Goal: Information Seeking & Learning: Learn about a topic

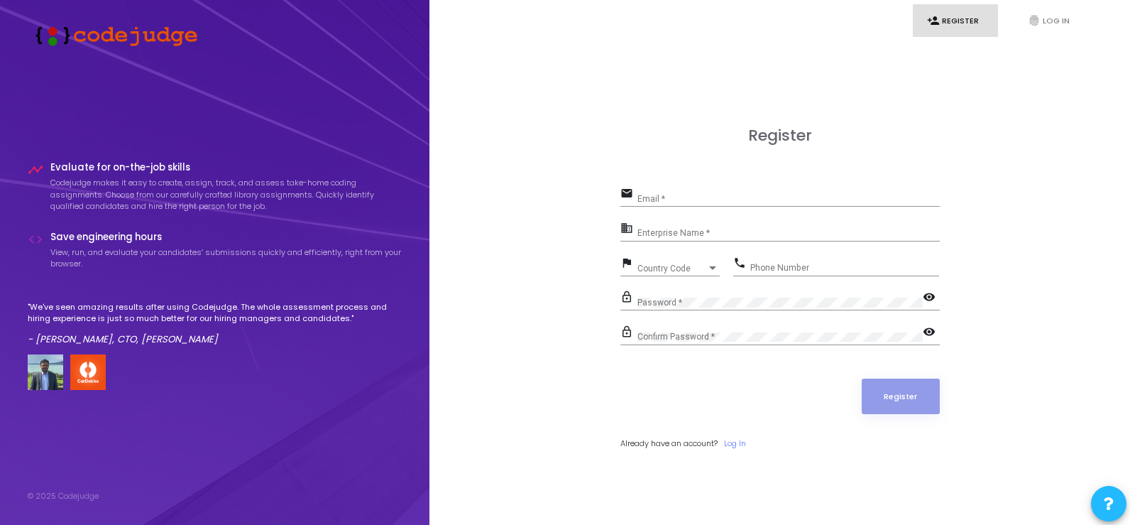
click at [705, 194] on input "Email *" at bounding box center [789, 199] width 302 height 10
type input "[PERSON_NAME][EMAIL_ADDRESS][DOMAIN_NAME]"
type input "Jaquar"
click at [1027, 141] on div "Register email [PERSON_NAME][EMAIL_ADDRESS][DOMAIN_NAME] Email * business Jaqua…" at bounding box center [779, 303] width 669 height 525
click at [1053, 22] on link "fingerprint Log In" at bounding box center [1056, 20] width 85 height 33
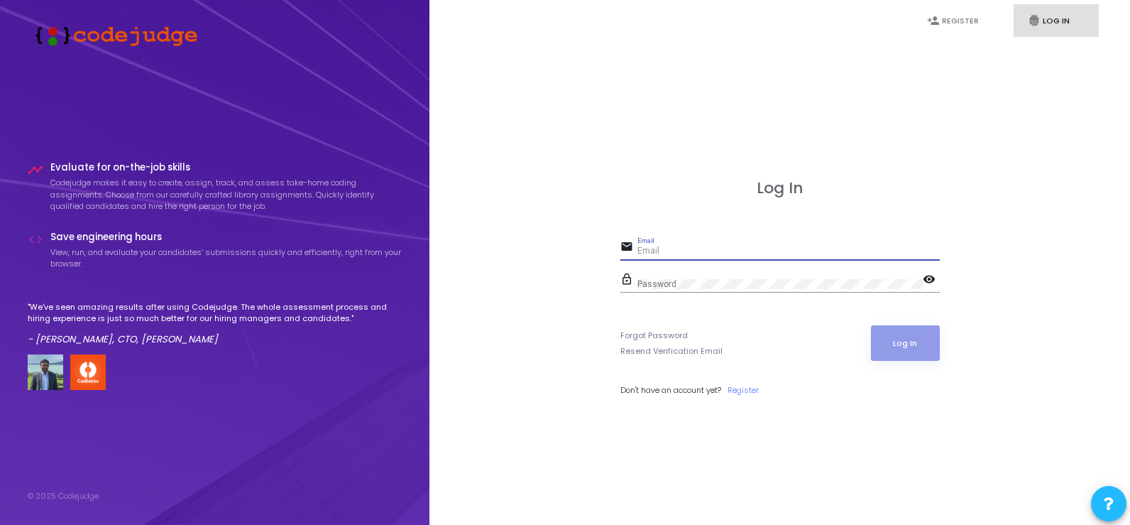
click at [676, 249] on input "Email" at bounding box center [789, 251] width 302 height 10
type input "[PERSON_NAME][EMAIL_ADDRESS][DOMAIN_NAME]"
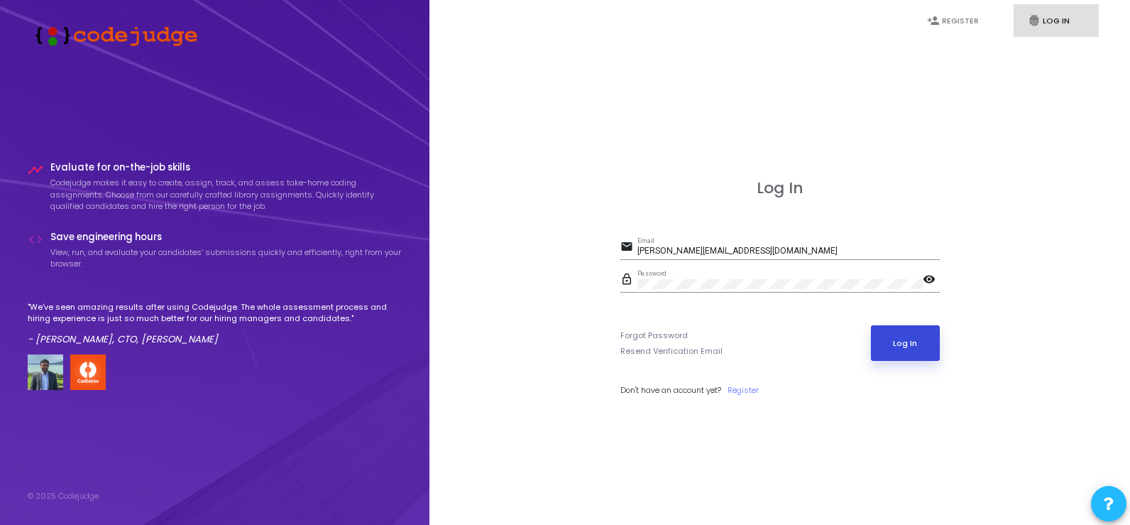
click at [907, 342] on button "Log In" at bounding box center [905, 342] width 69 height 35
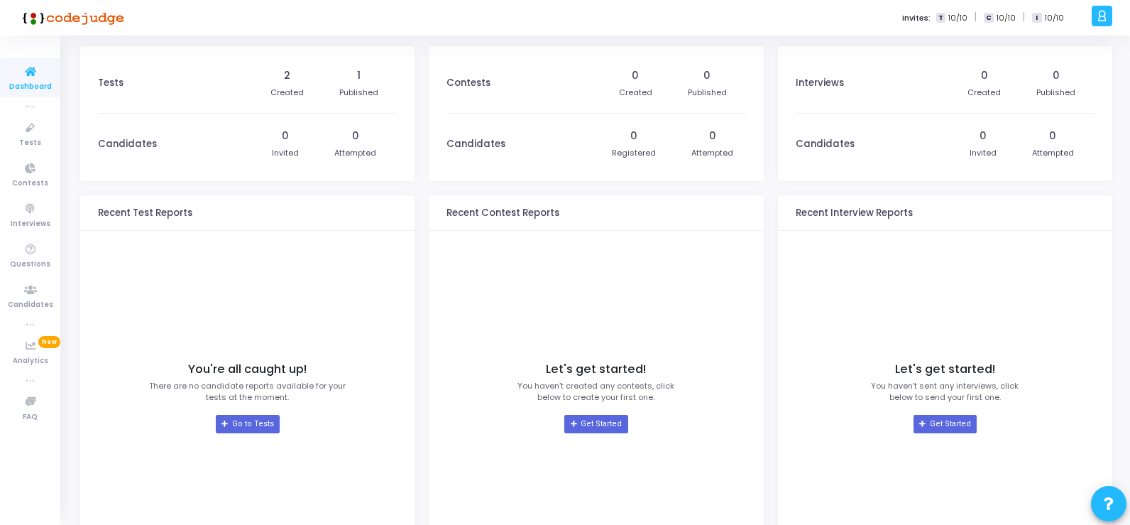
click at [28, 81] on span "Dashboard" at bounding box center [30, 87] width 43 height 12
click at [25, 137] on span "Tests" at bounding box center [30, 143] width 22 height 12
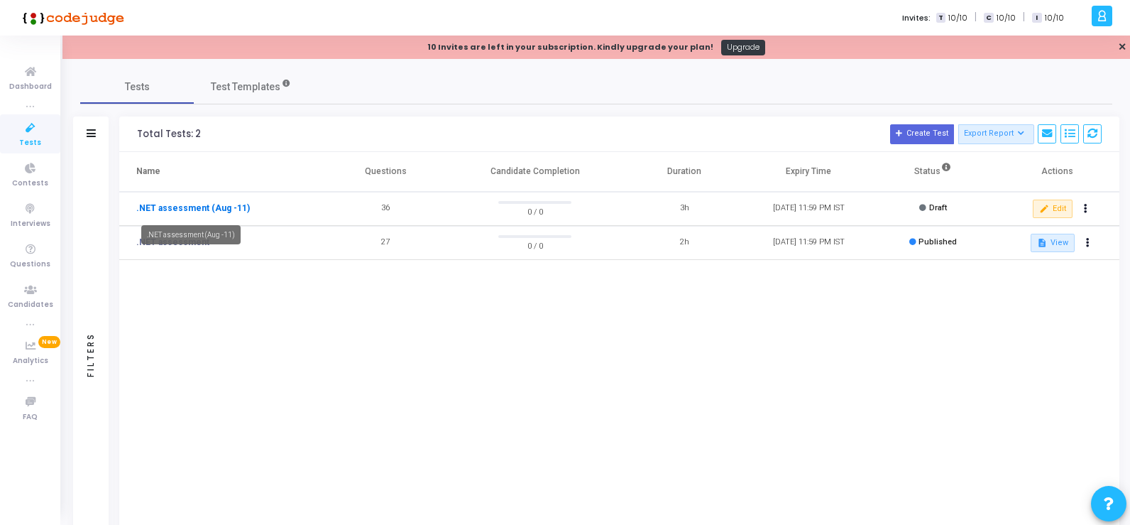
click at [217, 209] on link ".NET assessment (Aug -11)" at bounding box center [193, 208] width 114 height 13
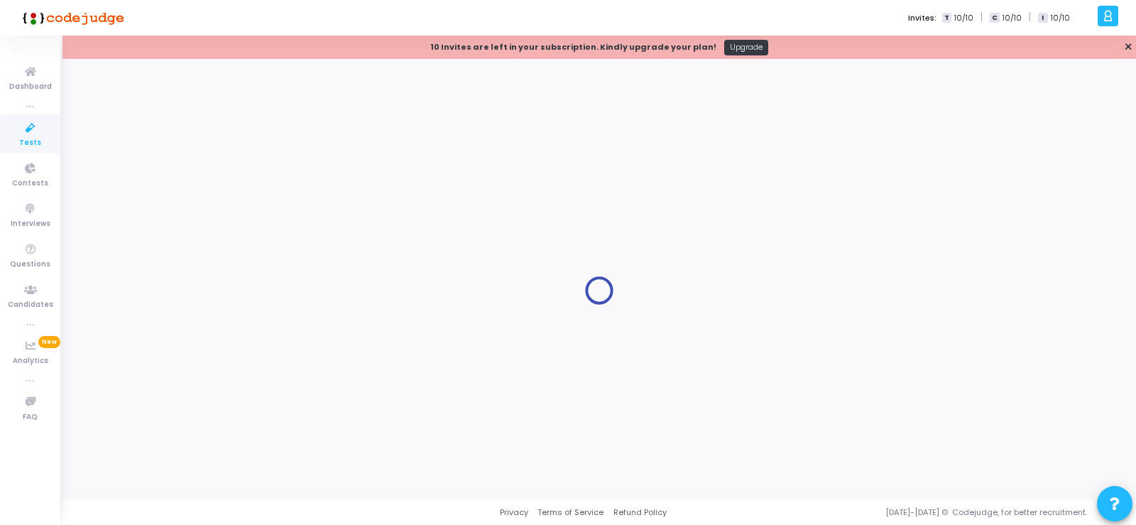
type input ".NET assessment (Aug -11)"
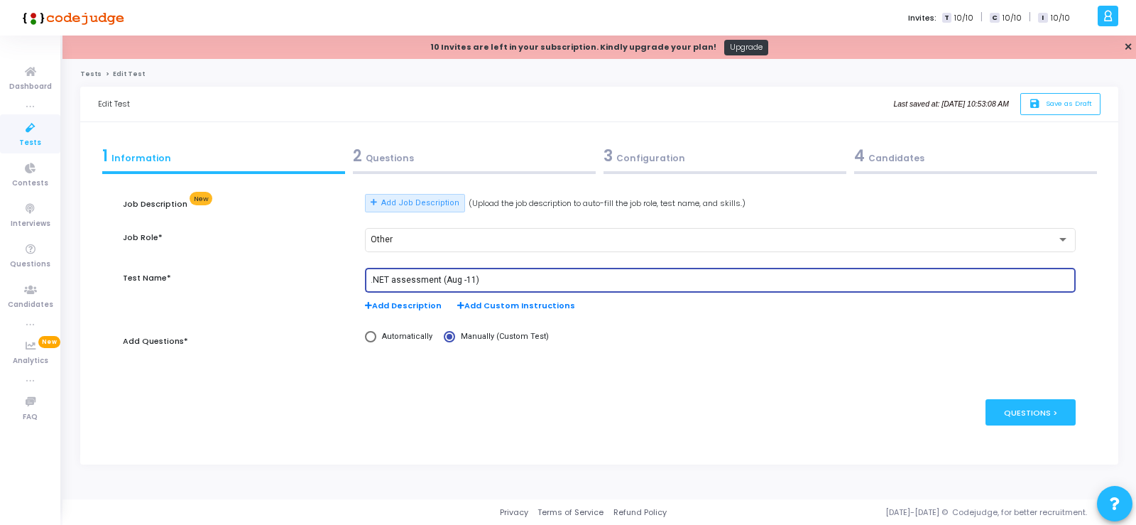
click at [1017, 278] on input ".NET assessment (Aug -11)" at bounding box center [720, 280] width 699 height 10
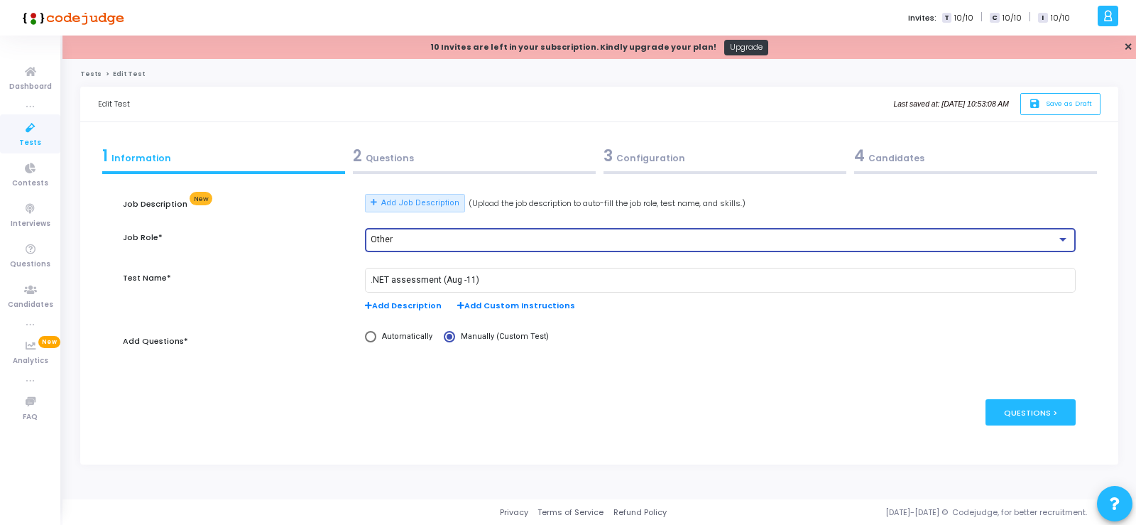
click at [1067, 236] on div at bounding box center [1062, 239] width 13 height 11
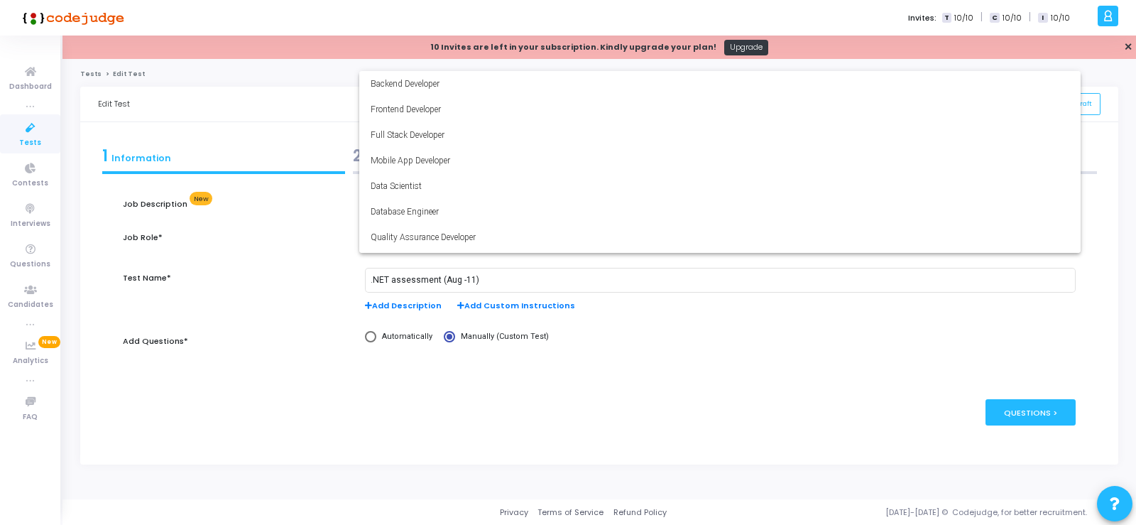
scroll to position [99, 0]
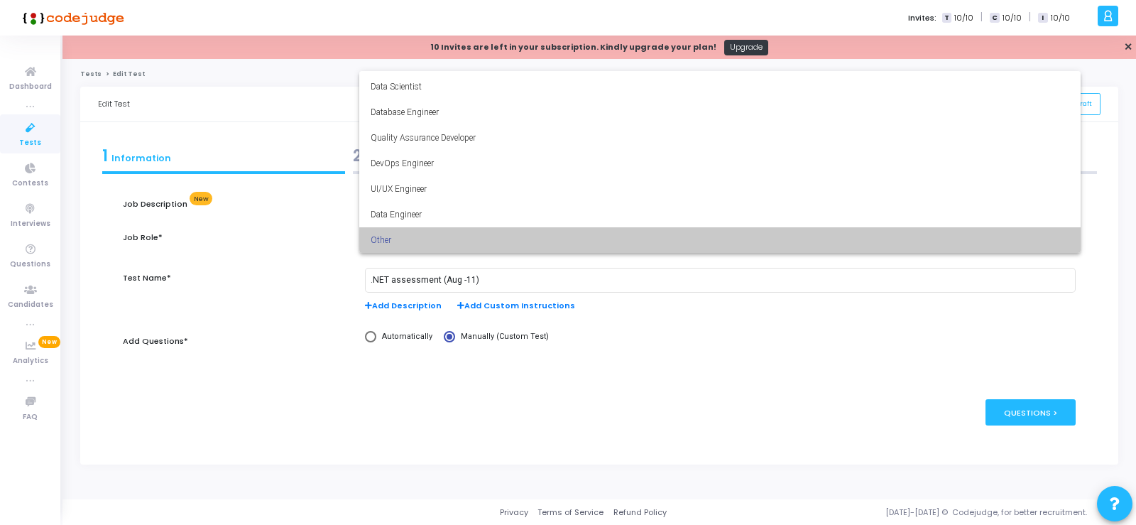
click at [1067, 236] on mat-option "Other" at bounding box center [720, 240] width 722 height 26
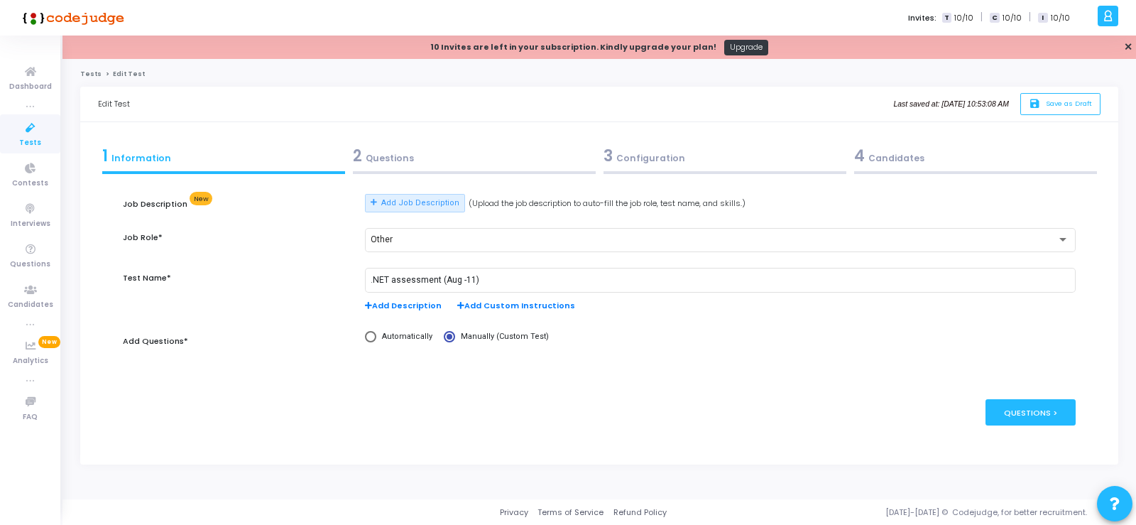
click at [902, 387] on div "publish Publish Now Questions >" at bounding box center [599, 412] width 952 height 69
click at [38, 80] on icon at bounding box center [31, 72] width 30 height 18
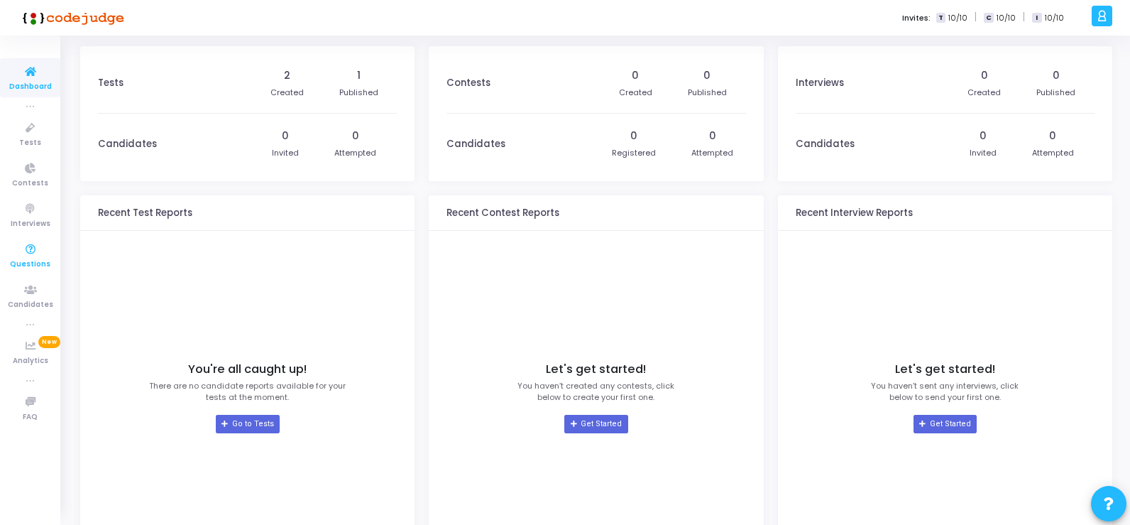
click at [33, 249] on icon at bounding box center [31, 250] width 30 height 18
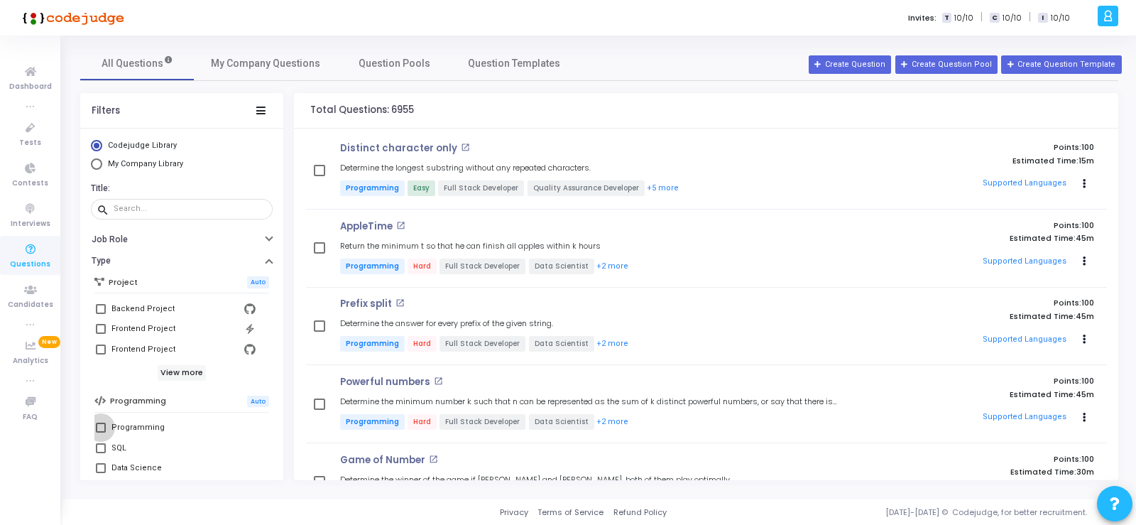
click at [104, 427] on span at bounding box center [101, 427] width 10 height 10
click at [101, 432] on input "Programming" at bounding box center [100, 432] width 1 height 1
checkbox input "true"
click at [32, 75] on icon at bounding box center [31, 72] width 30 height 18
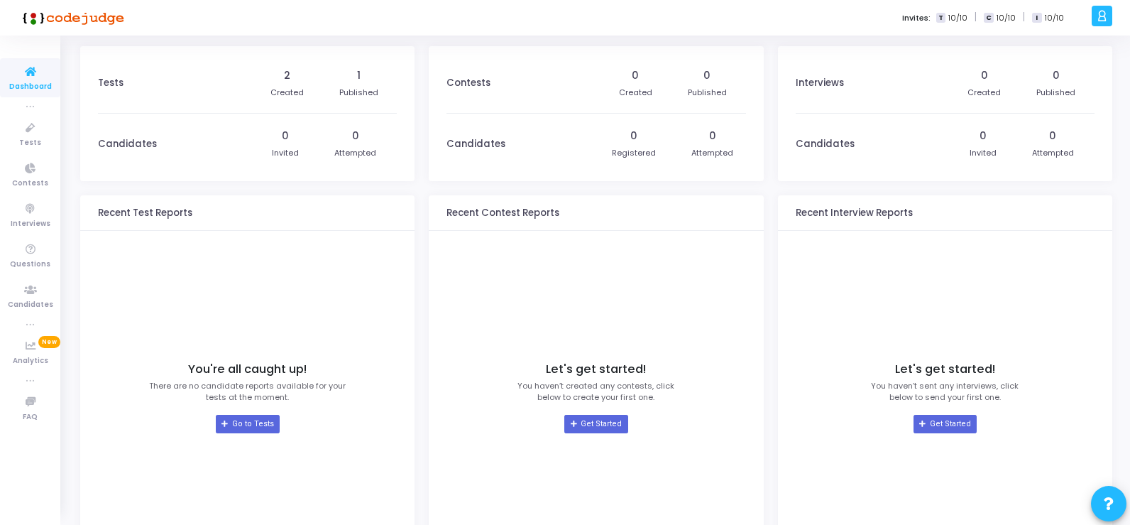
click at [1105, 17] on icon at bounding box center [1102, 16] width 11 height 16
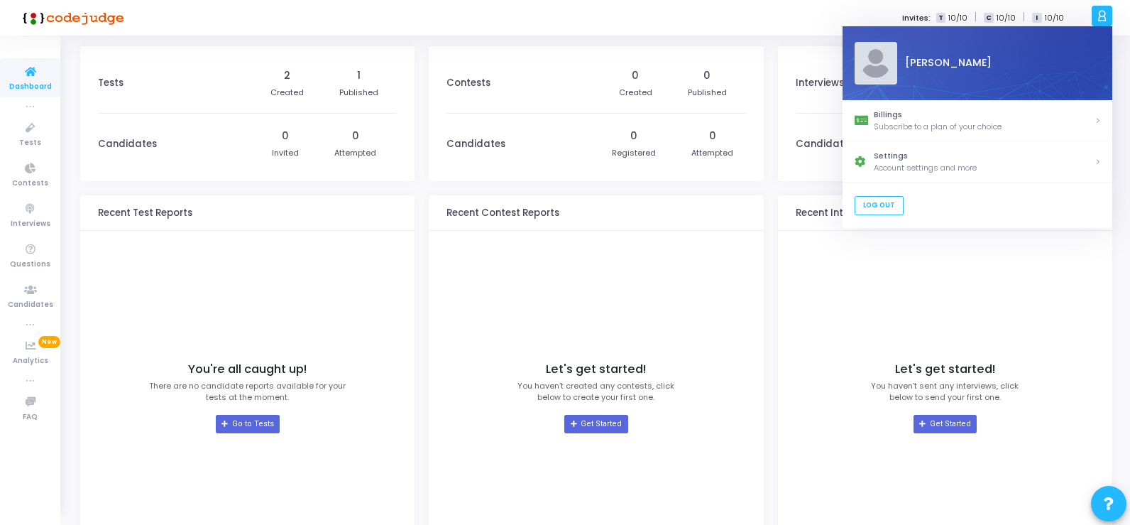
click at [675, 285] on div "Let's get started! You haven’t created any contests, click below to create your…" at bounding box center [596, 397] width 299 height 319
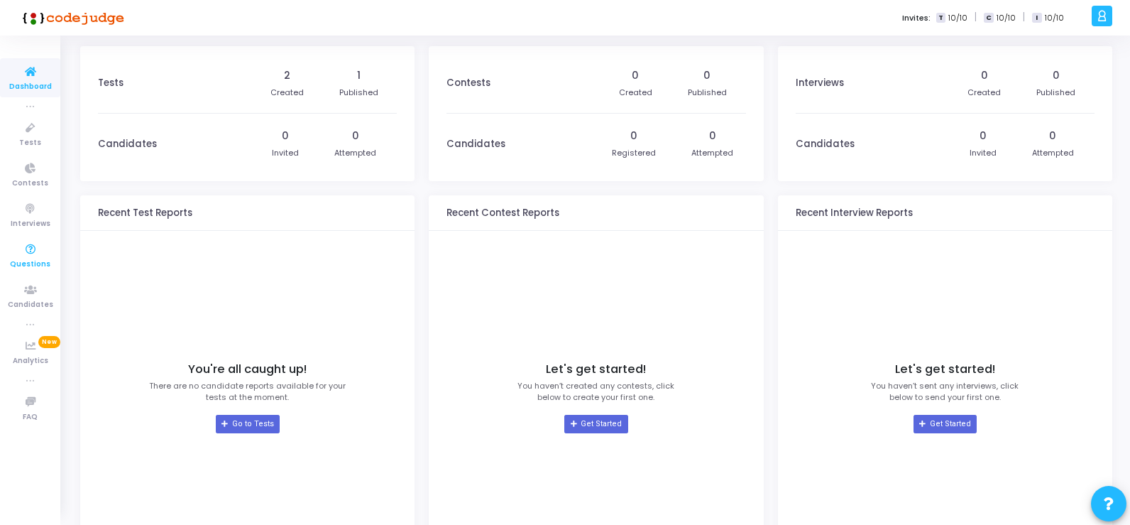
click at [27, 259] on span "Questions" at bounding box center [30, 264] width 40 height 12
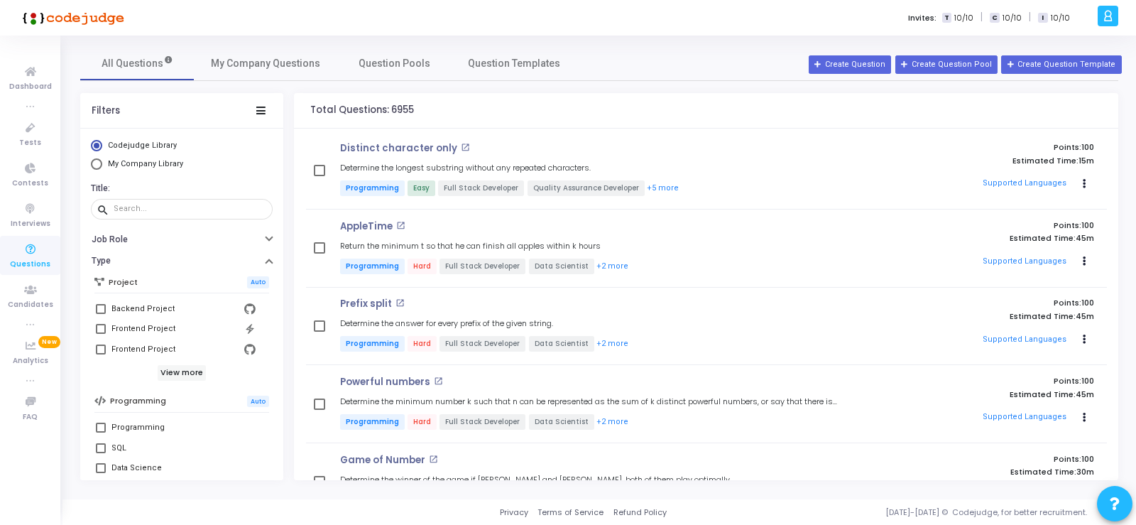
click at [97, 163] on span "Select Library" at bounding box center [96, 163] width 11 height 11
click at [97, 163] on input "My Company Library" at bounding box center [96, 163] width 11 height 11
radio input "true"
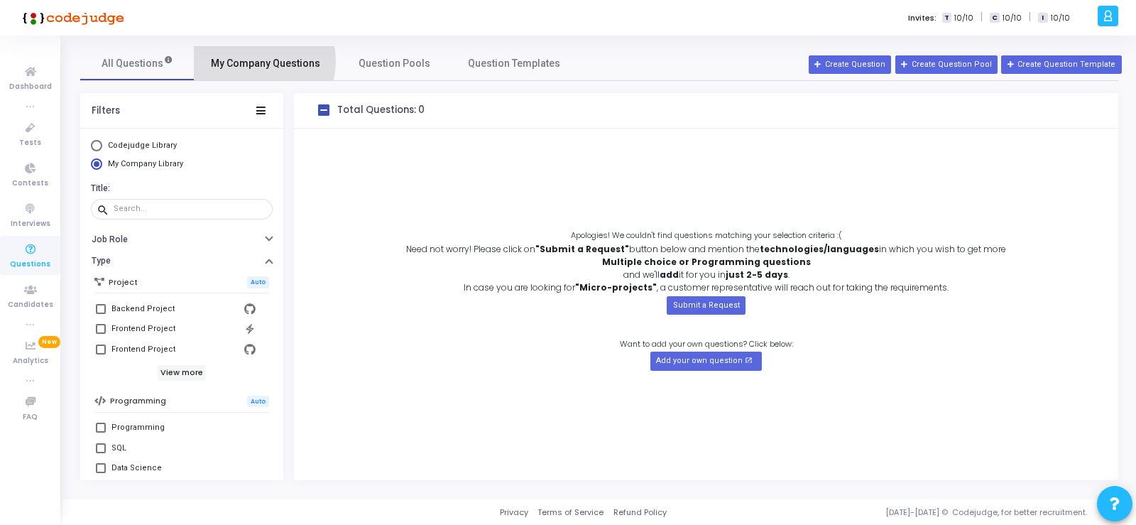
click at [256, 61] on span "My Company Questions" at bounding box center [265, 63] width 109 height 15
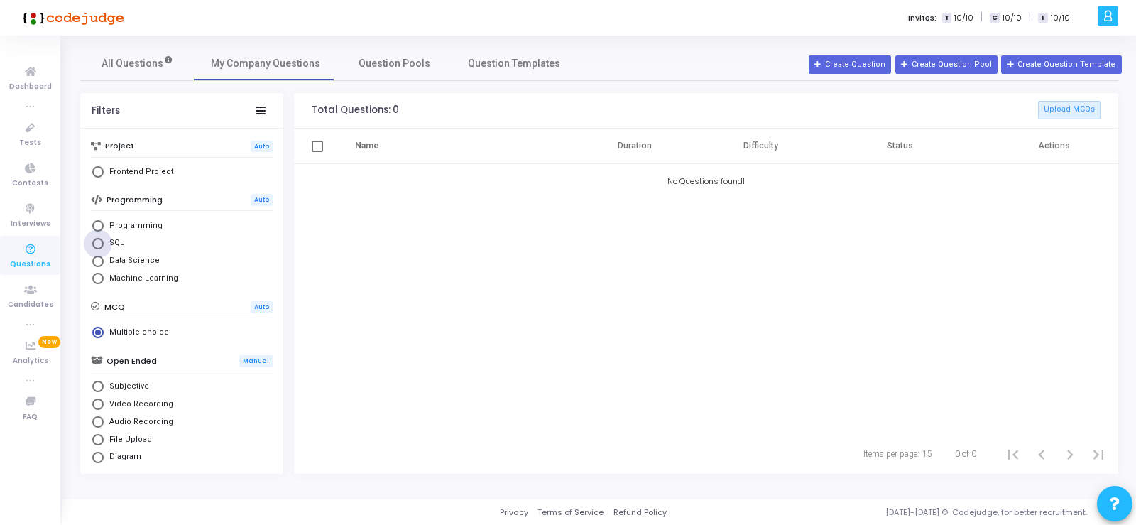
click at [97, 244] on span "Select Library" at bounding box center [97, 243] width 11 height 11
click at [97, 244] on input "SQL" at bounding box center [97, 243] width 11 height 11
radio input "true"
radio input "false"
click at [101, 224] on span "Select Library" at bounding box center [97, 225] width 11 height 11
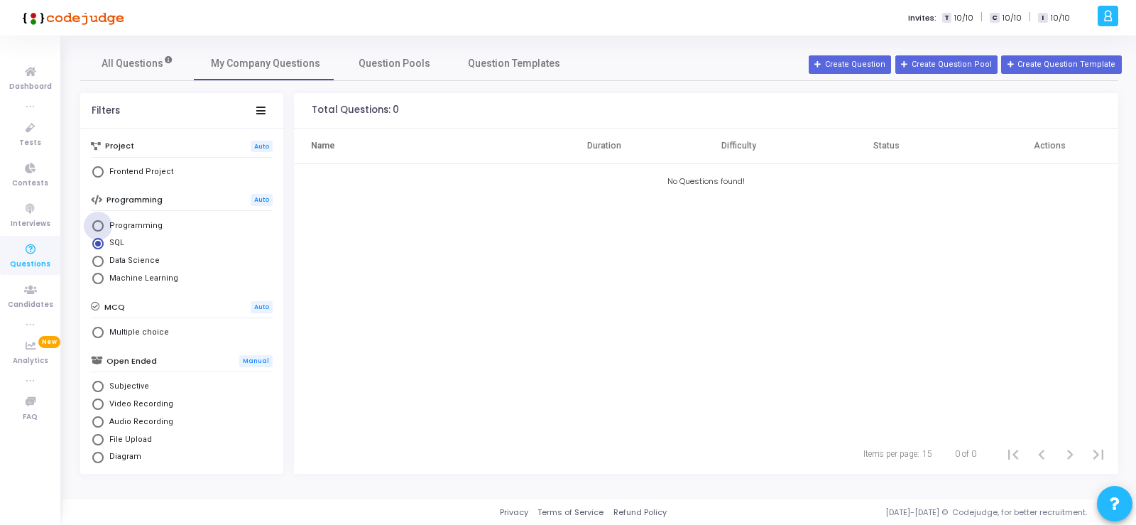
click at [101, 224] on input "Programming" at bounding box center [97, 225] width 11 height 11
radio input "true"
click at [137, 62] on span "All Questions" at bounding box center [138, 63] width 72 height 15
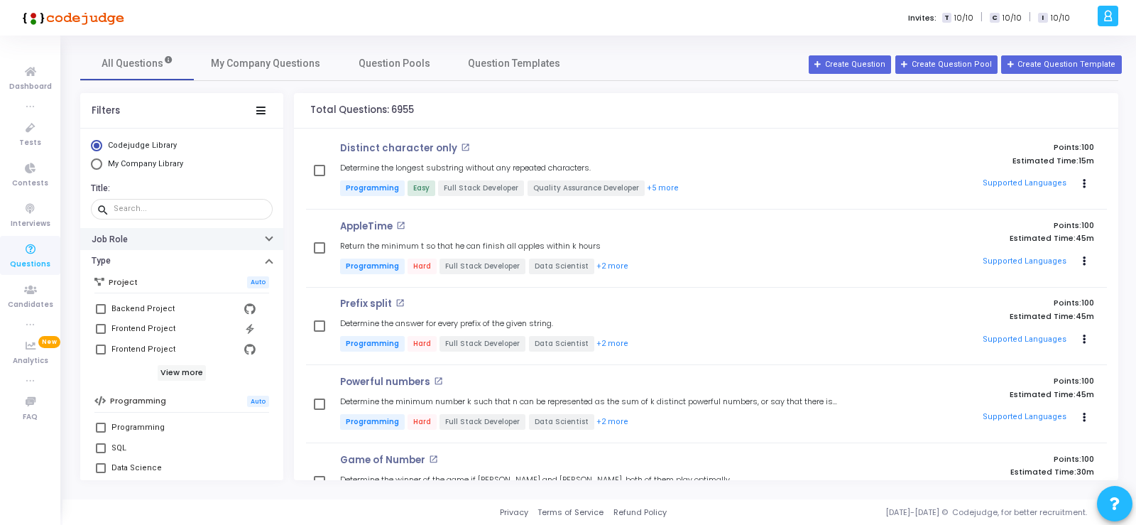
click at [266, 238] on icon "button" at bounding box center [269, 238] width 6 height 4
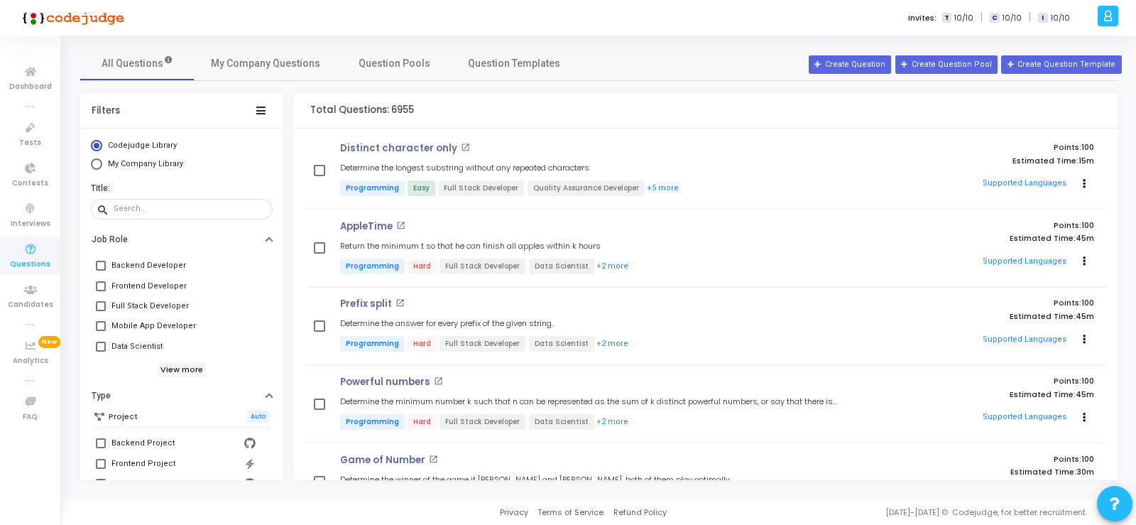
click at [101, 307] on span at bounding box center [101, 306] width 10 height 10
click at [101, 311] on input "Full Stack Developer" at bounding box center [100, 311] width 1 height 1
click at [98, 303] on span at bounding box center [101, 306] width 10 height 10
click at [100, 311] on input "Full Stack Developer" at bounding box center [100, 311] width 1 height 1
checkbox input "false"
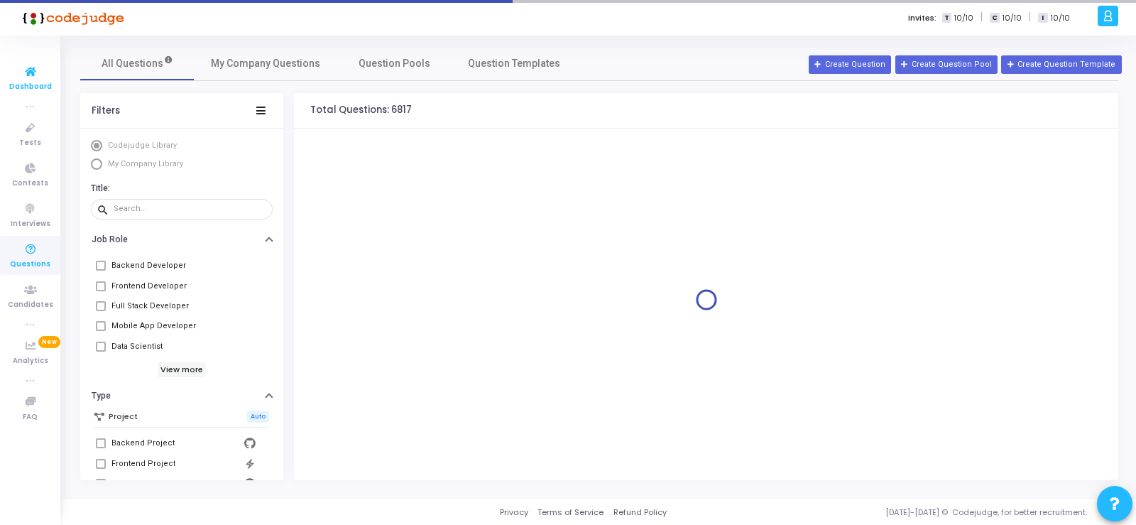
click at [30, 82] on span "Dashboard" at bounding box center [30, 87] width 43 height 12
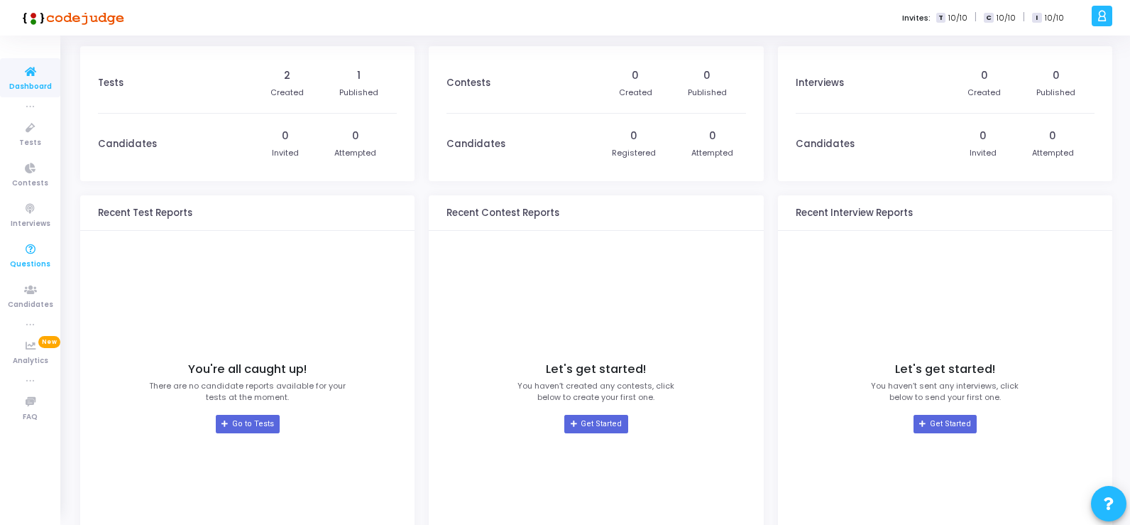
click at [28, 256] on icon at bounding box center [31, 250] width 30 height 18
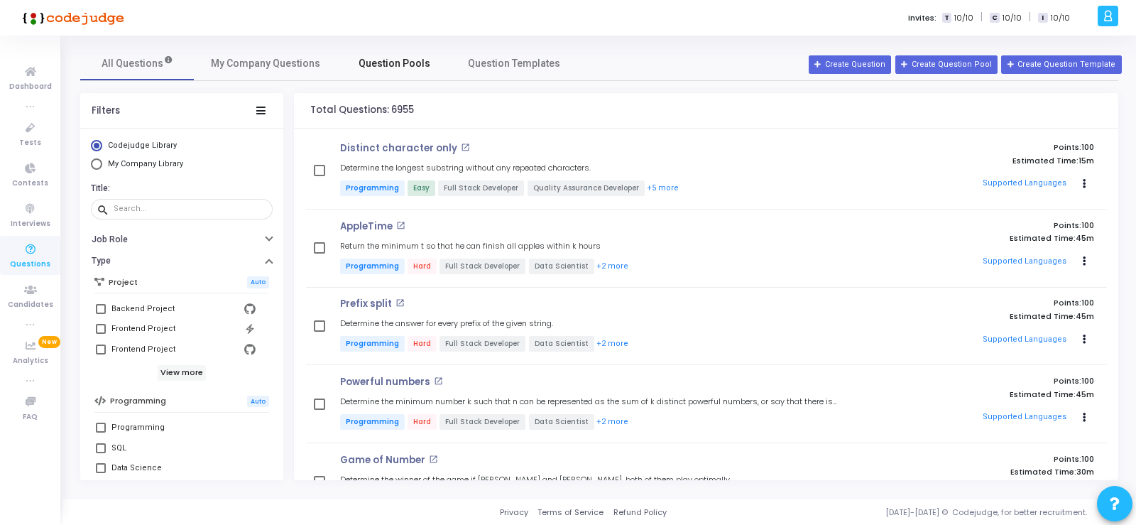
click at [384, 65] on span "Question Pools" at bounding box center [395, 63] width 72 height 15
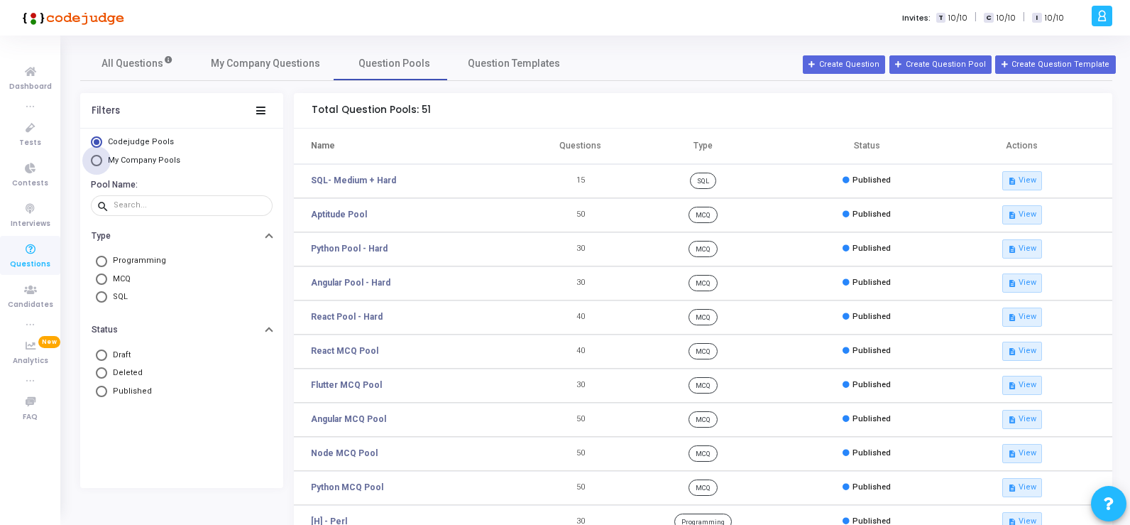
click at [97, 161] on span "Select Library" at bounding box center [96, 160] width 11 height 11
click at [97, 161] on input "My Company Pools" at bounding box center [96, 160] width 11 height 11
radio input "true"
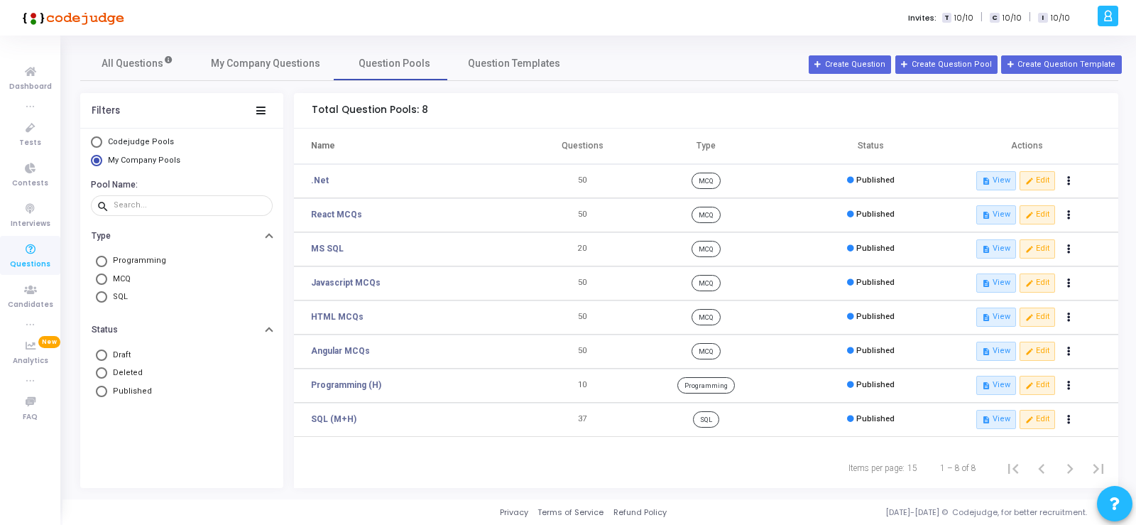
click at [135, 257] on span "Programming" at bounding box center [136, 261] width 59 height 12
click at [107, 257] on input "Programming" at bounding box center [101, 261] width 11 height 11
radio input "true"
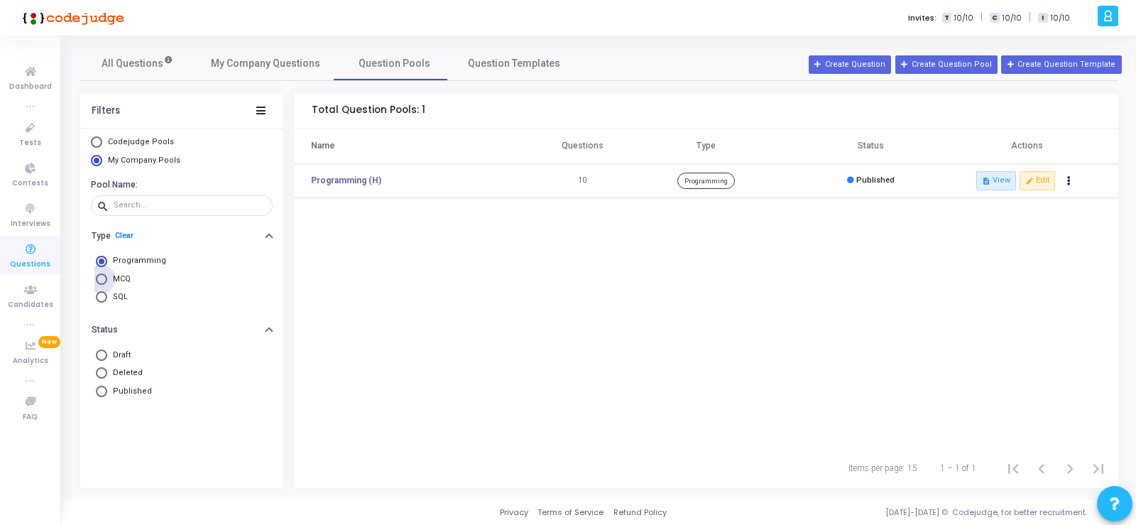
click at [124, 280] on span "MCQ" at bounding box center [118, 279] width 23 height 12
click at [107, 280] on input "MCQ" at bounding box center [101, 278] width 11 height 11
radio input "true"
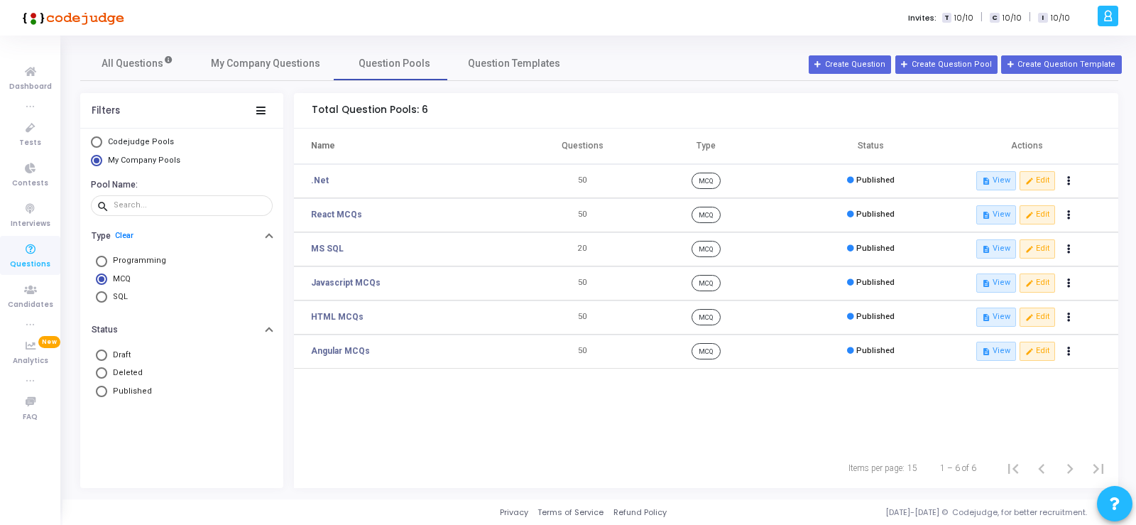
click at [120, 296] on span "SQL" at bounding box center [117, 297] width 21 height 12
click at [107, 296] on input "SQL" at bounding box center [101, 296] width 11 height 11
radio input "true"
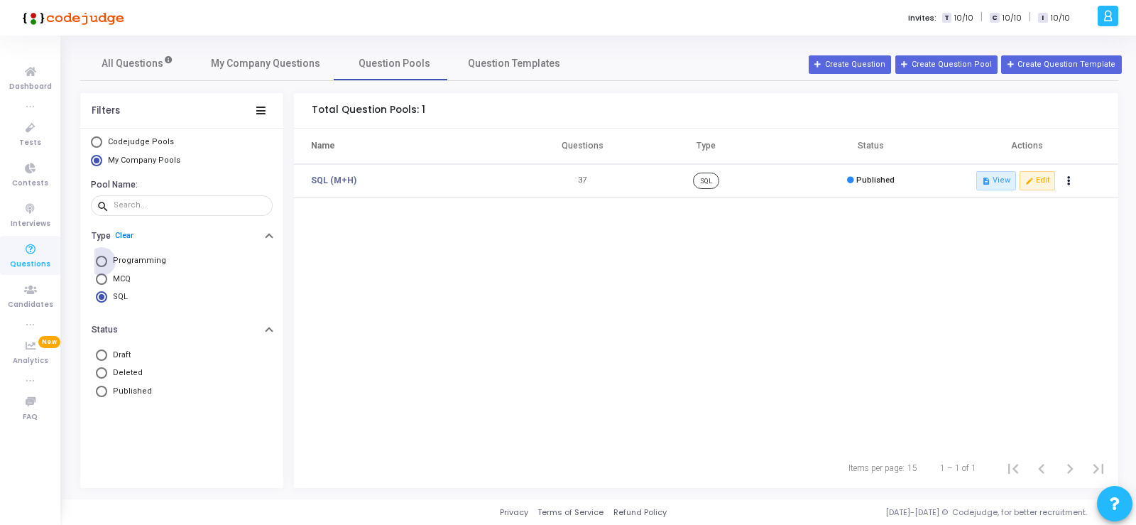
click at [136, 261] on span "Programming" at bounding box center [136, 261] width 59 height 12
click at [107, 261] on input "Programming" at bounding box center [101, 261] width 11 height 11
radio input "true"
click at [151, 158] on span "My Company Pools" at bounding box center [144, 159] width 72 height 9
click at [102, 158] on input "My Company Pools" at bounding box center [96, 160] width 11 height 11
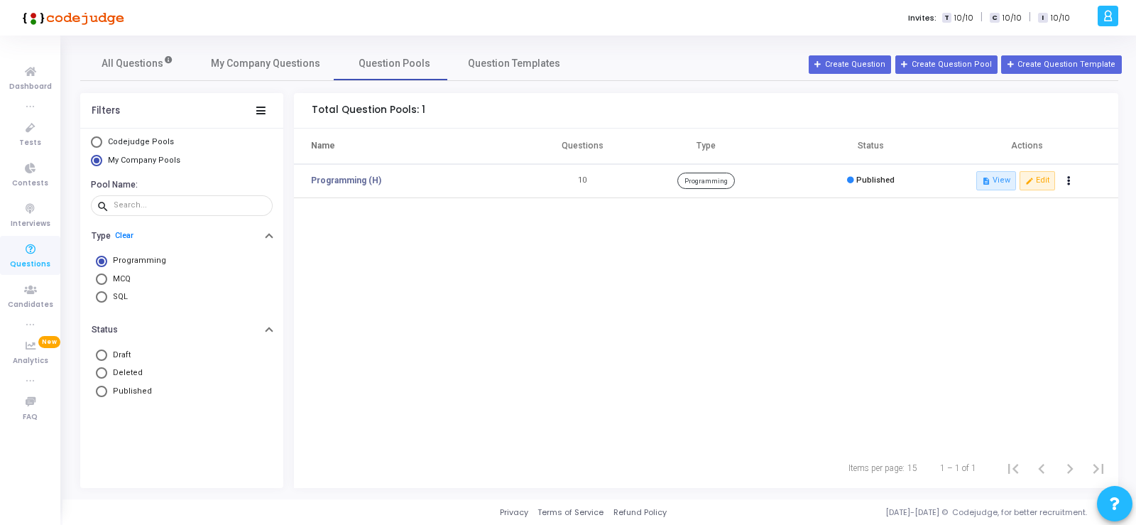
click at [153, 160] on span "My Company Pools" at bounding box center [144, 159] width 72 height 9
click at [102, 160] on input "My Company Pools" at bounding box center [96, 160] width 11 height 11
click at [152, 140] on span "Codejudge Pools" at bounding box center [141, 141] width 66 height 9
click at [102, 140] on input "Codejudge Pools" at bounding box center [96, 141] width 11 height 11
radio input "true"
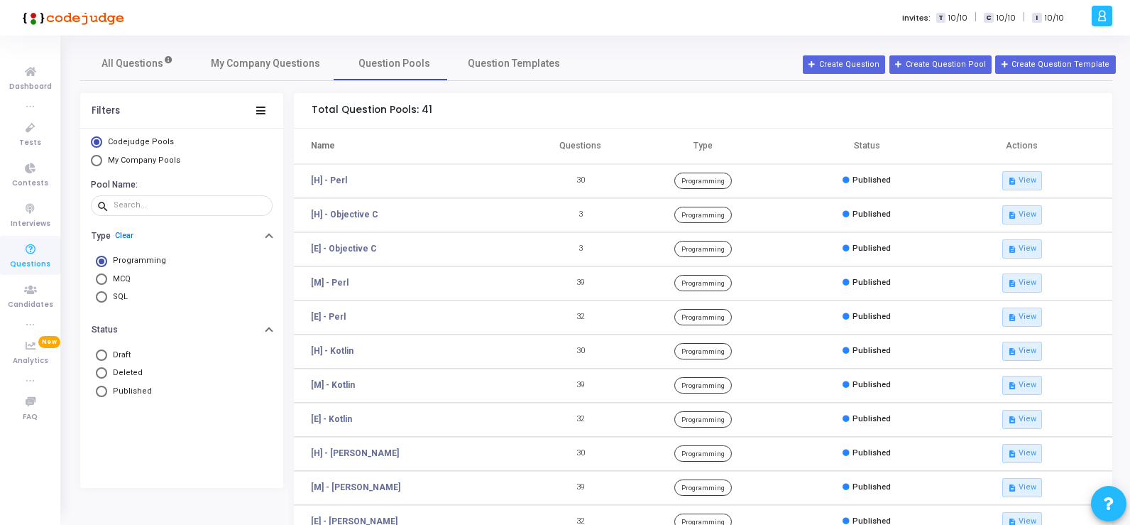
click at [101, 159] on span "Select Library" at bounding box center [96, 160] width 11 height 11
click at [101, 159] on input "My Company Pools" at bounding box center [96, 160] width 11 height 11
radio input "true"
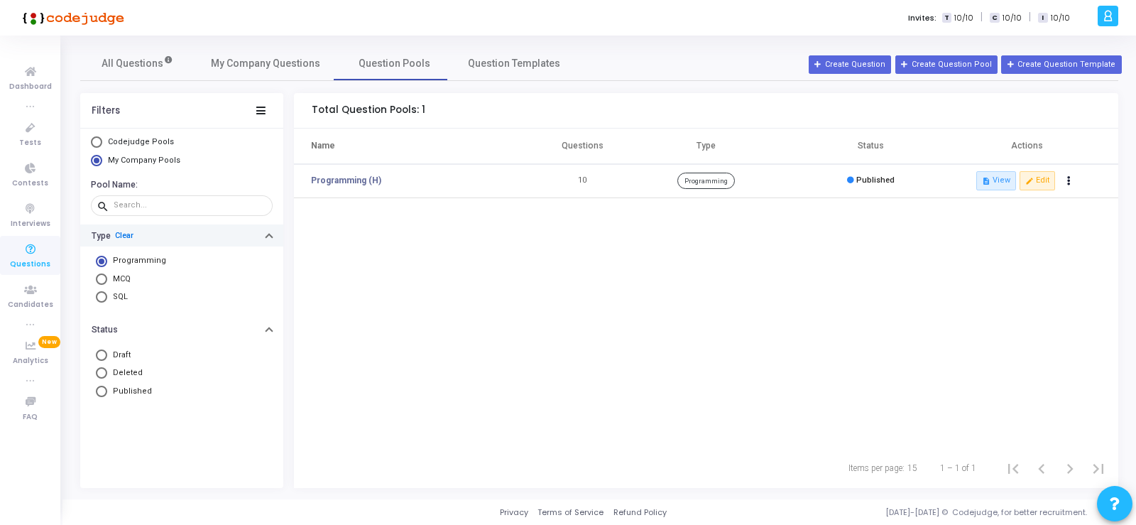
click at [124, 234] on link "Clear" at bounding box center [124, 235] width 18 height 9
radio input "false"
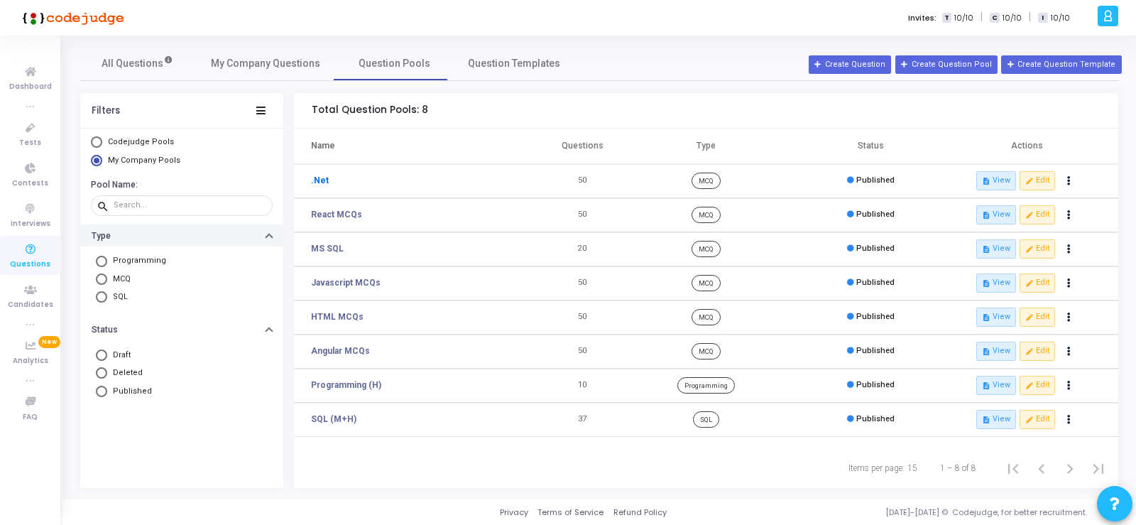
click at [318, 180] on link ".Net" at bounding box center [320, 180] width 18 height 13
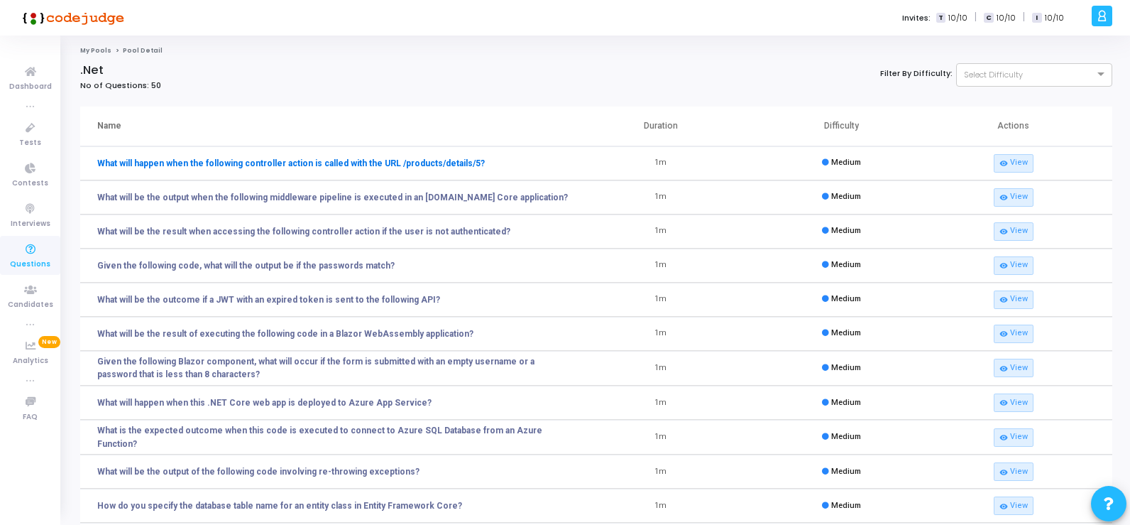
click at [442, 163] on link "What will happen when the following controller action is called with the URL /p…" at bounding box center [291, 163] width 388 height 13
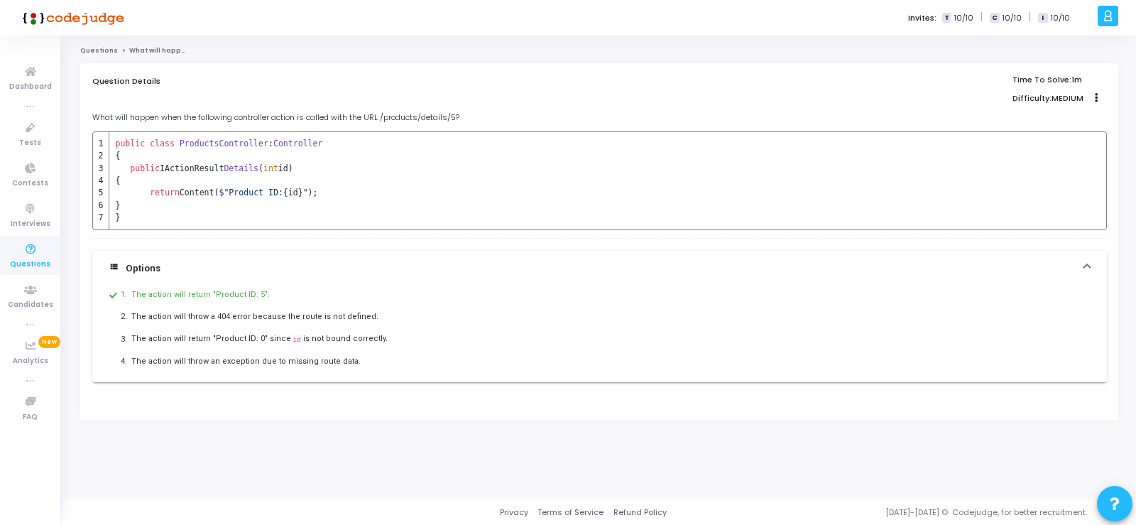
click at [136, 207] on td "}" at bounding box center [216, 205] width 214 height 12
click at [1100, 99] on button "Actions" at bounding box center [1097, 98] width 20 height 20
click at [853, 95] on div "Question Details Time To Solve: 1m Difficulty: MEDIUM Clone Add To Test" at bounding box center [599, 91] width 1014 height 33
click at [36, 261] on span "Questions" at bounding box center [30, 264] width 40 height 12
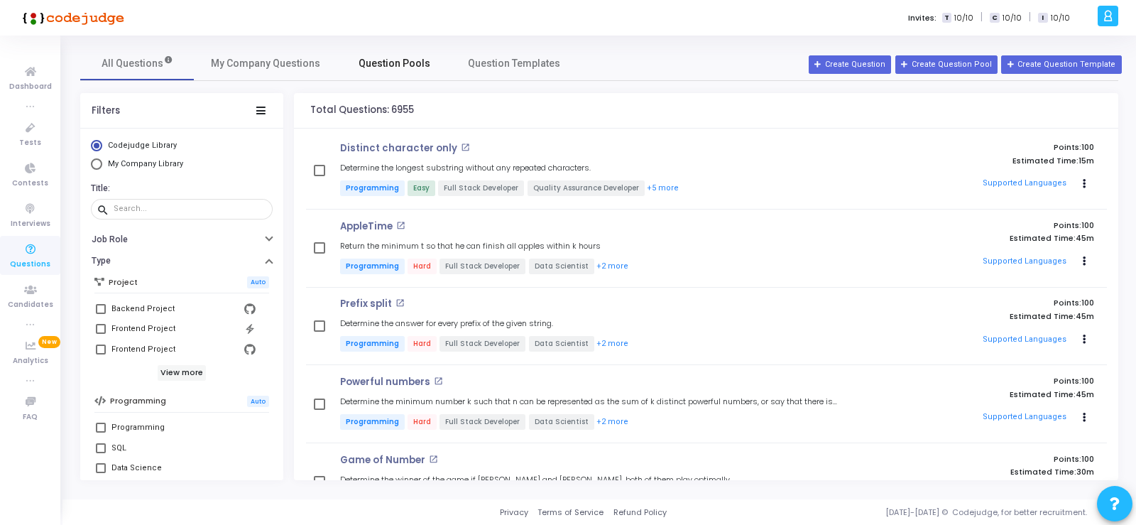
click at [390, 65] on span "Question Pools" at bounding box center [395, 63] width 72 height 15
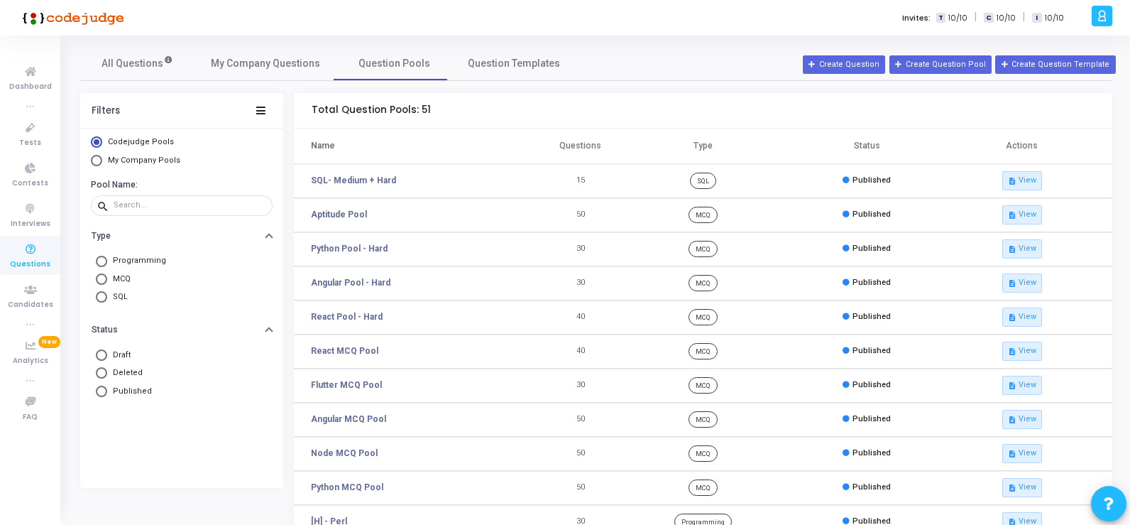
click at [97, 163] on span "Select Library" at bounding box center [96, 160] width 11 height 11
click at [97, 163] on input "My Company Pools" at bounding box center [96, 160] width 11 height 11
radio input "true"
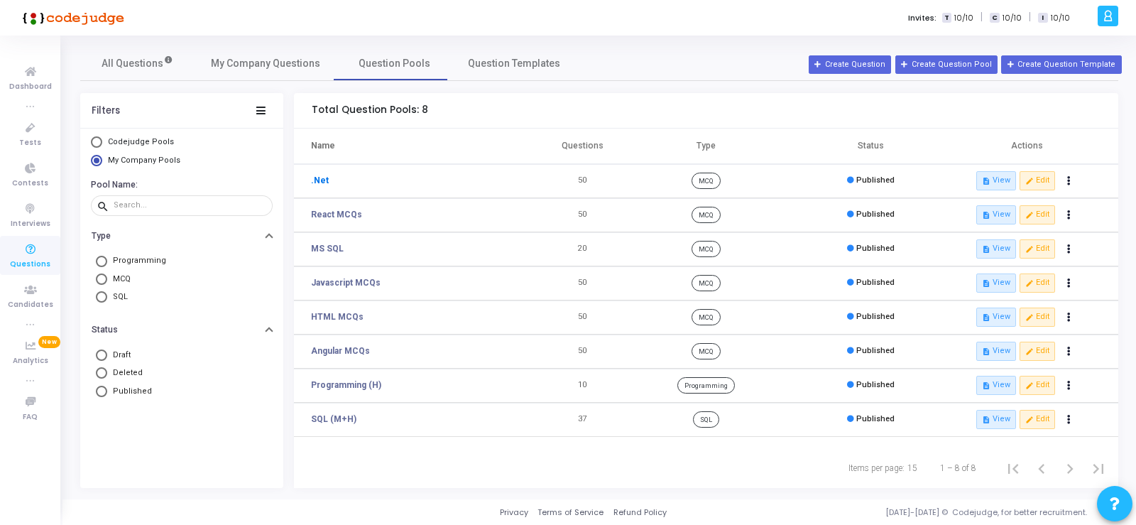
click at [320, 180] on link ".Net" at bounding box center [320, 180] width 18 height 13
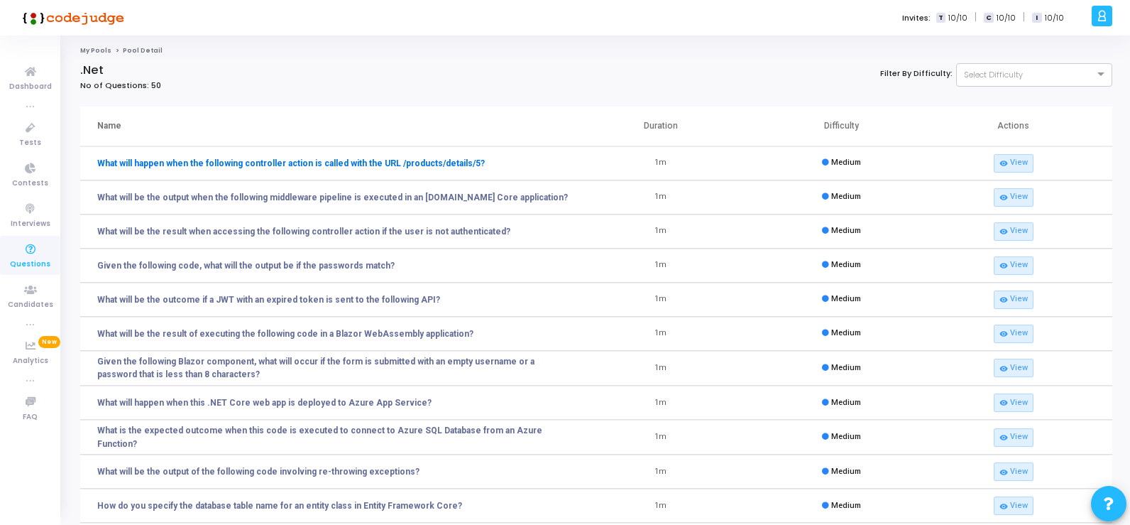
click at [182, 163] on link "What will happen when the following controller action is called with the URL /p…" at bounding box center [291, 163] width 388 height 13
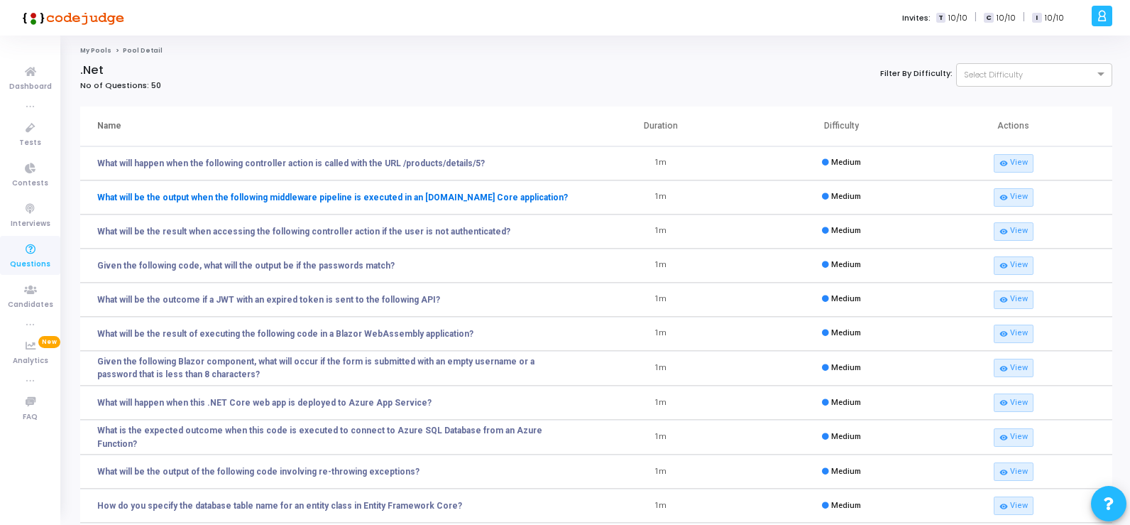
click at [407, 194] on link "What will be the output when the following middleware pipeline is executed in a…" at bounding box center [332, 197] width 471 height 13
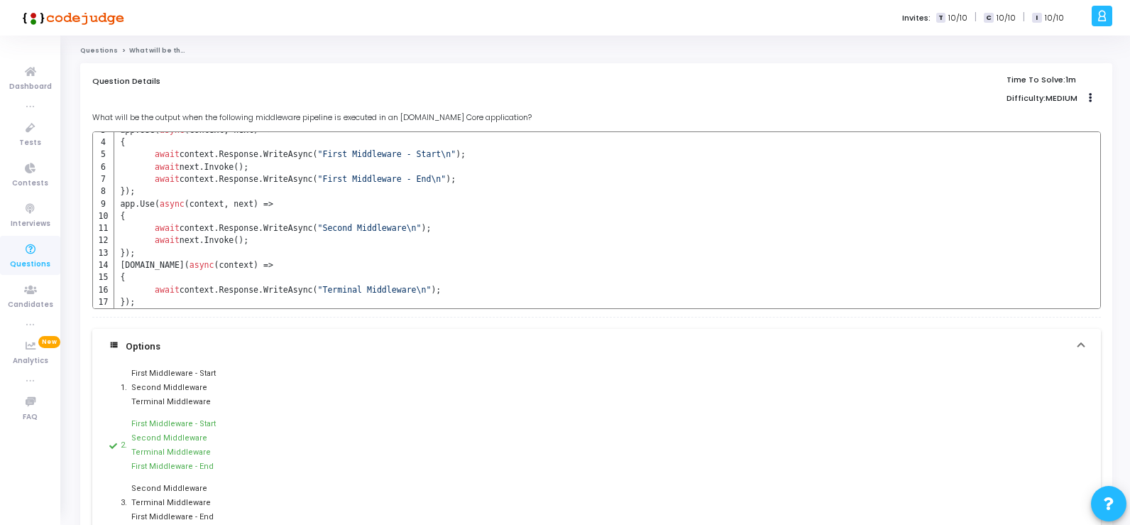
scroll to position [57, 0]
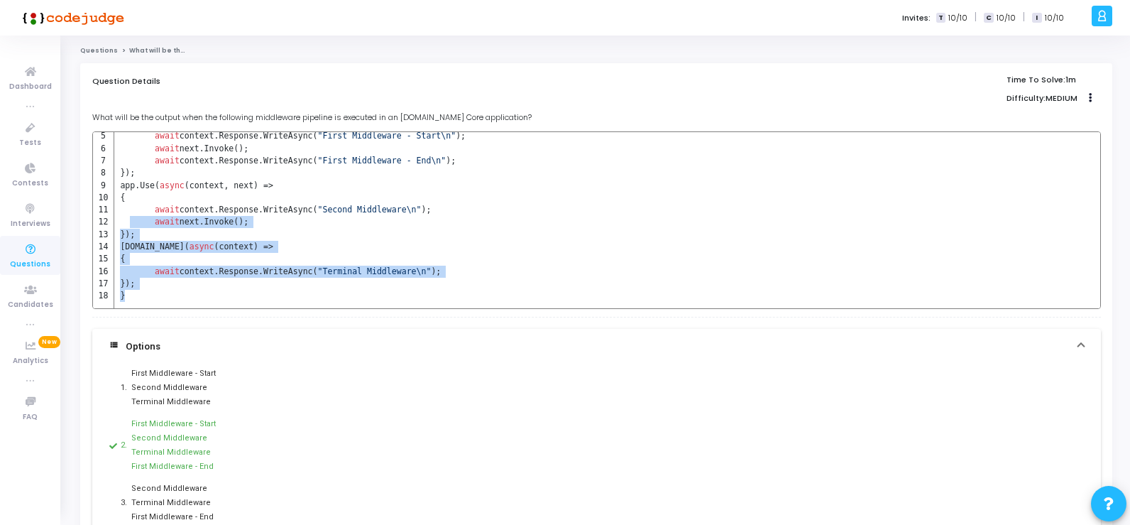
drag, startPoint x: 126, startPoint y: 298, endPoint x: 127, endPoint y: 224, distance: 74.5
click at [127, 224] on tbody "public void Configure ( IApplicationBuilder app ) { app.Use( async (context, ne…" at bounding box center [279, 191] width 373 height 233
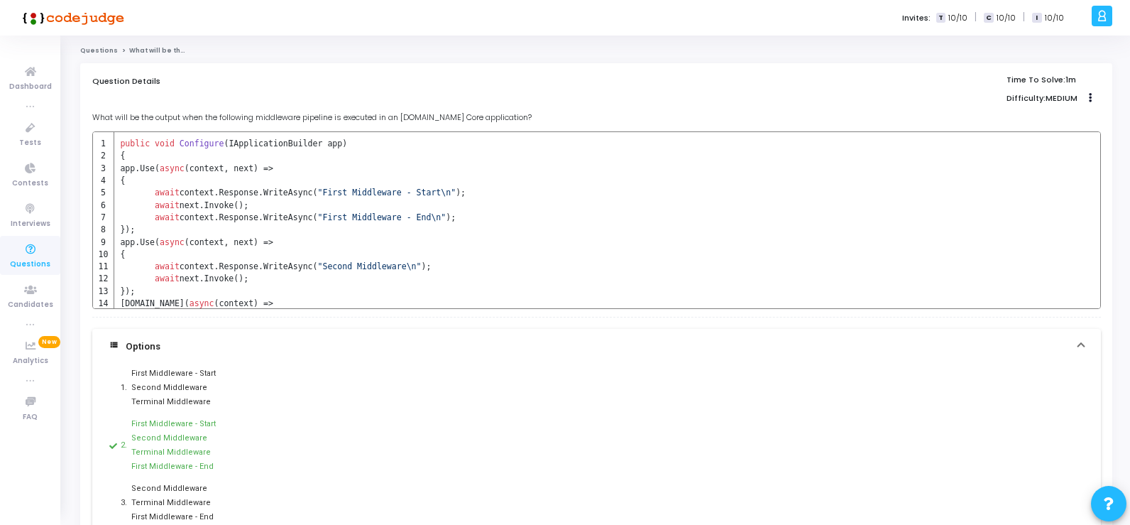
click at [395, 152] on td "{" at bounding box center [289, 156] width 351 height 12
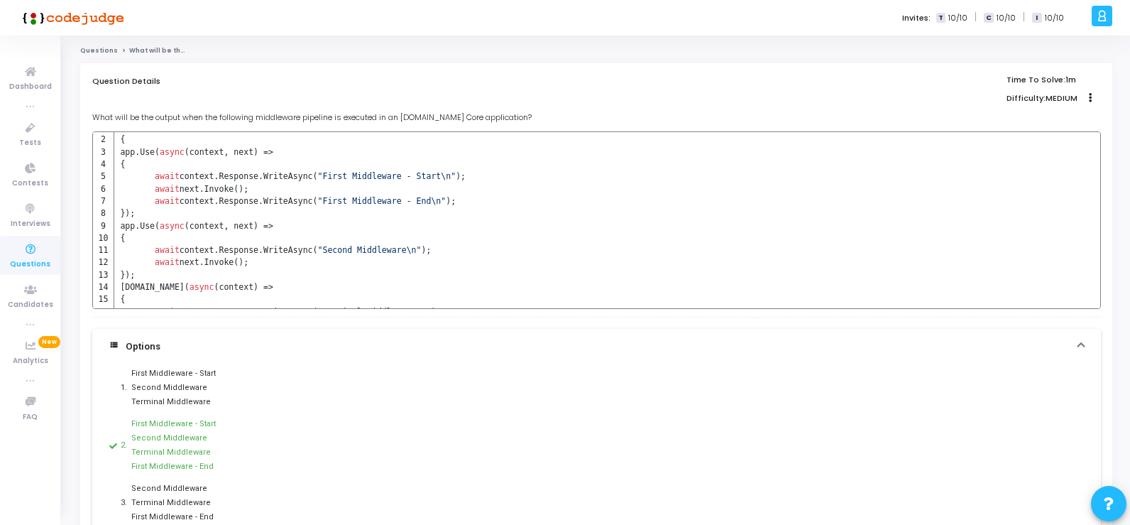
scroll to position [57, 0]
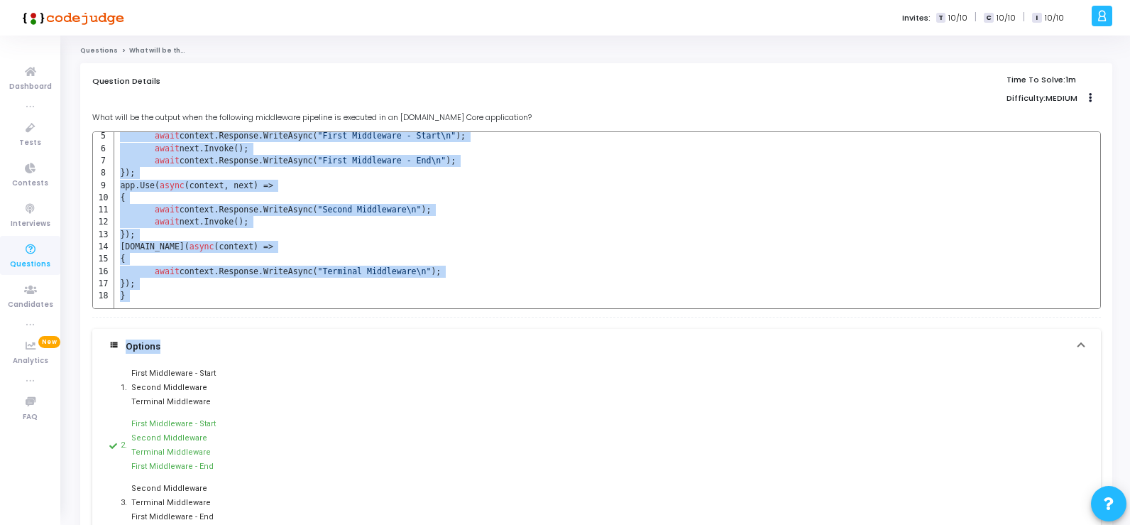
drag, startPoint x: 120, startPoint y: 142, endPoint x: 647, endPoint y: 157, distance: 527.7
click at [268, 283] on tbody "public void Configure ( IApplicationBuilder app ) { app.Use( async (context, ne…" at bounding box center [279, 191] width 373 height 233
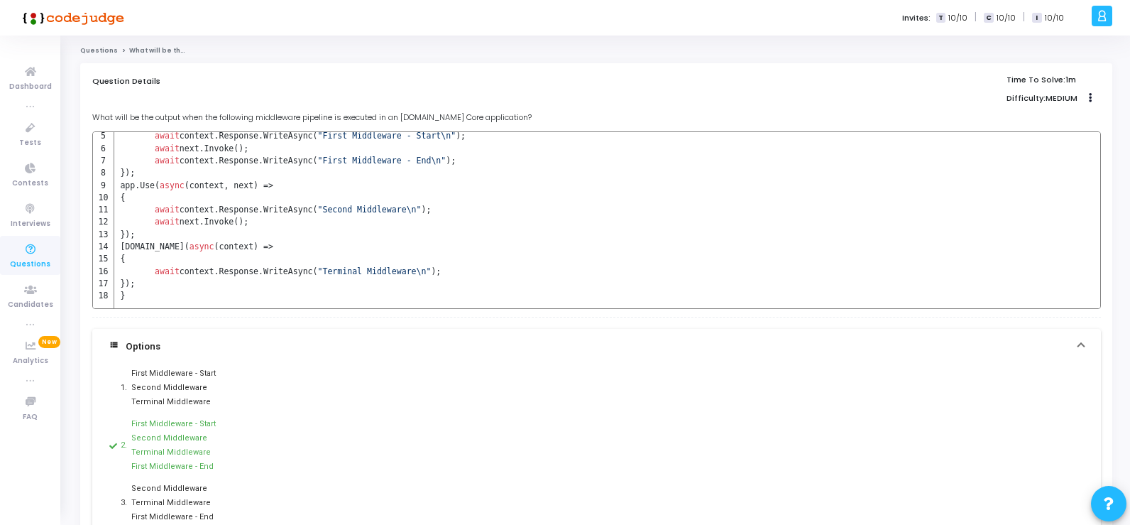
click at [630, 182] on code "public void Configure ( IApplicationBuilder app ) { app.Use( async (context, ne…" at bounding box center [596, 219] width 1009 height 177
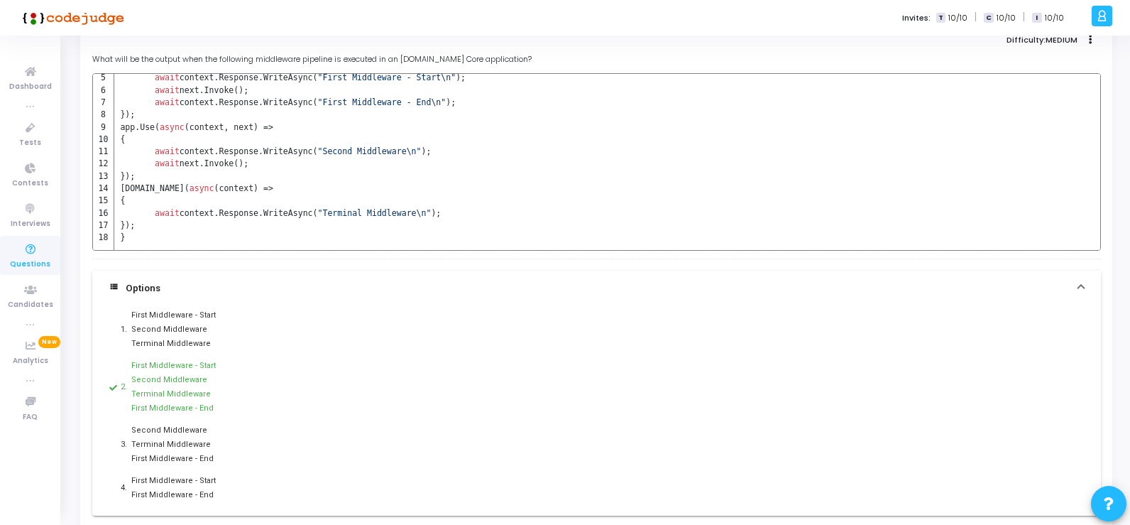
scroll to position [0, 0]
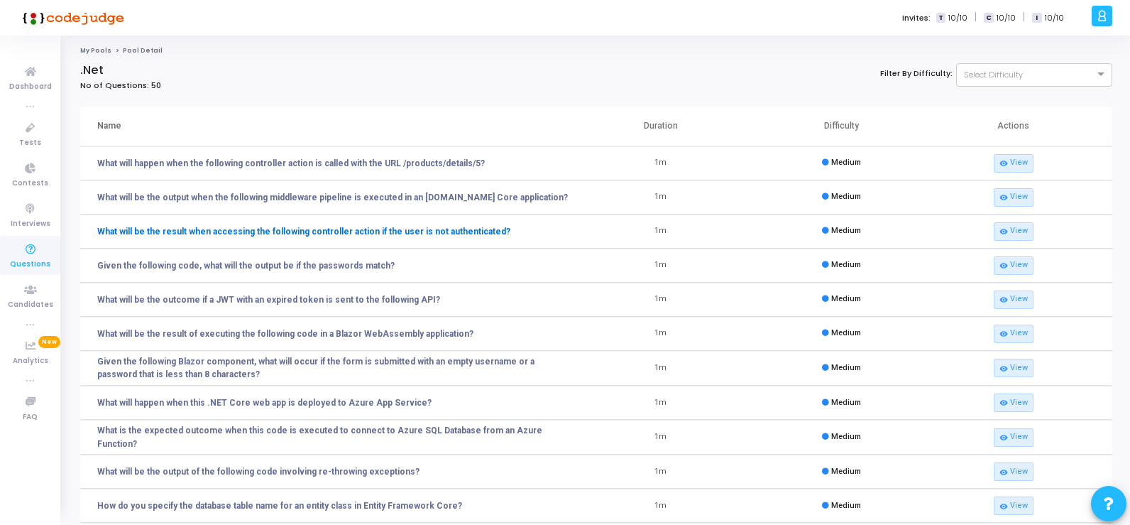
click at [236, 234] on link "What will be the result when accessing the following controller action if the u…" at bounding box center [303, 231] width 413 height 13
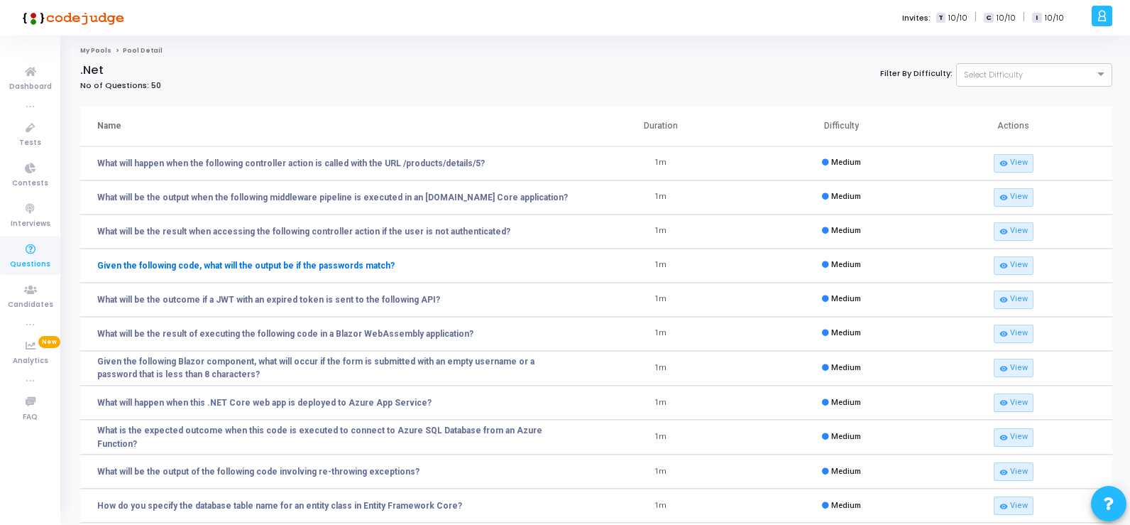
click at [193, 263] on link "Given the following code, what will the output be if the passwords match?" at bounding box center [245, 265] width 297 height 13
click at [298, 300] on link "What will be the outcome if a JWT with an expired token is sent to the followin…" at bounding box center [268, 299] width 343 height 13
click at [393, 334] on link "What will be the result of executing the following code in a Blazor WebAssembly…" at bounding box center [285, 333] width 376 height 13
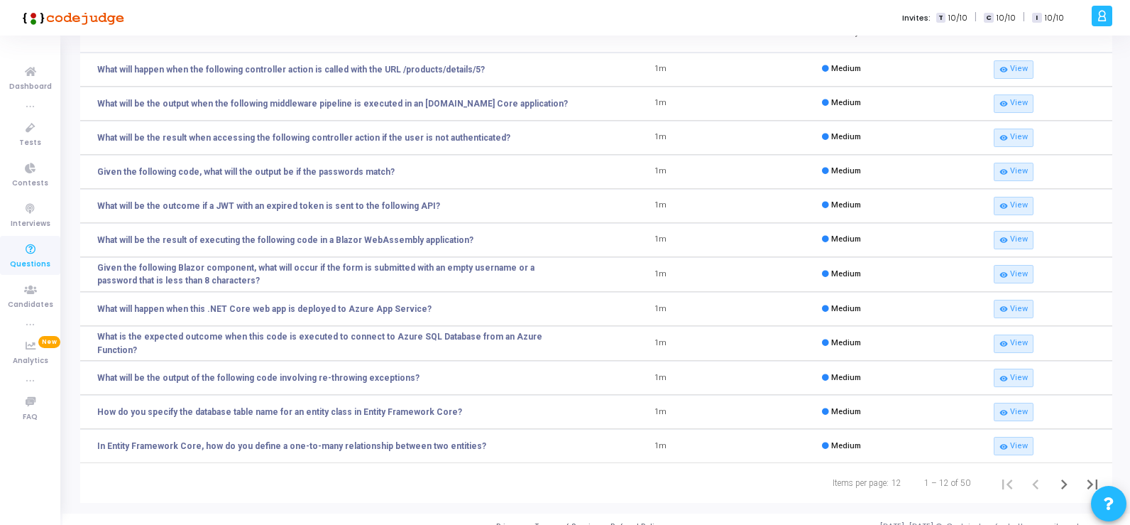
scroll to position [107, 0]
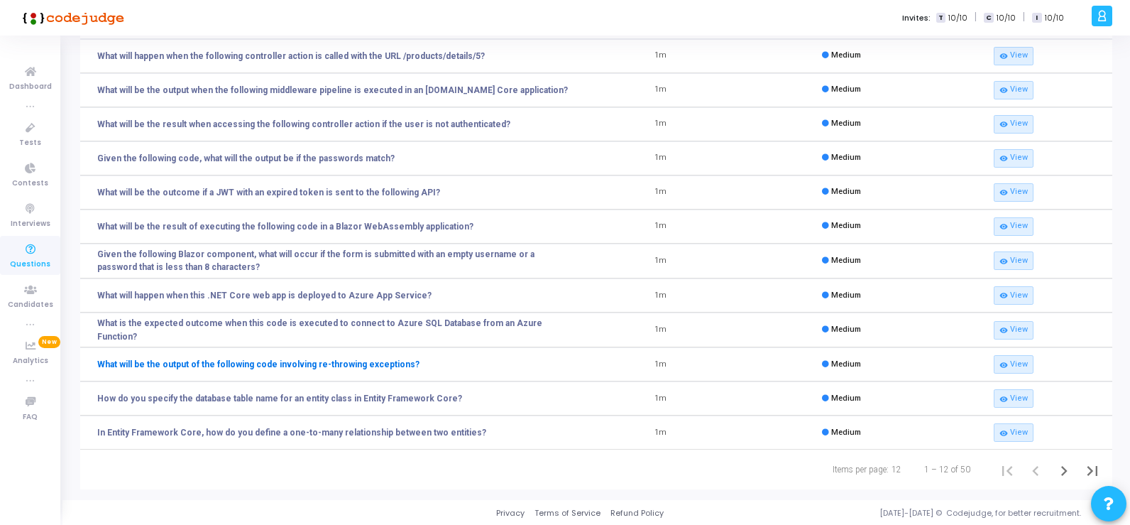
click at [328, 364] on link "What will be the output of the following code involving re-throwing exceptions?" at bounding box center [258, 364] width 322 height 13
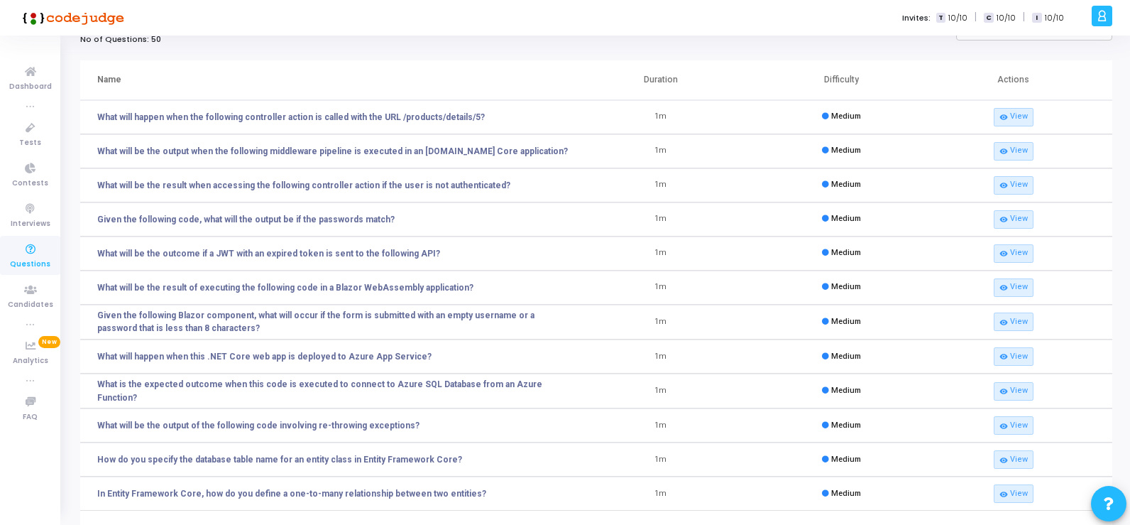
scroll to position [71, 0]
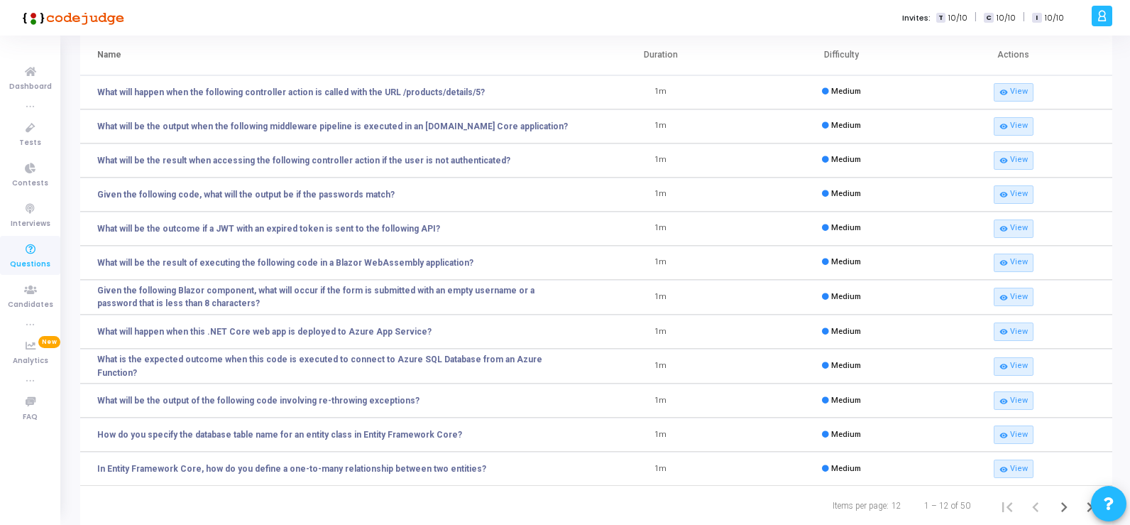
drag, startPoint x: 95, startPoint y: 400, endPoint x: 429, endPoint y: 399, distance: 333.7
click at [429, 399] on td "What will be the output of the following code involving re-throwing exceptions?" at bounding box center [325, 400] width 491 height 34
copy link "What will be the output of the following code involving re-throwing exceptions?"
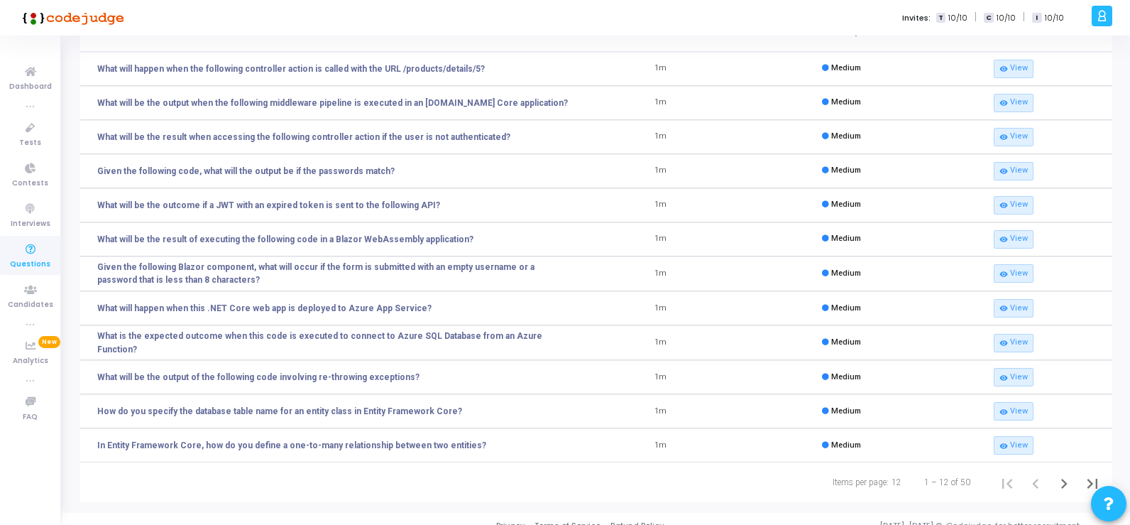
scroll to position [107, 0]
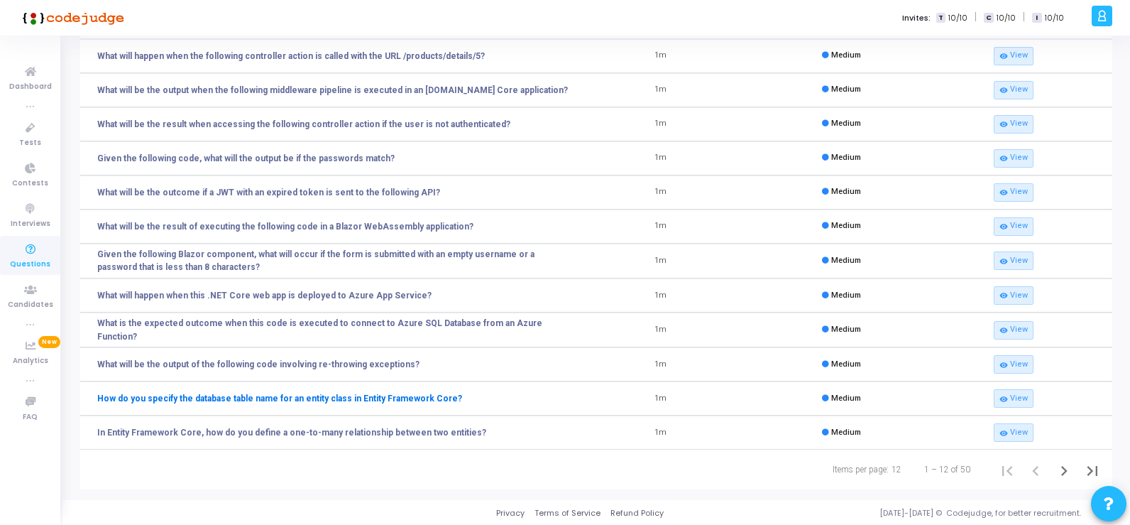
click at [315, 398] on link "How do you specify the database table name for an entity class in Entity Framew…" at bounding box center [279, 398] width 365 height 13
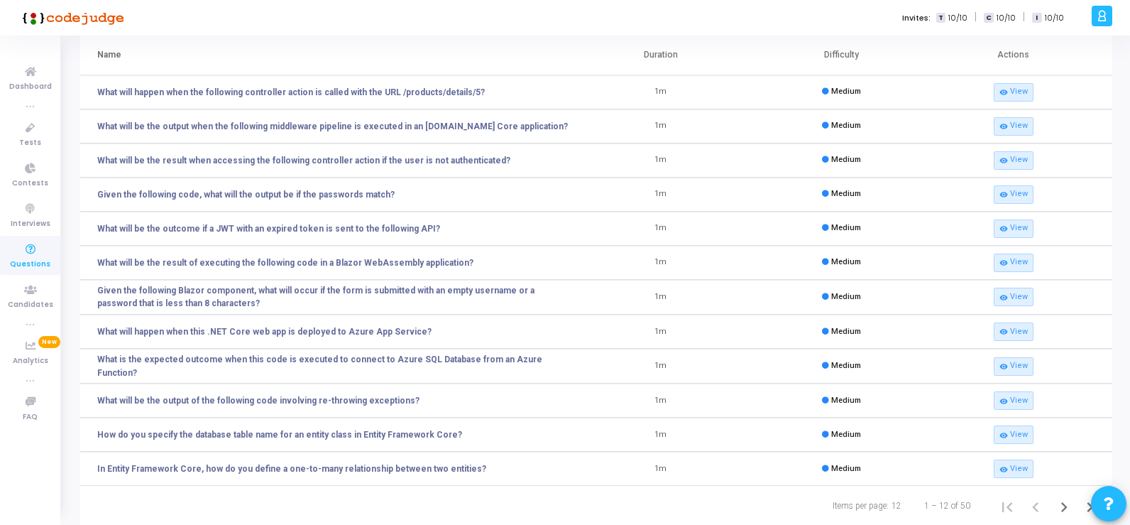
scroll to position [107, 0]
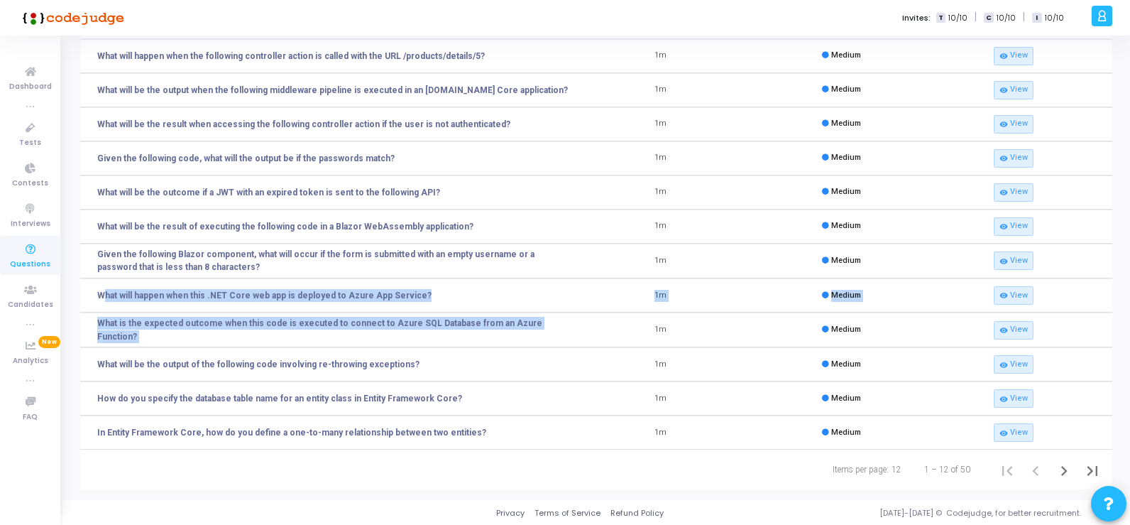
drag, startPoint x: 95, startPoint y: 296, endPoint x: 549, endPoint y: 305, distance: 454.4
click at [571, 314] on tbody "What will happen when the following controller action is called with the URL /p…" at bounding box center [596, 244] width 1032 height 411
click at [466, 293] on td "What will happen when this .NET Core web app is deployed to Azure App Service?" at bounding box center [325, 295] width 491 height 34
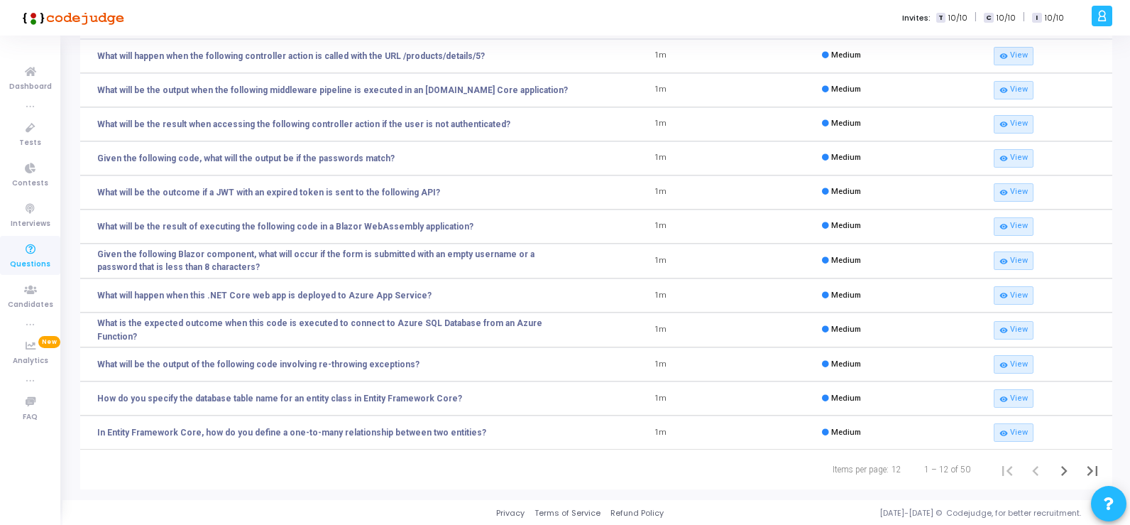
drag, startPoint x: 94, startPoint y: 225, endPoint x: 493, endPoint y: 241, distance: 399.3
click at [493, 241] on td "What will be the result of executing the following code in a Blazor WebAssembly…" at bounding box center [325, 226] width 491 height 34
copy link "What will be the result of executing the following code in a Blazor WebAssembly…"
drag, startPoint x: 95, startPoint y: 252, endPoint x: 246, endPoint y: 267, distance: 151.9
click at [246, 267] on td "Given the following Blazor component, what will occur if the form is submitted …" at bounding box center [325, 261] width 491 height 35
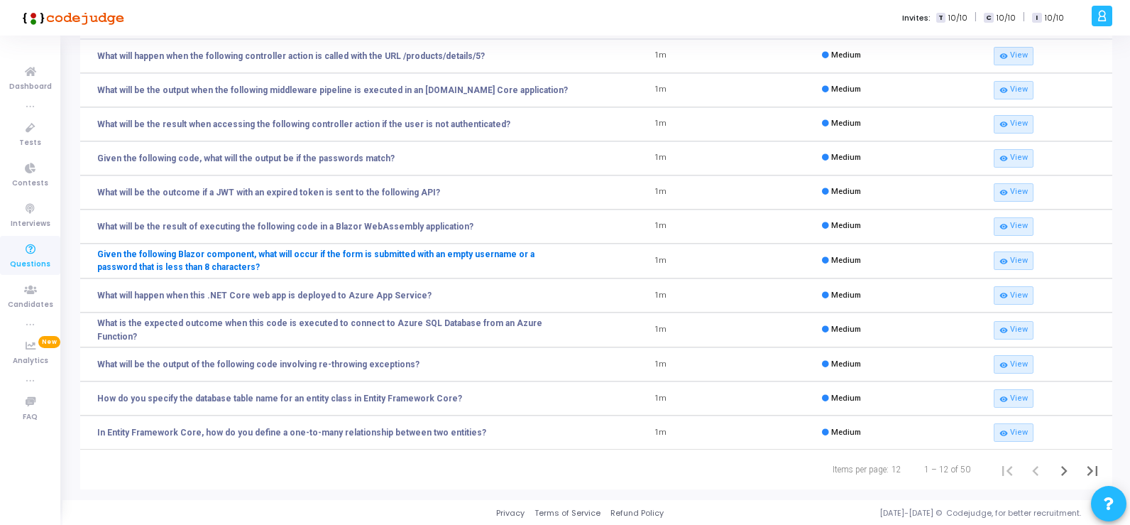
copy link "Given the following Blazor component, what will occur if the form is submitted …"
click at [599, 299] on td "1m" at bounding box center [661, 295] width 180 height 34
drag, startPoint x: 96, startPoint y: 294, endPoint x: 428, endPoint y: 296, distance: 332.3
click at [428, 296] on td "What will happen when this .NET Core web app is deployed to Azure App Service?" at bounding box center [325, 295] width 491 height 34
copy link "What will happen when this .NET Core web app is deployed to Azure App Service?"
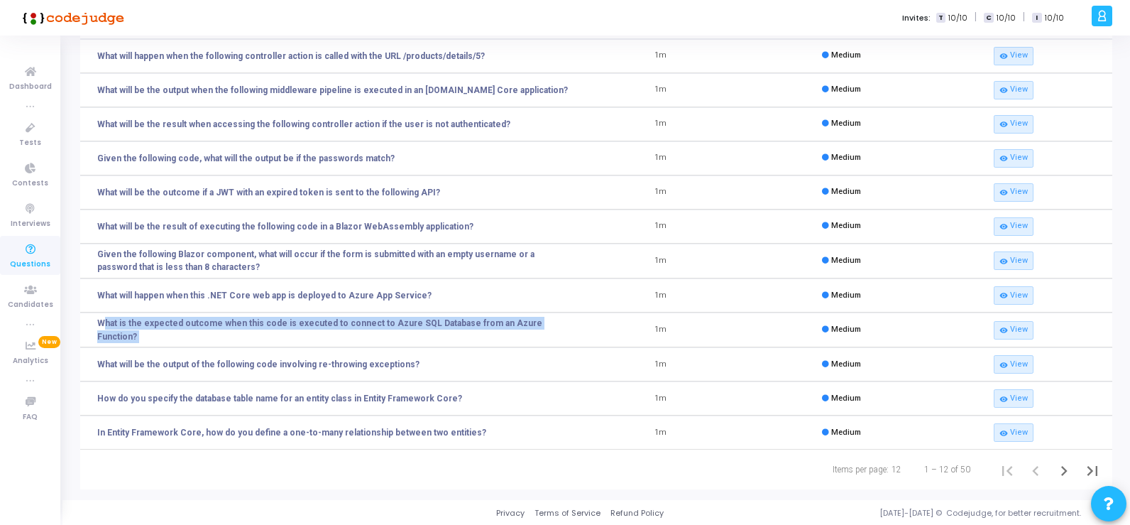
drag, startPoint x: 96, startPoint y: 330, endPoint x: 573, endPoint y: 331, distance: 477.1
click at [573, 331] on tr "What is the expected outcome when this code is executed to connect to Azure SQL…" at bounding box center [596, 329] width 1032 height 35
copy link "What is the expected outcome when this code is executed to connect to Azure SQL…"
drag, startPoint x: 97, startPoint y: 397, endPoint x: 472, endPoint y: 405, distance: 375.7
click at [472, 403] on td "How do you specify the database table name for an entity class in Entity Framew…" at bounding box center [325, 398] width 491 height 34
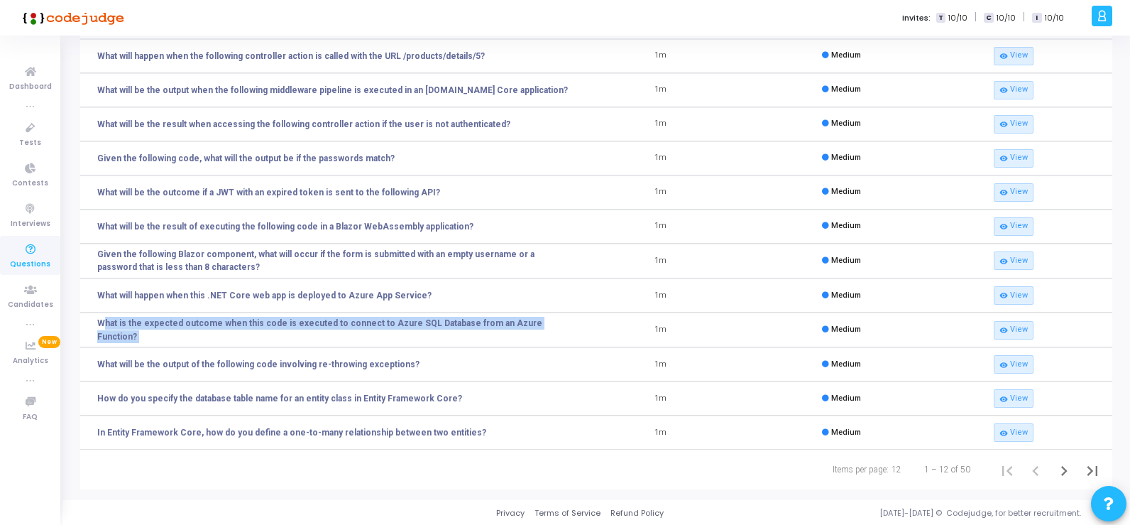
copy link "How do you specify the database table name for an entity class in Entity Framew…"
drag, startPoint x: 95, startPoint y: 432, endPoint x: 480, endPoint y: 438, distance: 384.8
click at [470, 433] on td "In Entity Framework Core, how do you define a one-to-many relationship between …" at bounding box center [325, 432] width 491 height 34
copy link "In Entity Framework Core, how do you define a one-to-many relationship between …"
click at [1065, 469] on icon "Next page" at bounding box center [1064, 471] width 20 height 20
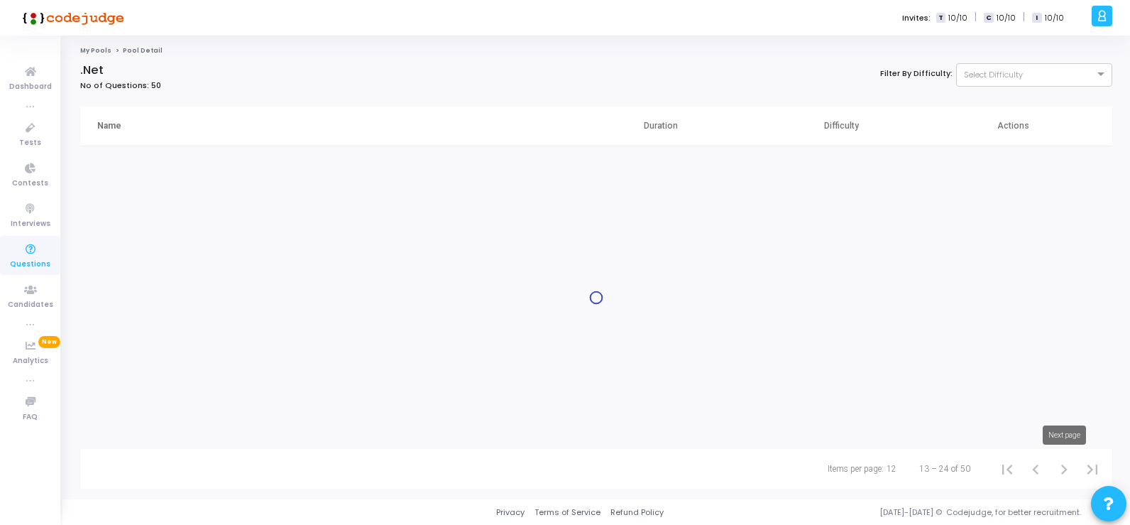
scroll to position [0, 0]
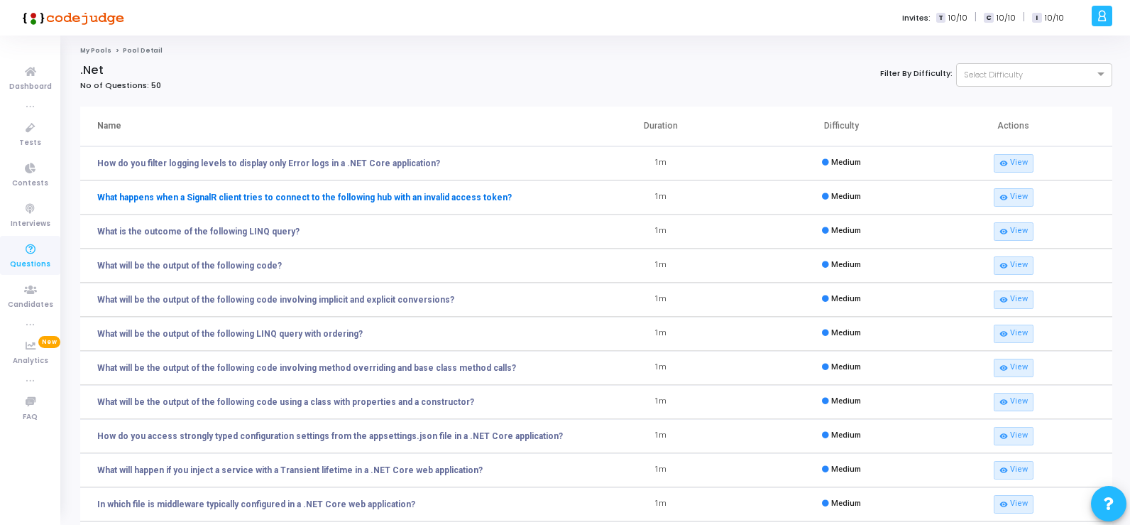
click at [199, 197] on link "What happens when a SignalR client tries to connect to the following hub with a…" at bounding box center [304, 197] width 415 height 13
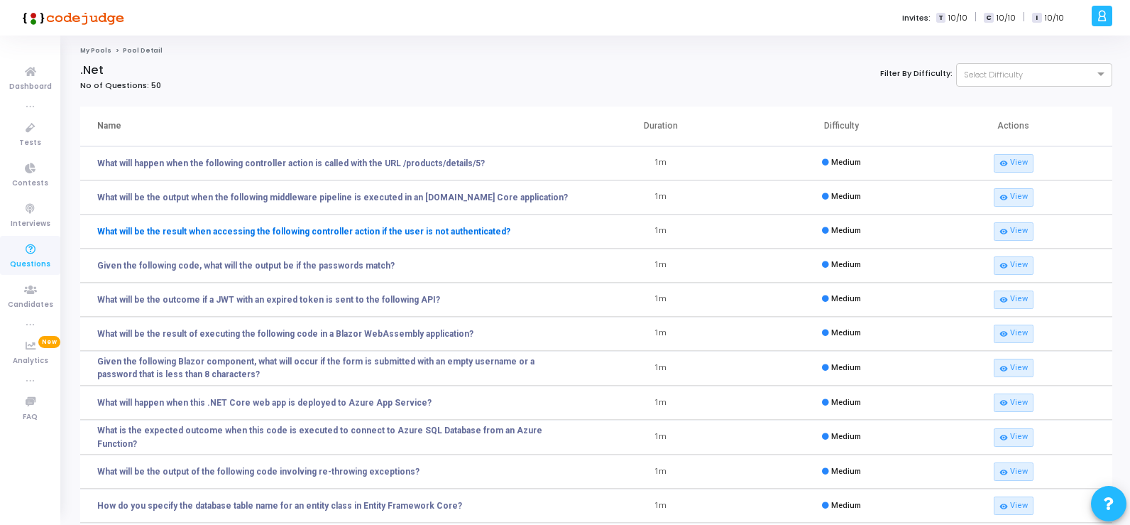
click at [261, 230] on link "What will be the result when accessing the following controller action if the u…" at bounding box center [303, 231] width 413 height 13
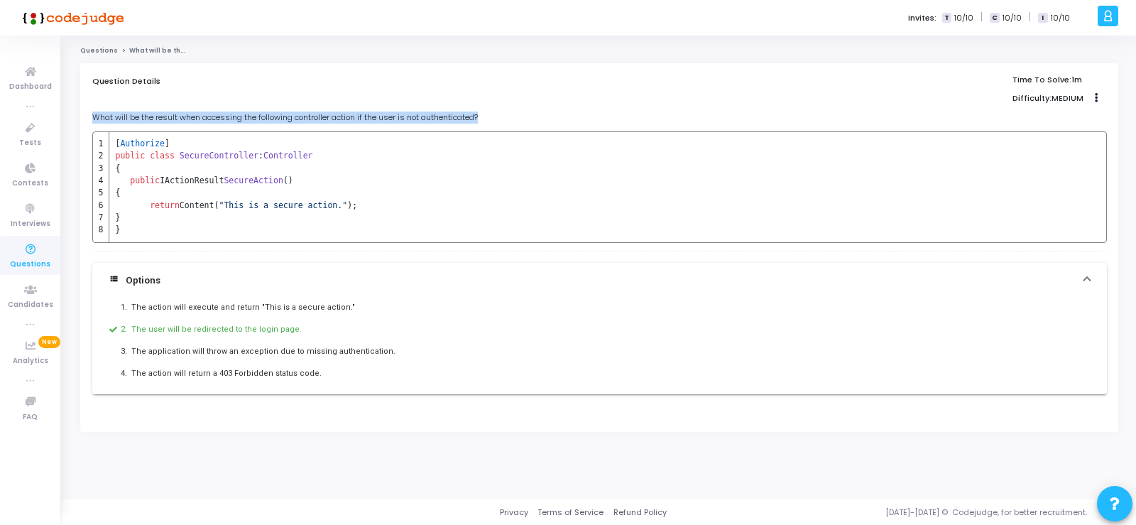
drag, startPoint x: 90, startPoint y: 116, endPoint x: 504, endPoint y: 109, distance: 413.9
click at [504, 109] on div "Question Details Time To Solve: 1m Difficulty: MEDIUM Clone Add To Test What wi…" at bounding box center [599, 247] width 1038 height 368
copy p "What will be the result when accessing the following controller action if the u…"
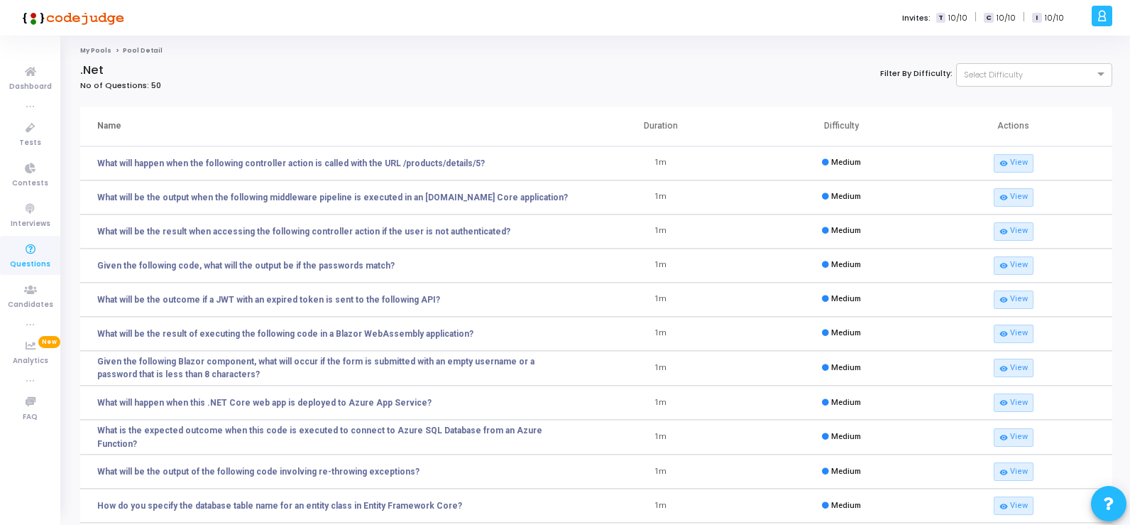
drag, startPoint x: 95, startPoint y: 231, endPoint x: 506, endPoint y: 239, distance: 411.1
click at [506, 239] on td "What will be the result when accessing the following controller action if the u…" at bounding box center [325, 231] width 491 height 34
copy link "What will be the result when accessing the following controller action if the u…"
click at [98, 332] on link "What will be the result of executing the following code in a Blazor WebAssembly…" at bounding box center [285, 333] width 376 height 13
drag, startPoint x: 96, startPoint y: 332, endPoint x: 472, endPoint y: 336, distance: 376.3
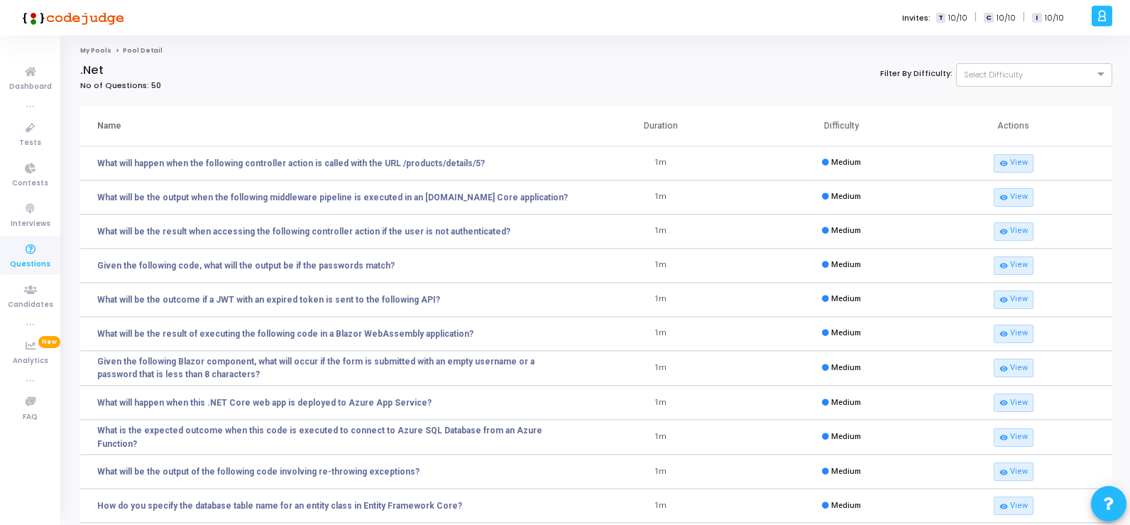
click at [472, 336] on td "What will be the result of executing the following code in a Blazor WebAssembly…" at bounding box center [325, 334] width 491 height 34
copy link "What will be the result of executing the following code in a Blazor WebAssembly…"
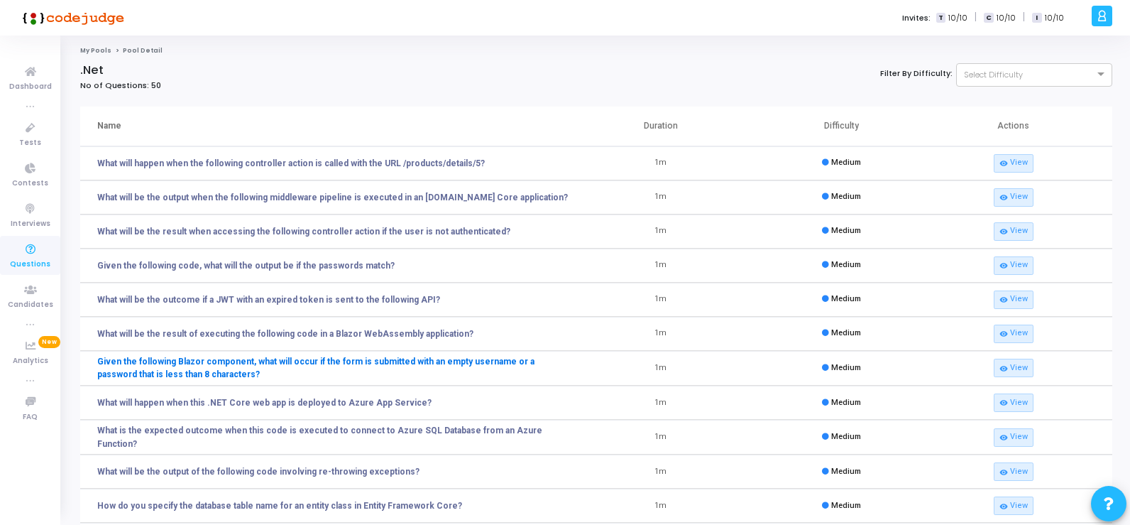
drag, startPoint x: 97, startPoint y: 362, endPoint x: 204, endPoint y: 376, distance: 108.0
click at [204, 376] on td "Given the following Blazor component, what will occur if the form is submitted …" at bounding box center [325, 368] width 491 height 35
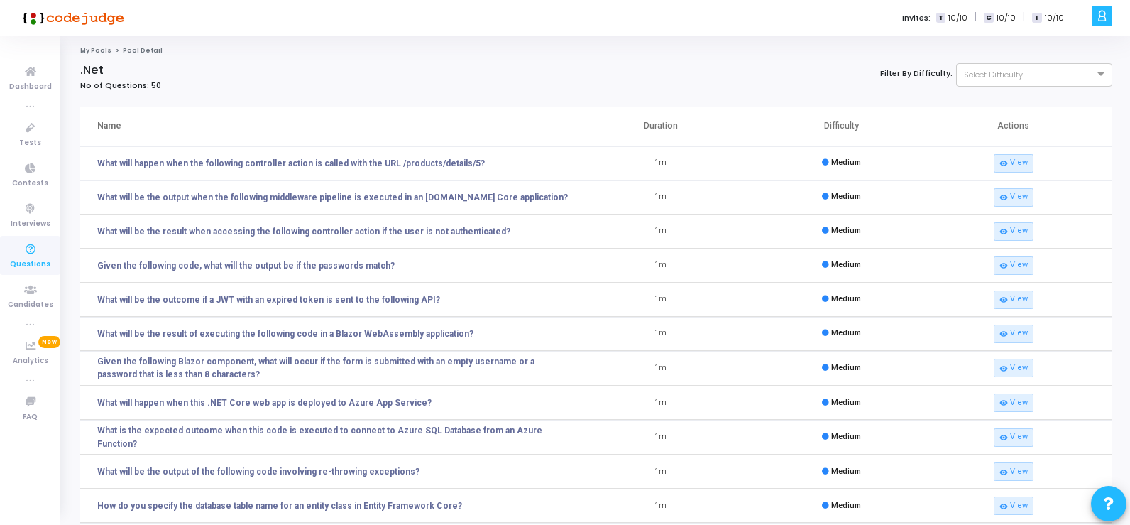
drag, startPoint x: 95, startPoint y: 404, endPoint x: 439, endPoint y: 402, distance: 343.6
click at [439, 402] on td "What will happen when this .NET Core web app is deployed to Azure App Service?" at bounding box center [325, 402] width 491 height 34
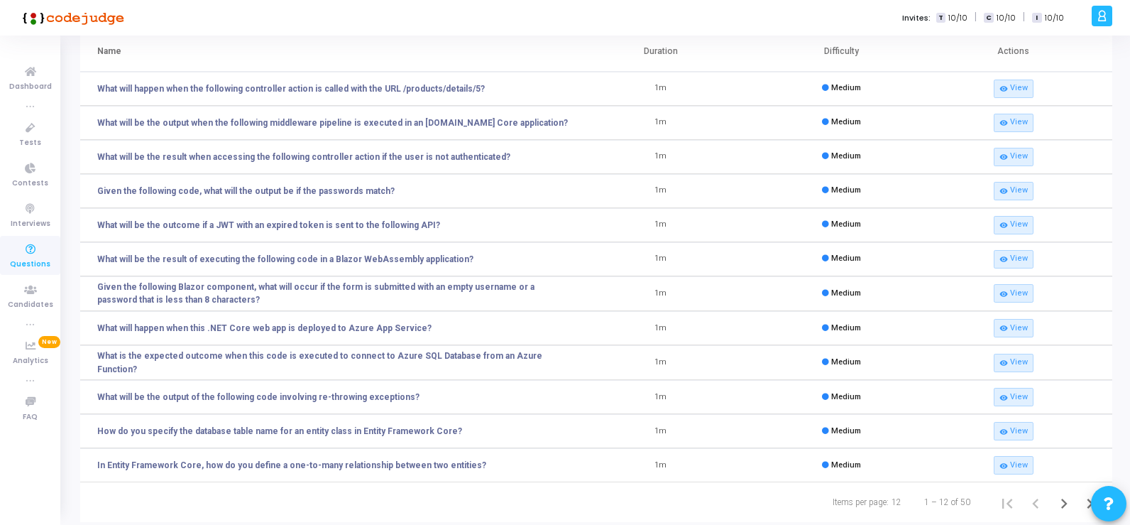
scroll to position [107, 0]
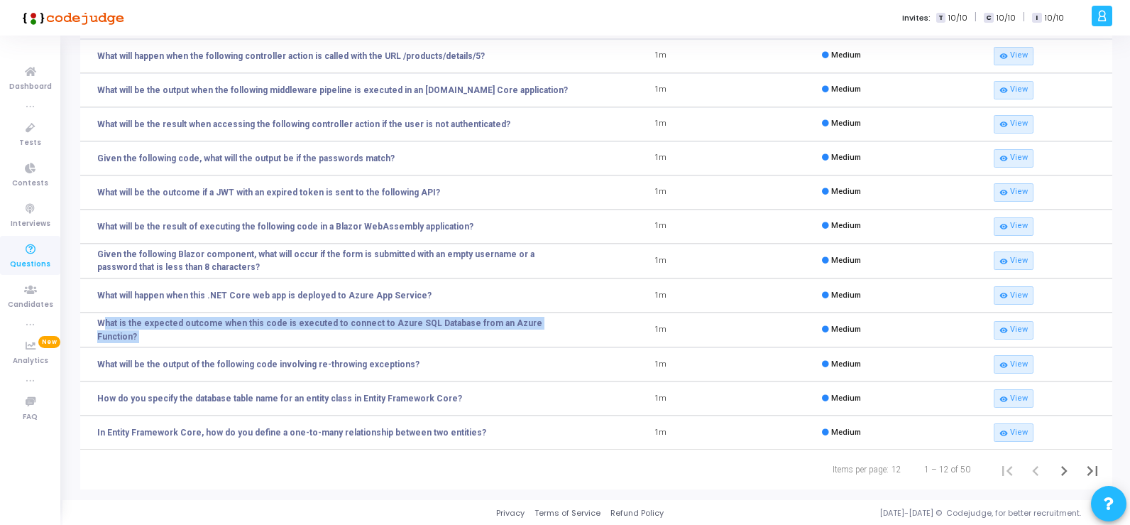
drag, startPoint x: 96, startPoint y: 329, endPoint x: 575, endPoint y: 337, distance: 479.3
click at [575, 337] on tr "What is the expected outcome when this code is executed to connect to Azure SQL…" at bounding box center [596, 329] width 1032 height 35
drag, startPoint x: 97, startPoint y: 398, endPoint x: 466, endPoint y: 401, distance: 369.2
click at [466, 400] on td "How do you specify the database table name for an entity class in Entity Framew…" at bounding box center [325, 398] width 491 height 34
drag, startPoint x: 96, startPoint y: 433, endPoint x: 471, endPoint y: 439, distance: 374.9
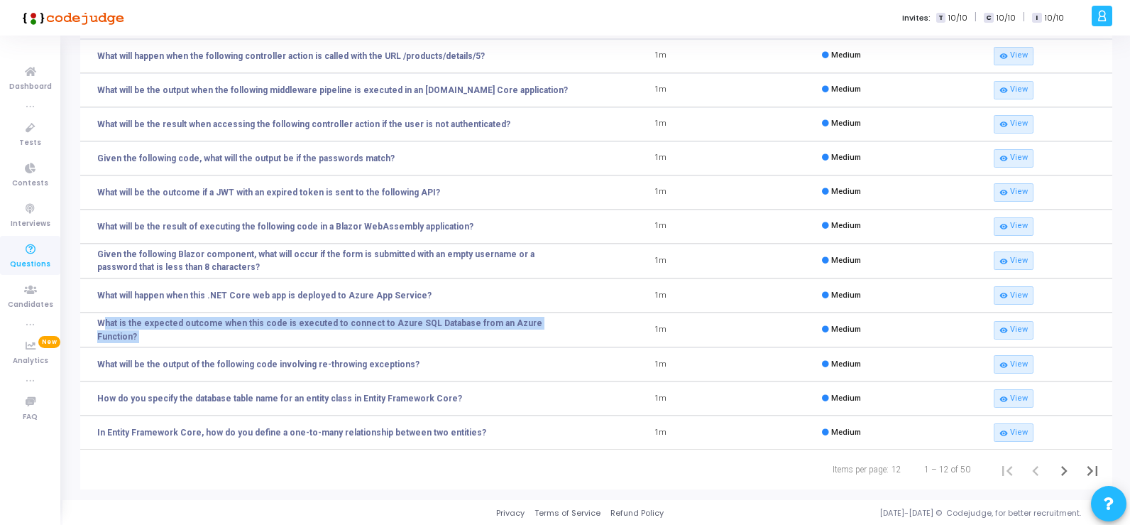
click at [471, 439] on td "In Entity Framework Core, how do you define a one-to-many relationship between …" at bounding box center [325, 432] width 491 height 34
click at [1063, 468] on icon "Next page" at bounding box center [1064, 471] width 20 height 20
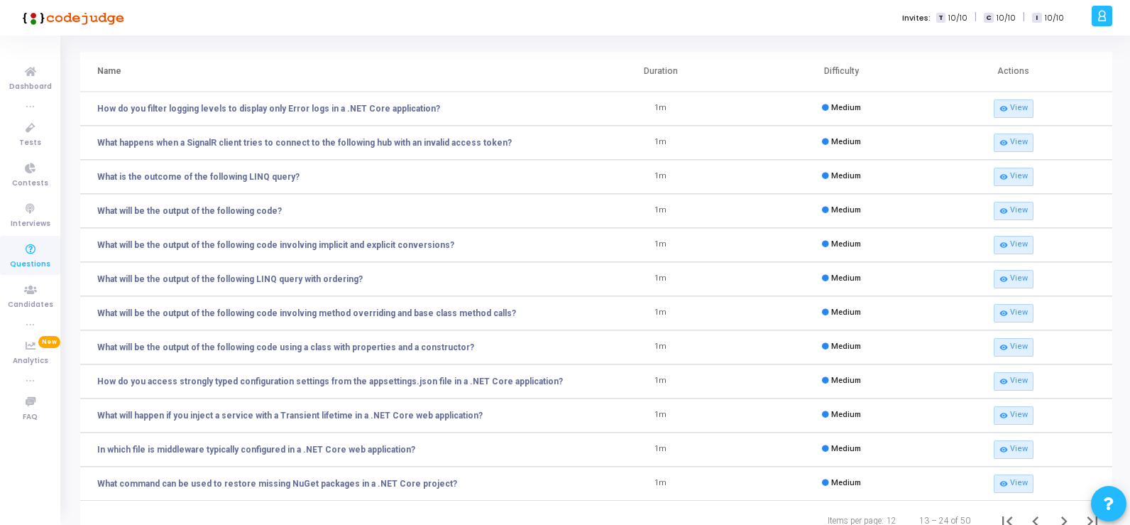
scroll to position [106, 0]
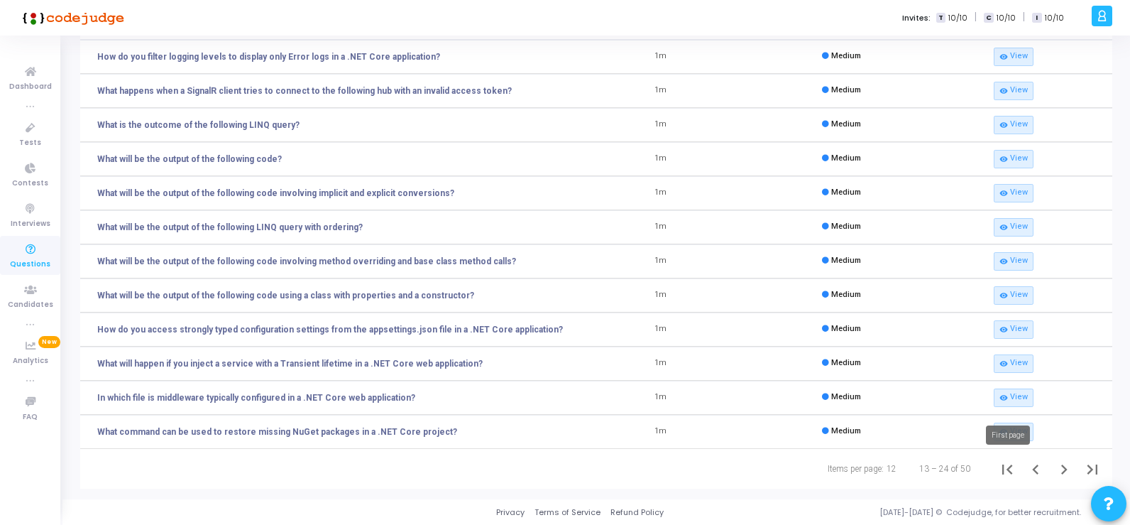
click at [1007, 471] on icon "First page" at bounding box center [1007, 469] width 20 height 20
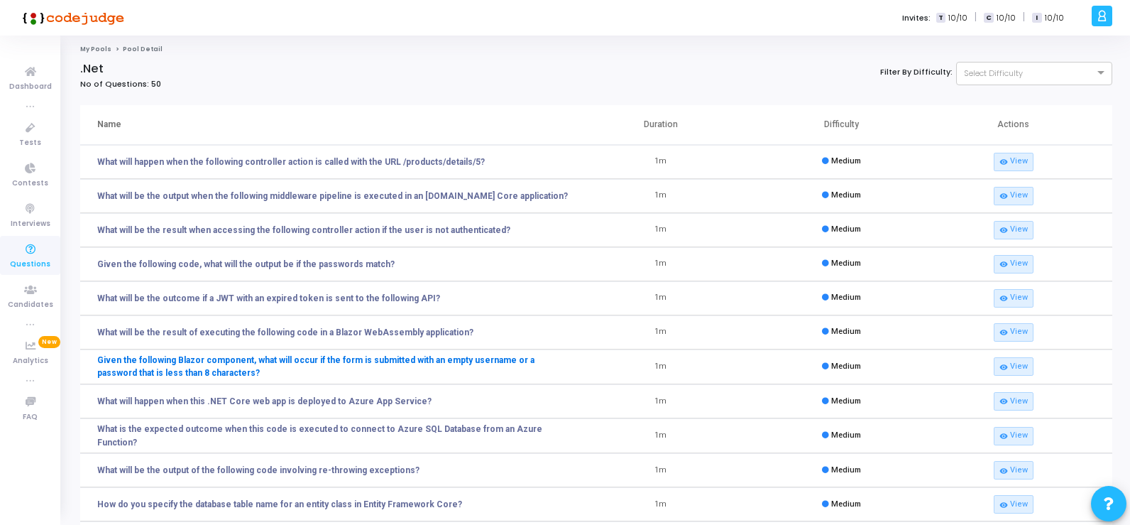
scroll to position [0, 0]
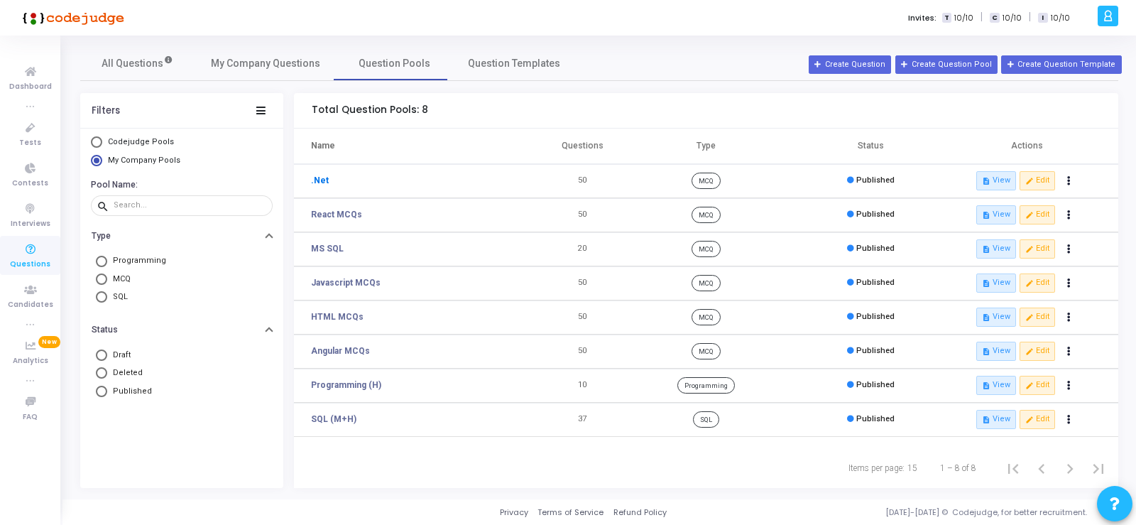
click at [322, 180] on link ".Net" at bounding box center [320, 180] width 18 height 13
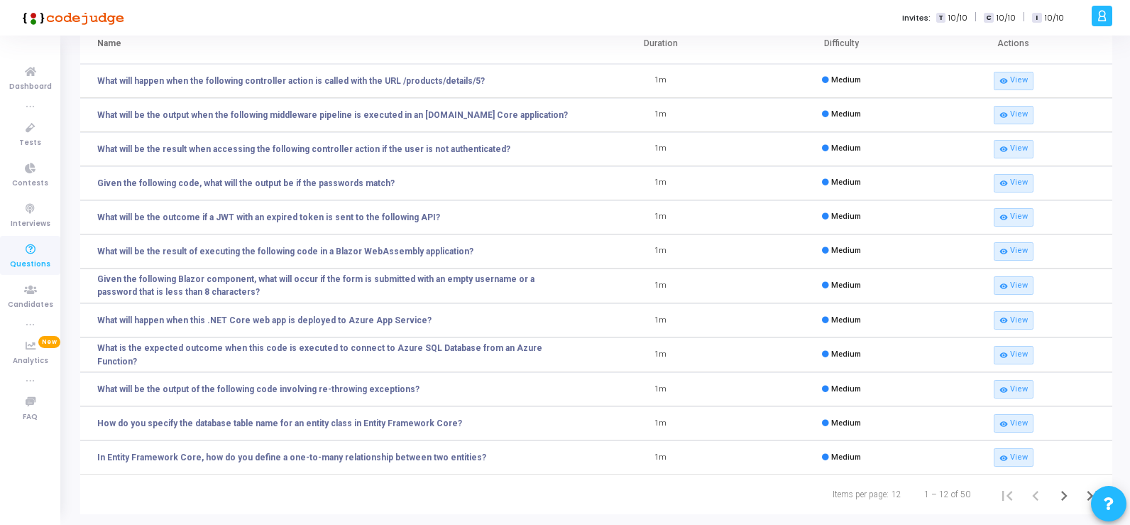
scroll to position [107, 0]
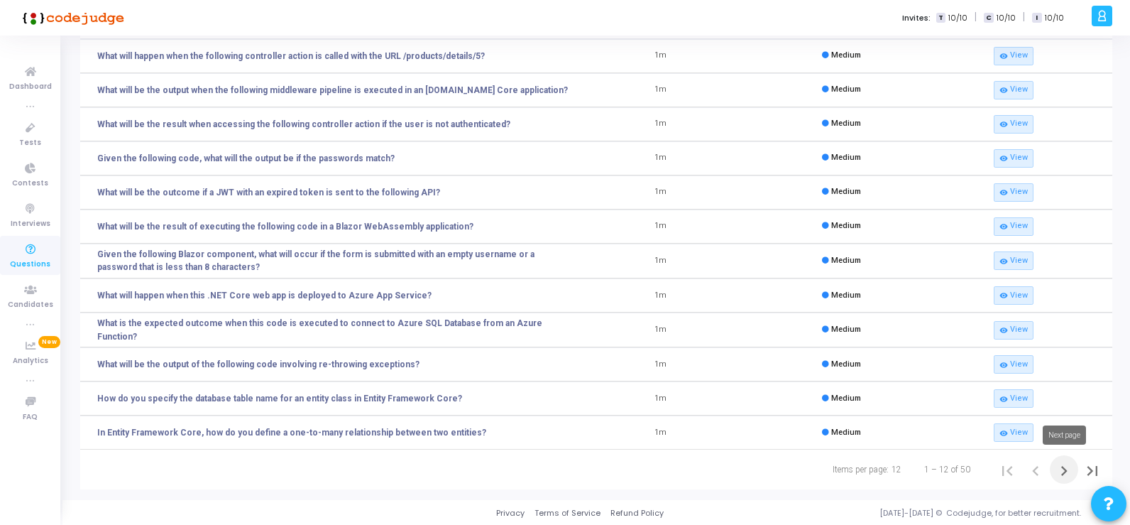
click at [1066, 469] on icon "Next page" at bounding box center [1064, 471] width 6 height 10
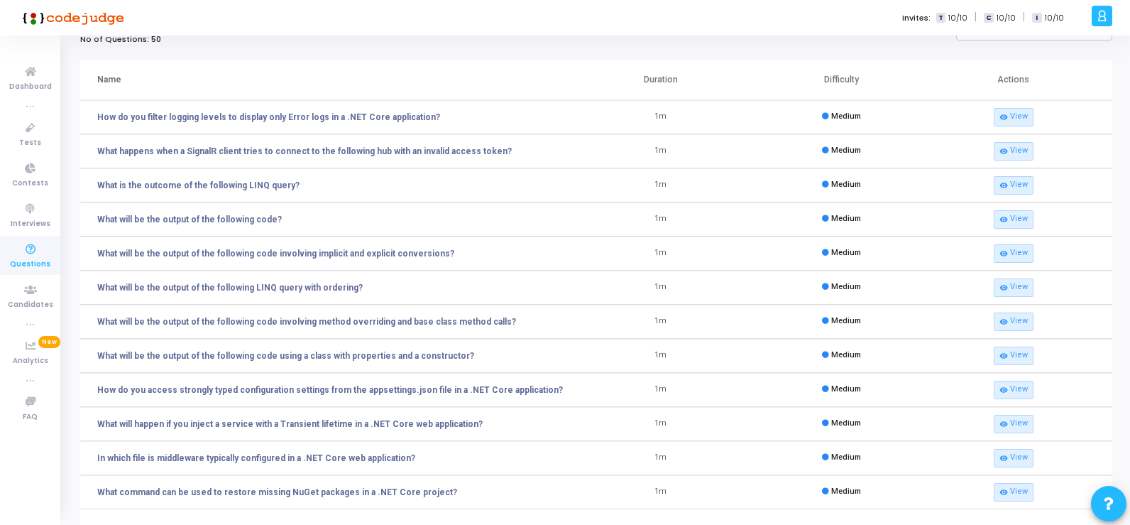
scroll to position [106, 0]
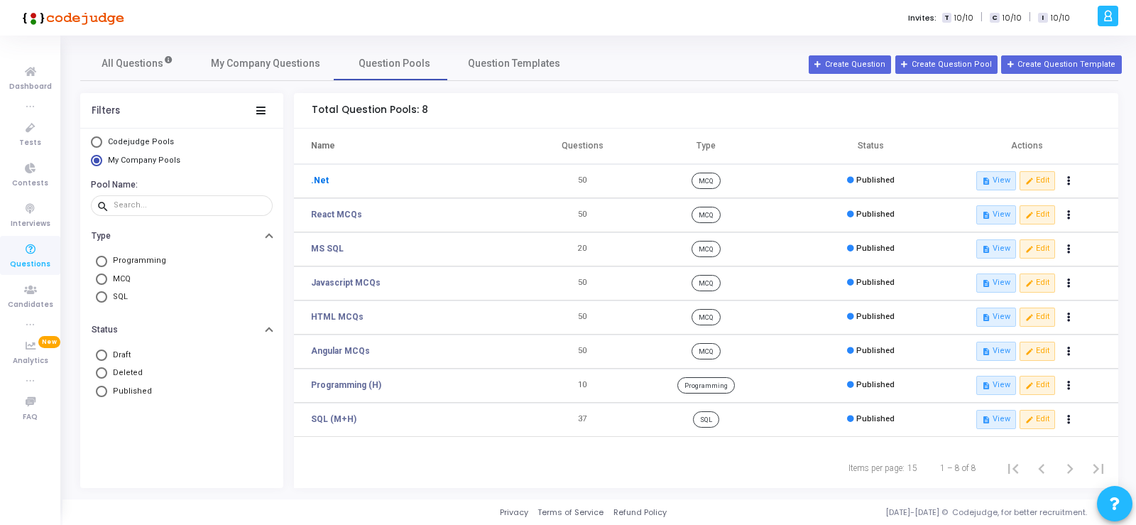
click at [323, 179] on link ".Net" at bounding box center [320, 180] width 18 height 13
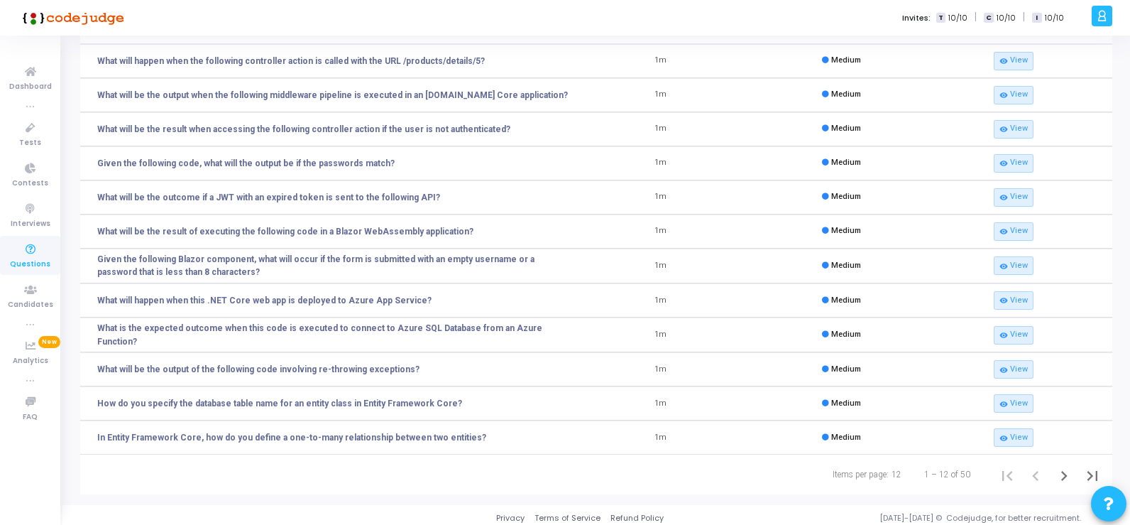
scroll to position [107, 0]
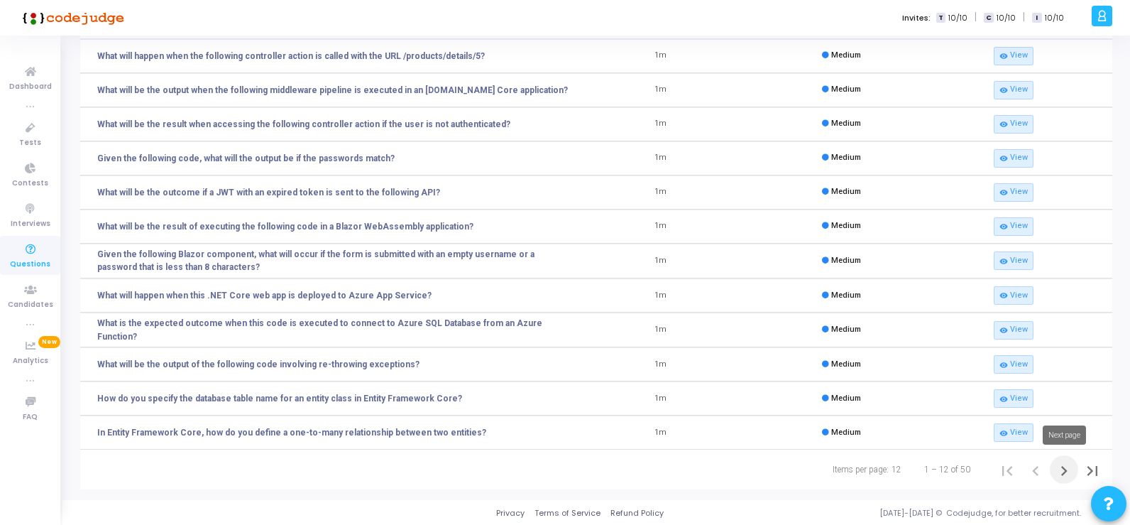
click at [1064, 470] on icon "Next page" at bounding box center [1064, 471] width 6 height 10
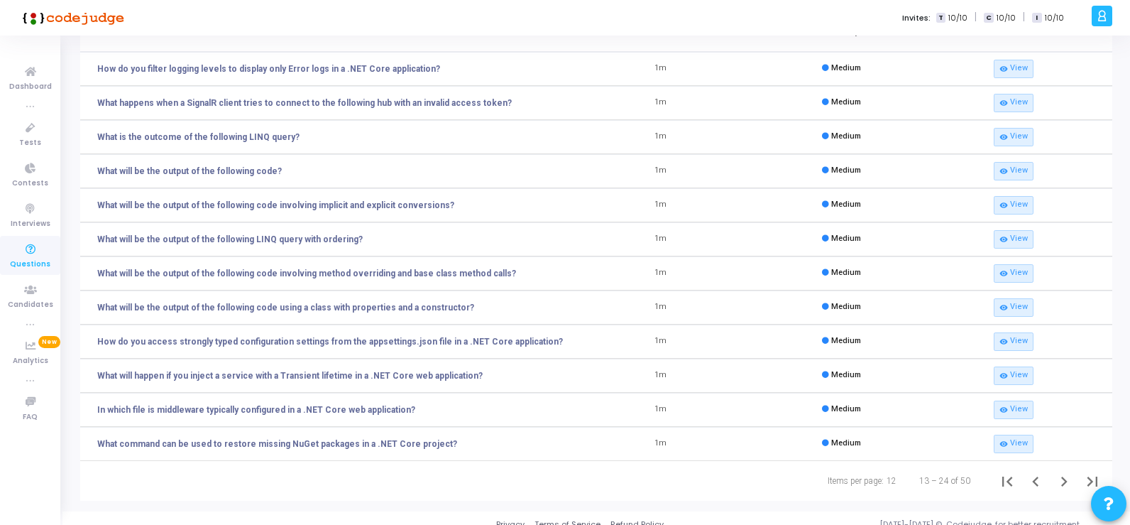
scroll to position [106, 0]
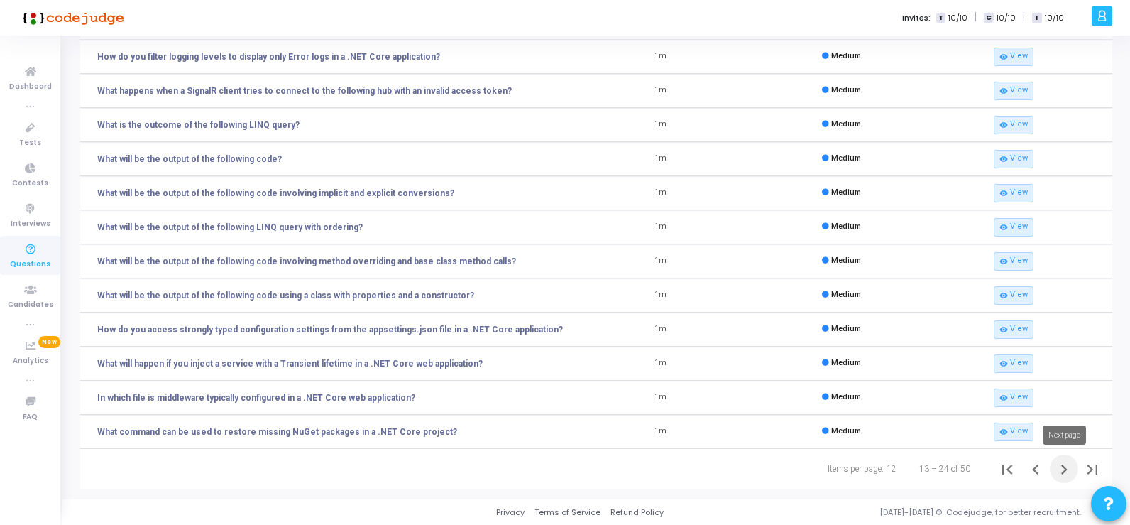
click at [1064, 466] on icon "Next page" at bounding box center [1064, 469] width 6 height 10
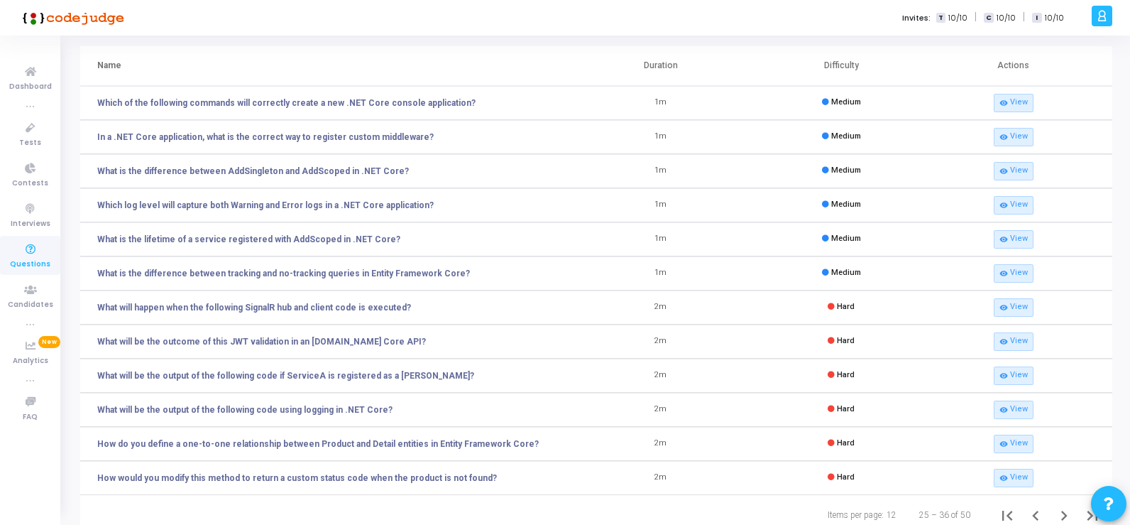
scroll to position [35, 0]
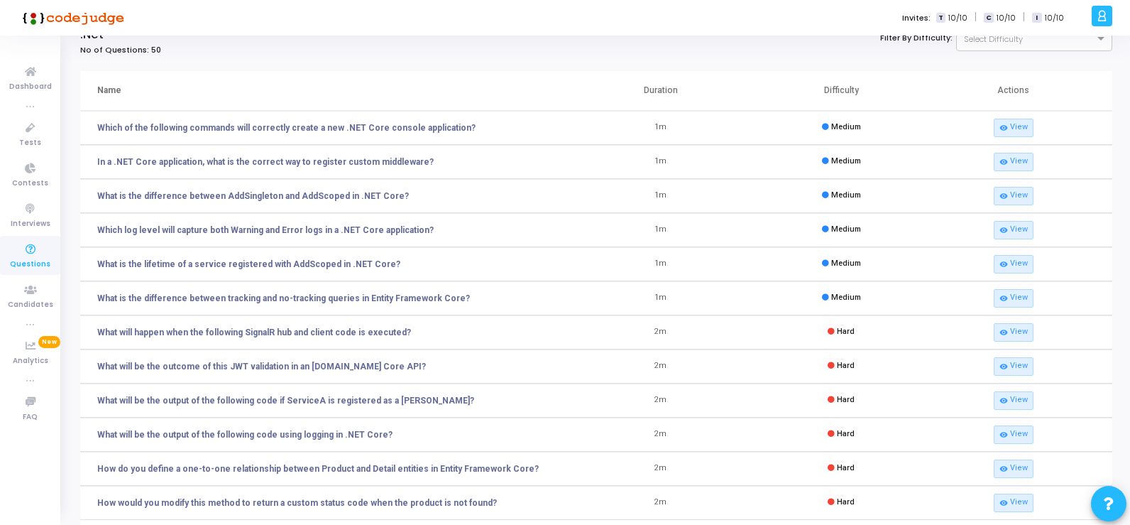
drag, startPoint x: 95, startPoint y: 296, endPoint x: 505, endPoint y: 284, distance: 410.5
click at [505, 284] on td "What is the difference between tracking and no-tracking queries in Entity Frame…" at bounding box center [325, 298] width 491 height 34
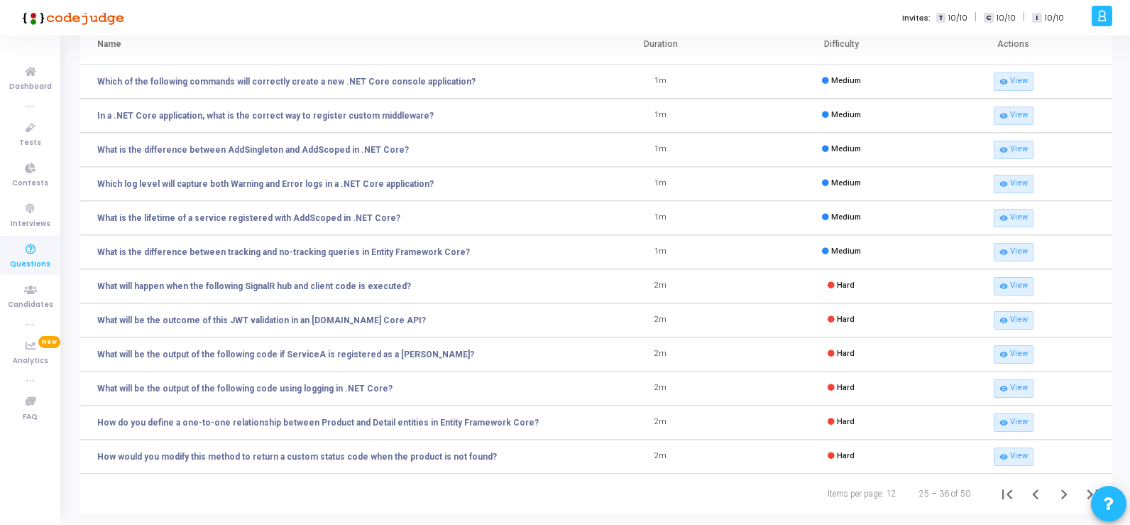
scroll to position [106, 0]
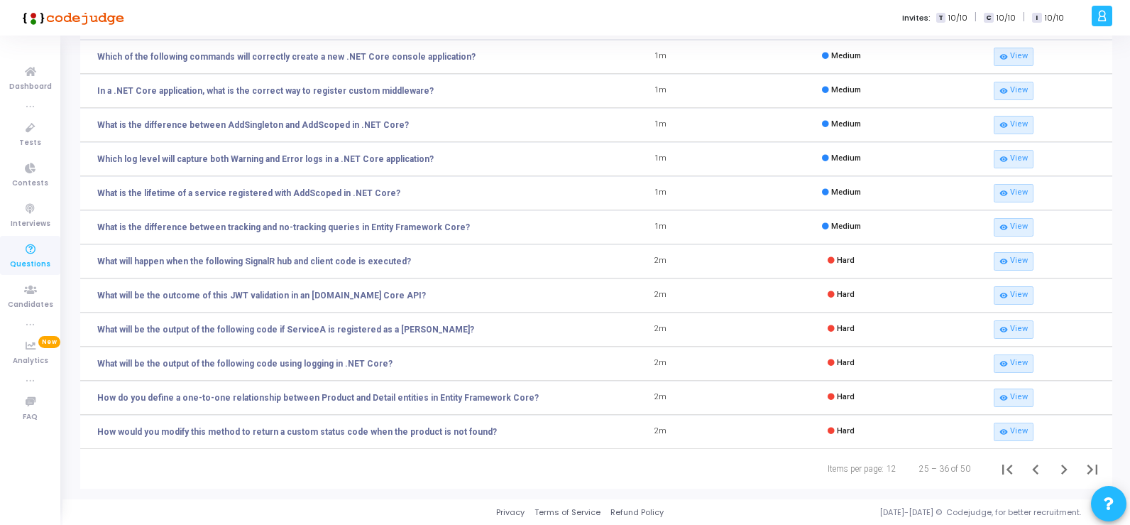
drag, startPoint x: 97, startPoint y: 397, endPoint x: 545, endPoint y: 400, distance: 448.7
click at [545, 400] on td "How do you define a one-to-one relationship between Product and Detail entities…" at bounding box center [325, 398] width 491 height 34
click at [1066, 466] on icon "Next page" at bounding box center [1064, 469] width 20 height 20
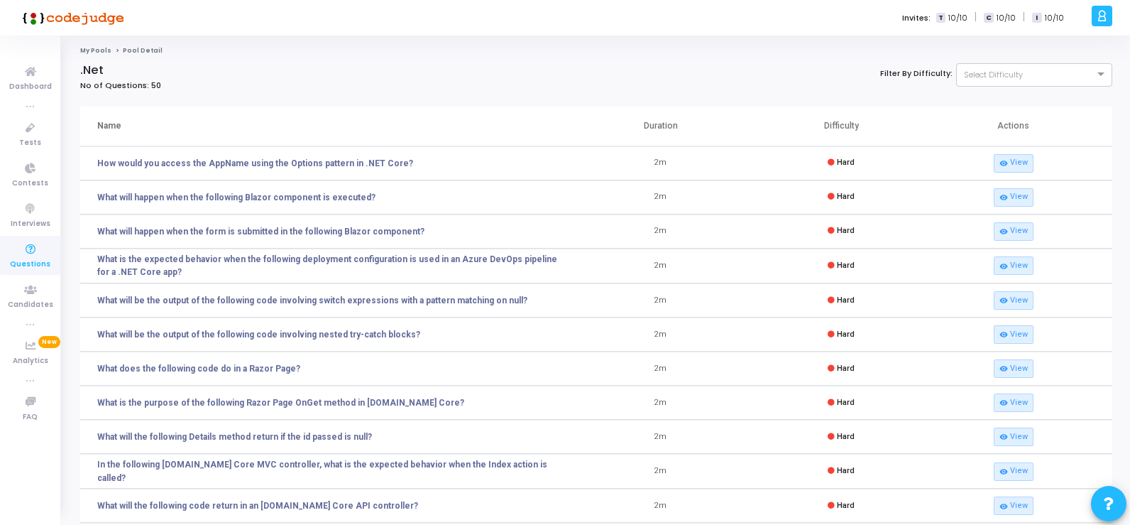
drag, startPoint x: 97, startPoint y: 195, endPoint x: 422, endPoint y: 196, distance: 325.1
click at [422, 196] on td "What will happen when the following Blazor component is executed?" at bounding box center [325, 197] width 491 height 34
drag, startPoint x: 97, startPoint y: 234, endPoint x: 453, endPoint y: 233, distance: 356.4
click at [453, 233] on td "What will happen when the form is submitted in the following Blazor component?" at bounding box center [325, 231] width 491 height 34
drag, startPoint x: 96, startPoint y: 256, endPoint x: 148, endPoint y: 268, distance: 53.4
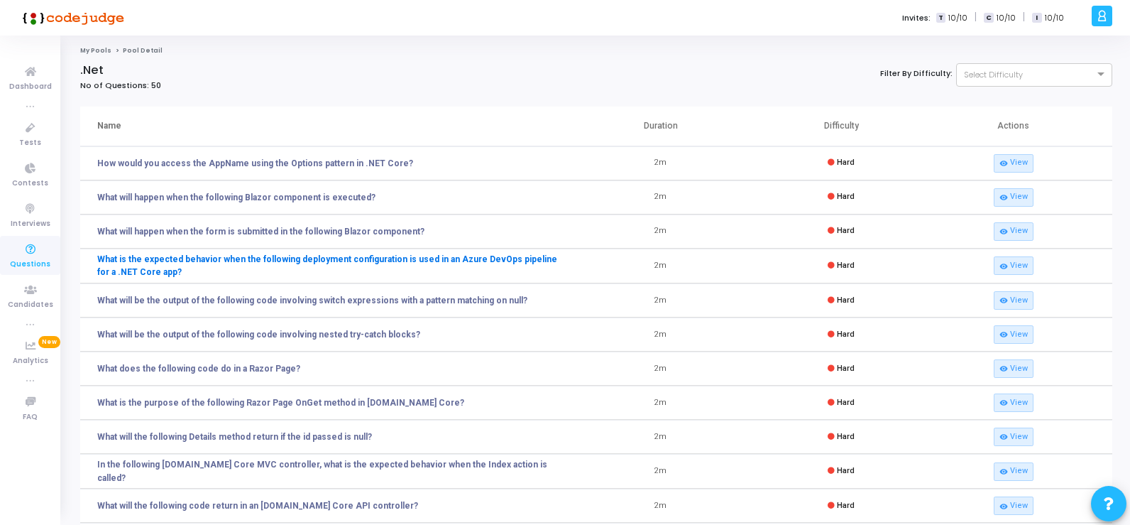
click at [148, 268] on td "What is the expected behavior when the following deployment configuration is us…" at bounding box center [325, 265] width 491 height 35
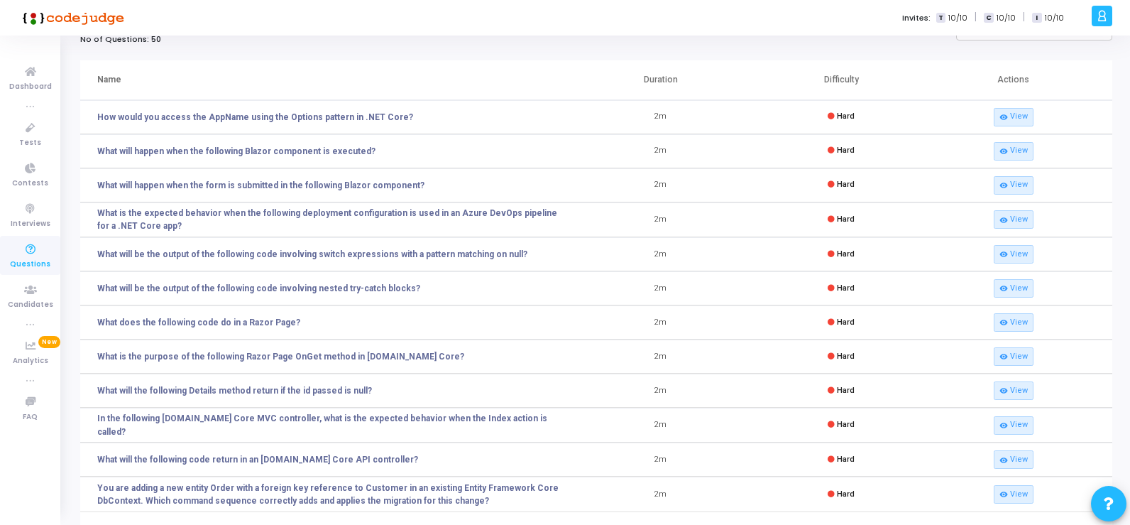
scroll to position [71, 0]
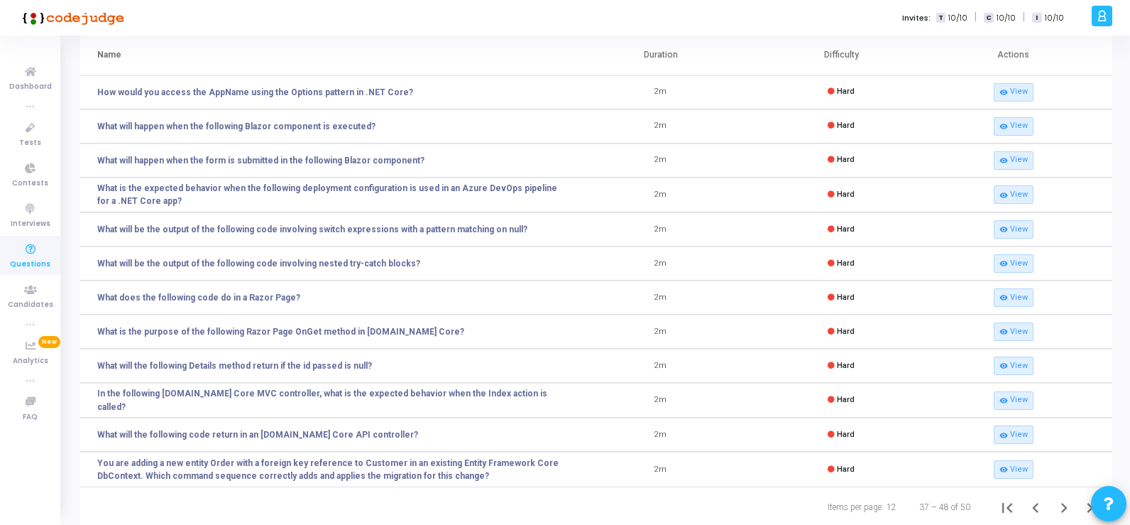
drag, startPoint x: 97, startPoint y: 295, endPoint x: 307, endPoint y: 287, distance: 210.3
click at [307, 287] on td "What does the following code do in a Razor Page?" at bounding box center [325, 297] width 491 height 34
drag, startPoint x: 97, startPoint y: 330, endPoint x: 464, endPoint y: 341, distance: 367.9
click at [464, 341] on td "What is the purpose of the following Razor Page OnGet method in [DOMAIN_NAME] C…" at bounding box center [325, 331] width 491 height 34
drag, startPoint x: 97, startPoint y: 366, endPoint x: 433, endPoint y: 363, distance: 336.5
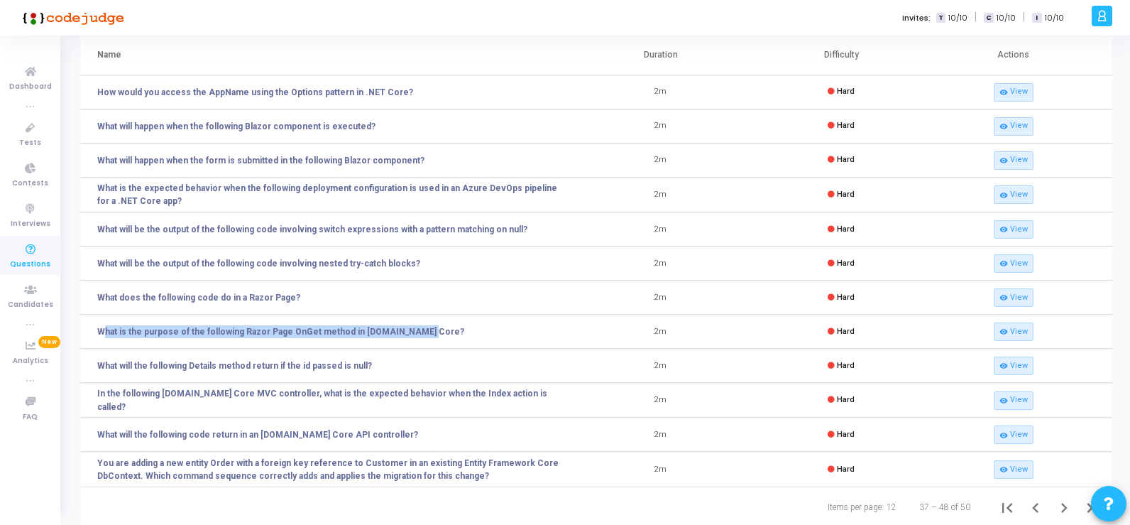
click at [433, 363] on td "What will the following Details method return if the id passed is null?" at bounding box center [325, 366] width 491 height 34
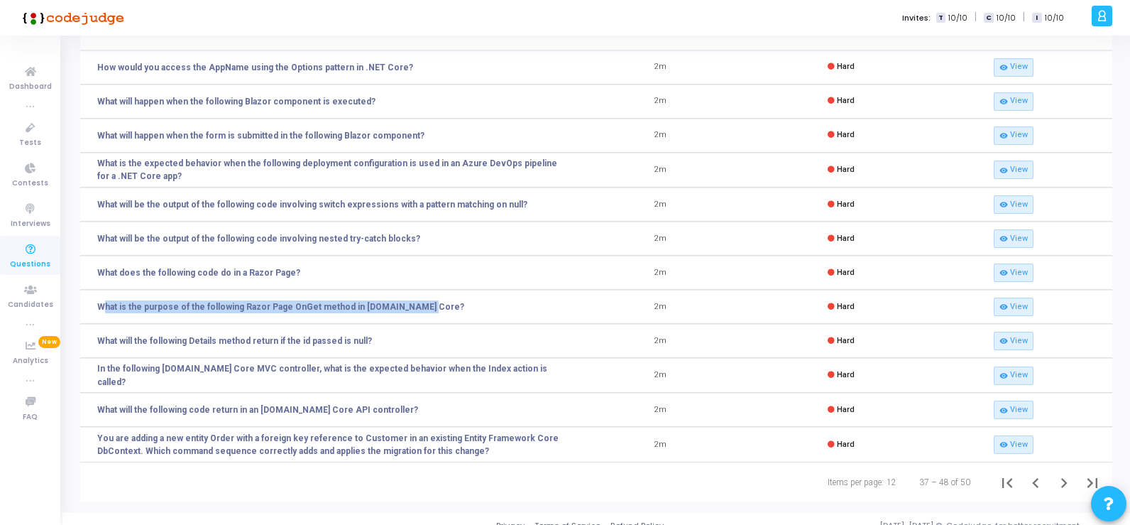
scroll to position [109, 0]
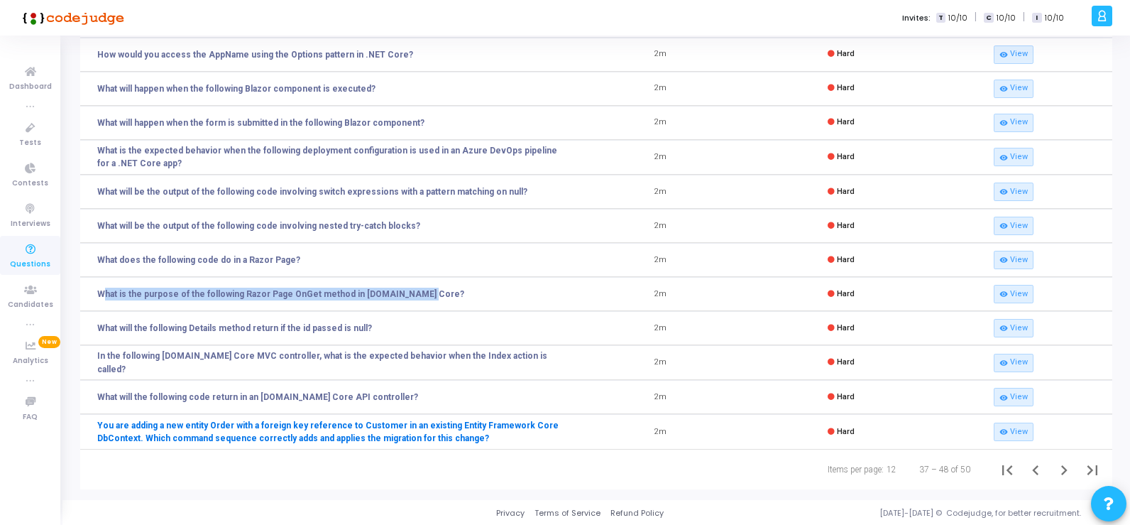
drag, startPoint x: 96, startPoint y: 424, endPoint x: 483, endPoint y: 432, distance: 387.7
click at [483, 432] on td "You are adding a new entity Order with a foreign key reference to Customer in a…" at bounding box center [325, 431] width 491 height 35
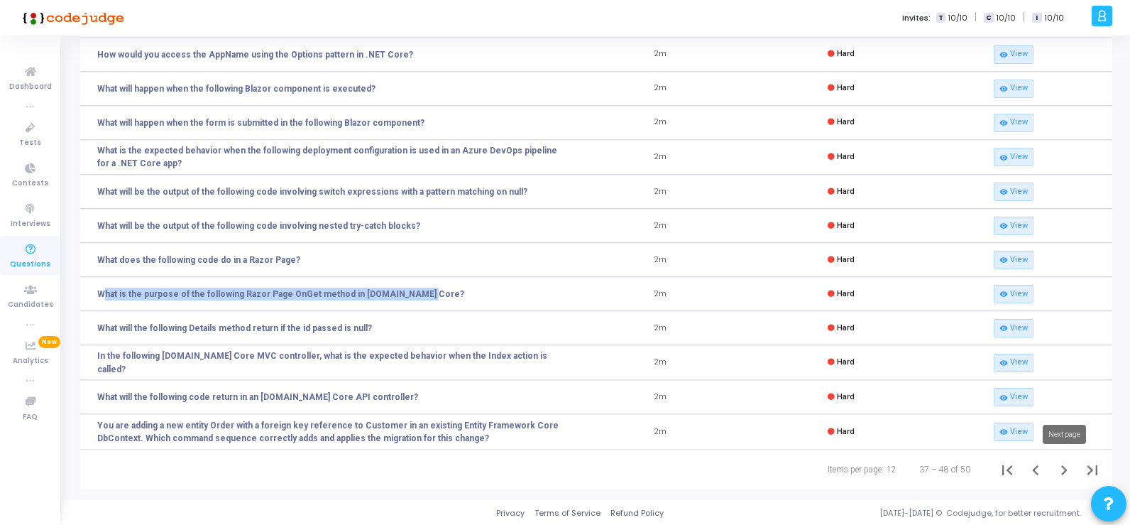
click at [1062, 467] on icon "Next page" at bounding box center [1064, 470] width 20 height 20
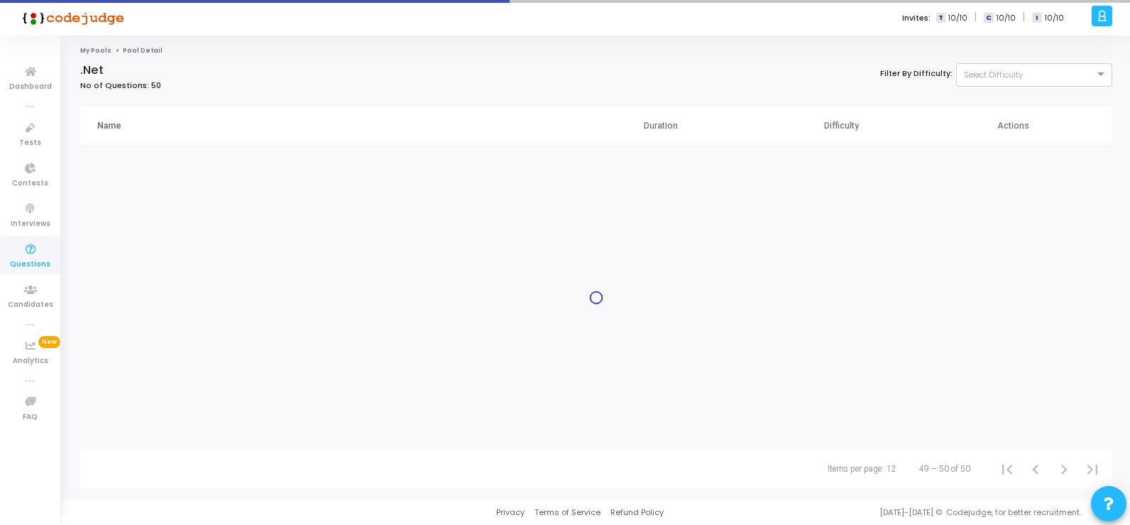
scroll to position [0, 0]
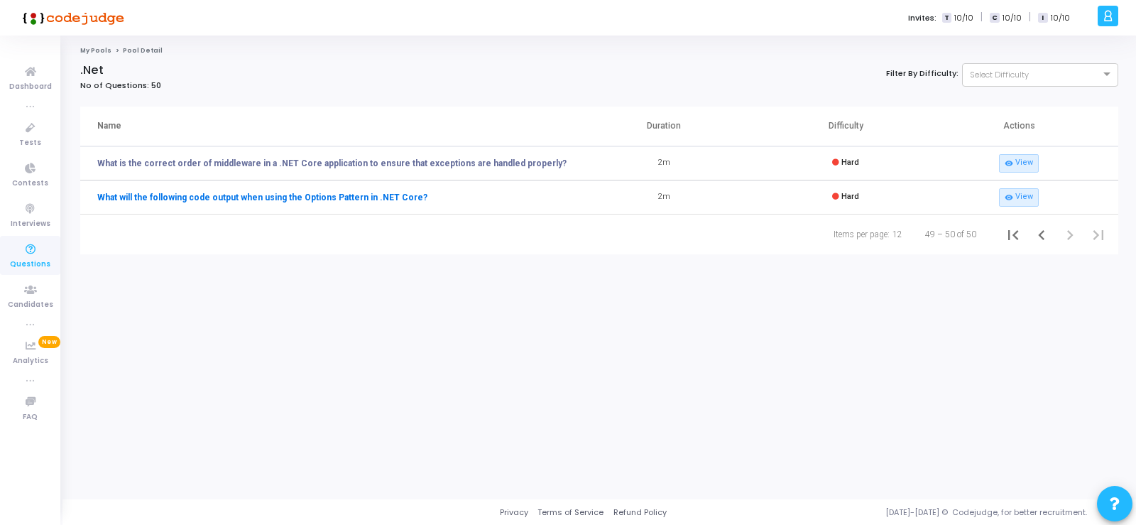
click at [319, 195] on link "What will the following code output when using the Options Pattern in .NET Core?" at bounding box center [262, 197] width 330 height 13
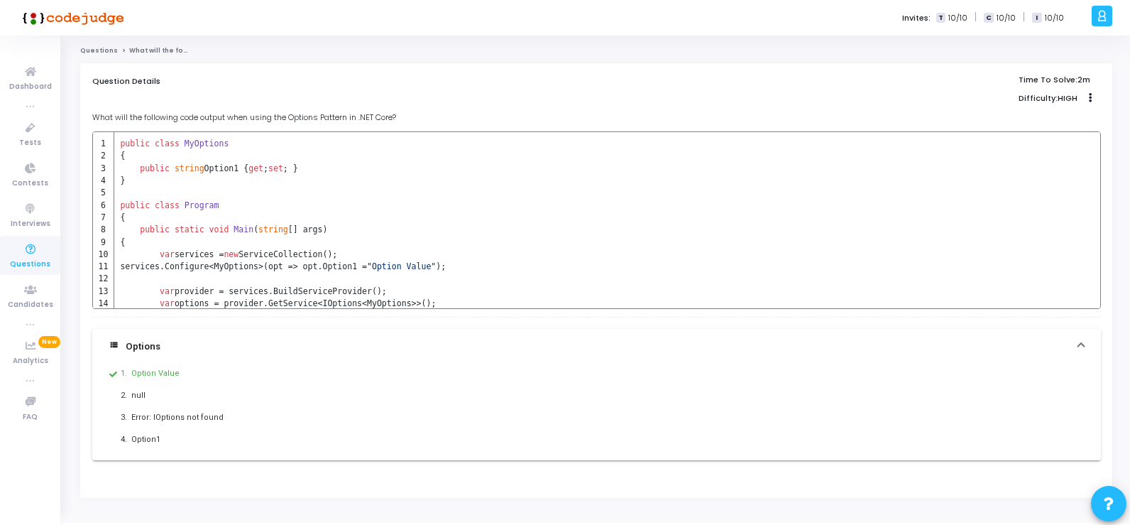
scroll to position [44, 0]
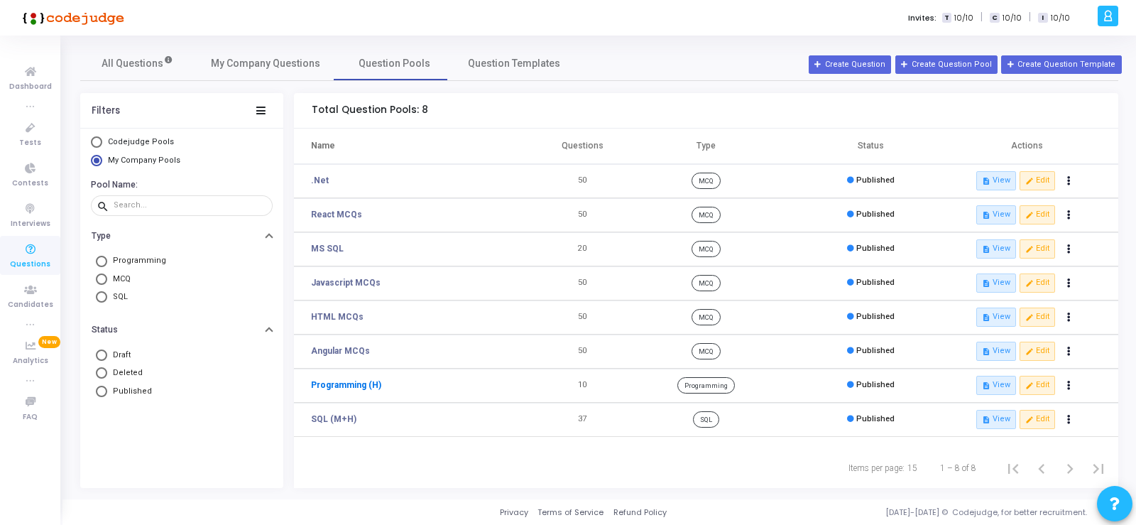
click at [332, 384] on link "Programming (H)" at bounding box center [346, 384] width 70 height 13
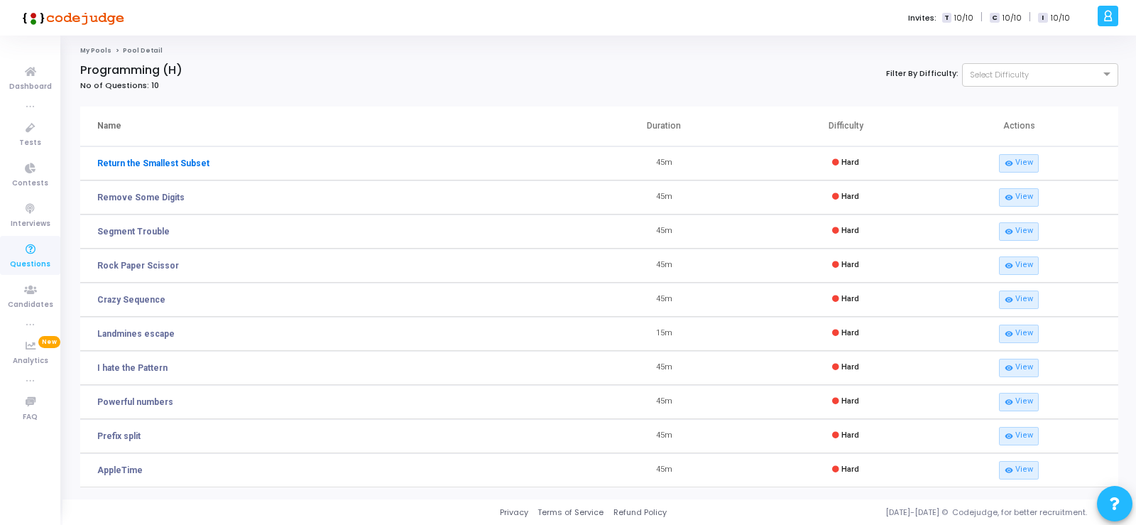
click at [151, 164] on link "Return the Smallest Subset" at bounding box center [153, 163] width 112 height 13
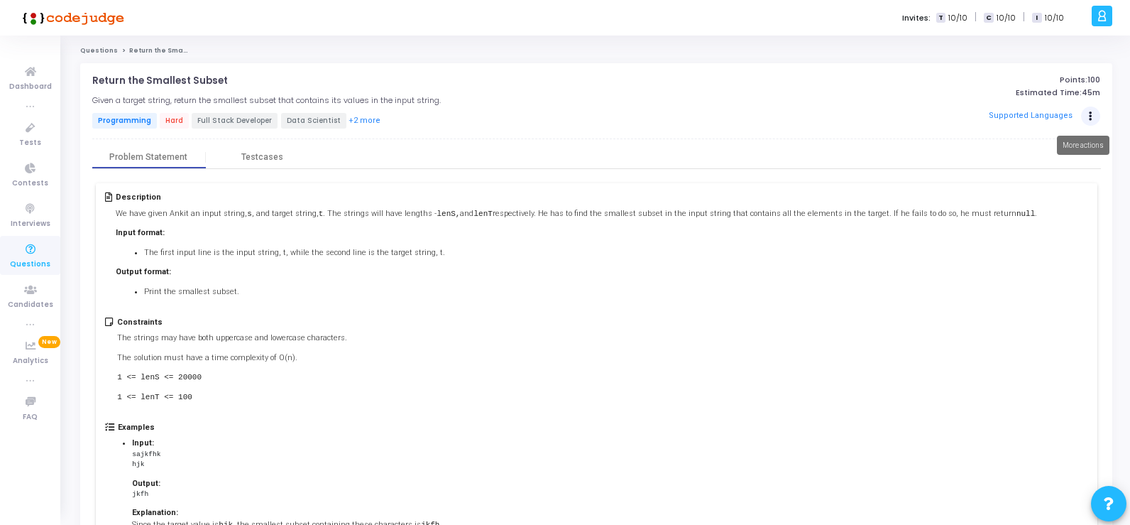
click at [1090, 113] on icon "Actions" at bounding box center [1091, 116] width 4 height 7
click at [890, 295] on li "Print the smallest subset." at bounding box center [590, 292] width 893 height 12
click at [268, 156] on div "Testcases" at bounding box center [262, 157] width 42 height 11
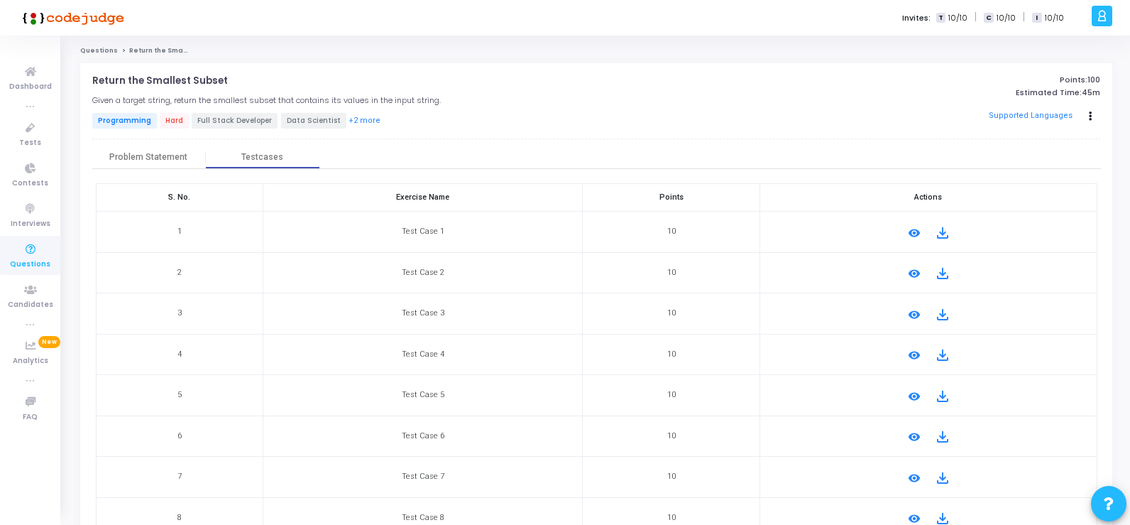
click at [908, 231] on mat-icon "remove_red_eye" at bounding box center [914, 232] width 17 height 17
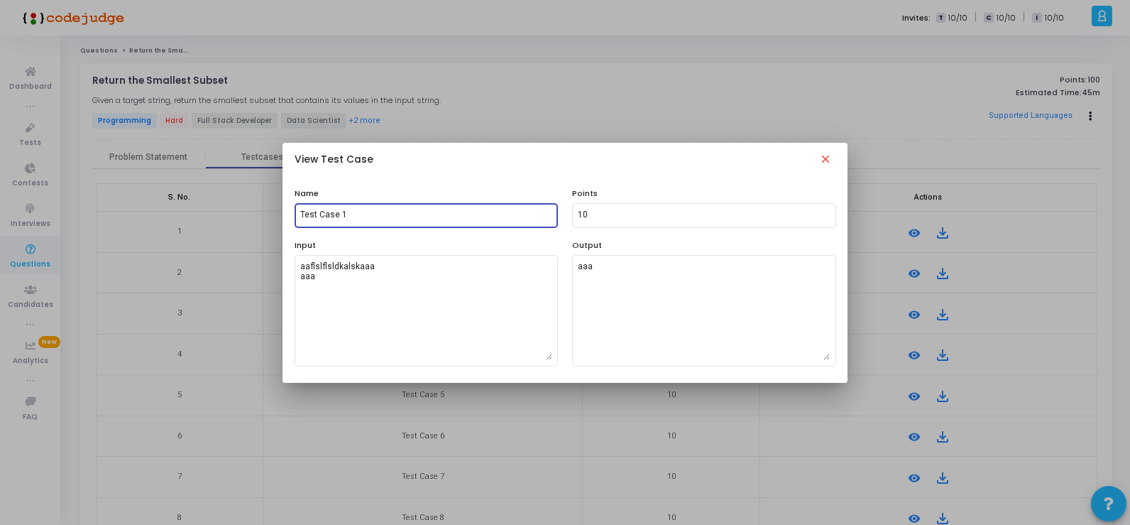
click at [396, 214] on input "Test Case 1" at bounding box center [426, 215] width 252 height 10
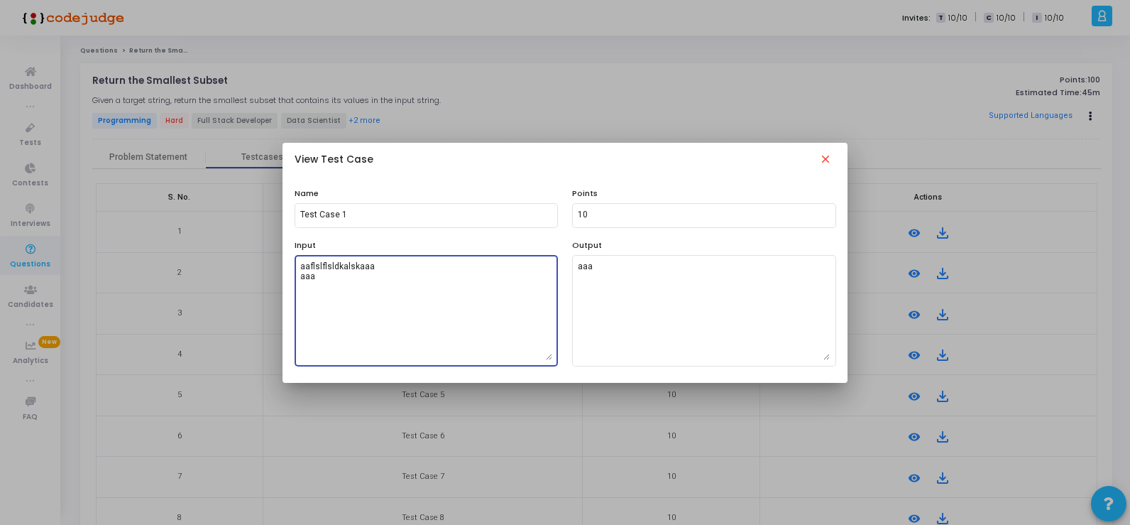
drag, startPoint x: 387, startPoint y: 266, endPoint x: 240, endPoint y: 267, distance: 147.0
click at [240, 267] on div "View Test Case close Name Test Case 1 Points 10 Input aaflslflsldkalskaaa aaa O…" at bounding box center [565, 262] width 1130 height 525
click at [461, 309] on textarea "aaflslflsldkalskaaa aaa" at bounding box center [426, 310] width 252 height 99
drag, startPoint x: 383, startPoint y: 269, endPoint x: 247, endPoint y: 269, distance: 135.6
click at [247, 269] on div "View Test Case close Name Test Case 1 Points 10 Input aaflslflsldkalskaaa aaa O…" at bounding box center [565, 262] width 1130 height 525
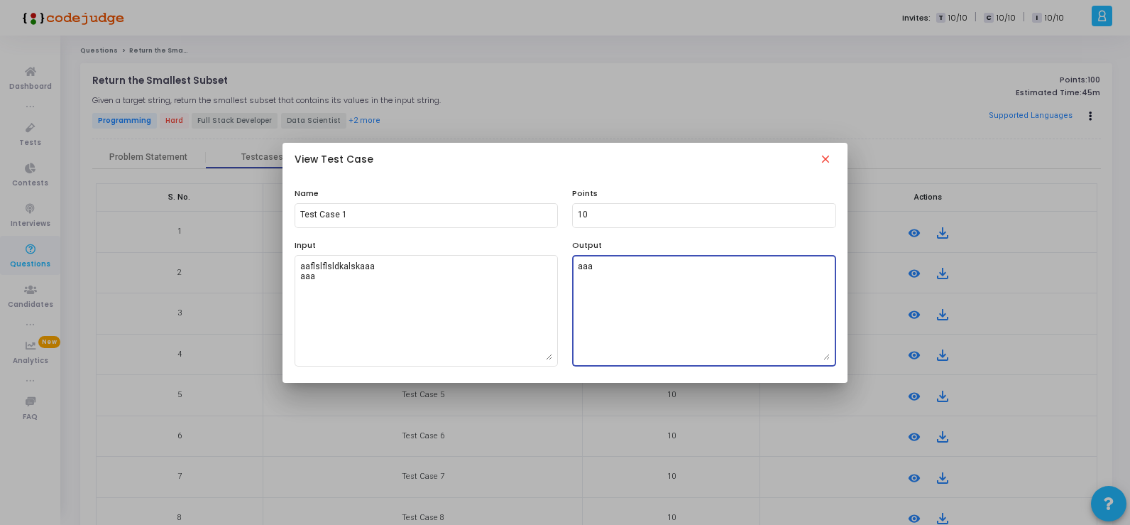
click at [669, 295] on textarea "aaa" at bounding box center [704, 310] width 252 height 99
click at [827, 159] on mat-icon "close" at bounding box center [825, 161] width 17 height 17
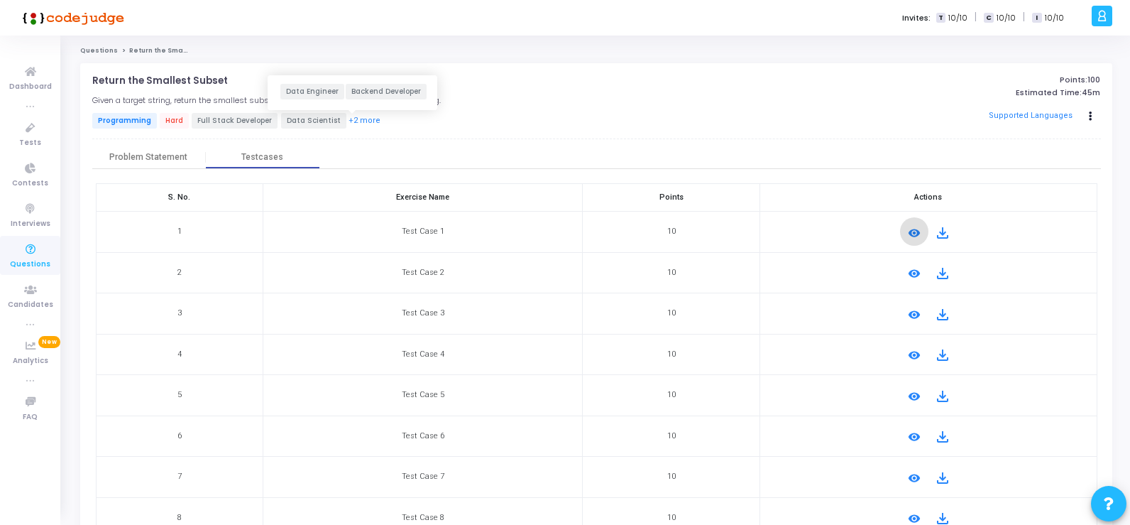
click at [359, 119] on button "+2 more" at bounding box center [364, 120] width 33 height 13
click at [115, 117] on span "Programming" at bounding box center [124, 121] width 65 height 16
click at [135, 160] on div "Problem Statement" at bounding box center [148, 157] width 78 height 11
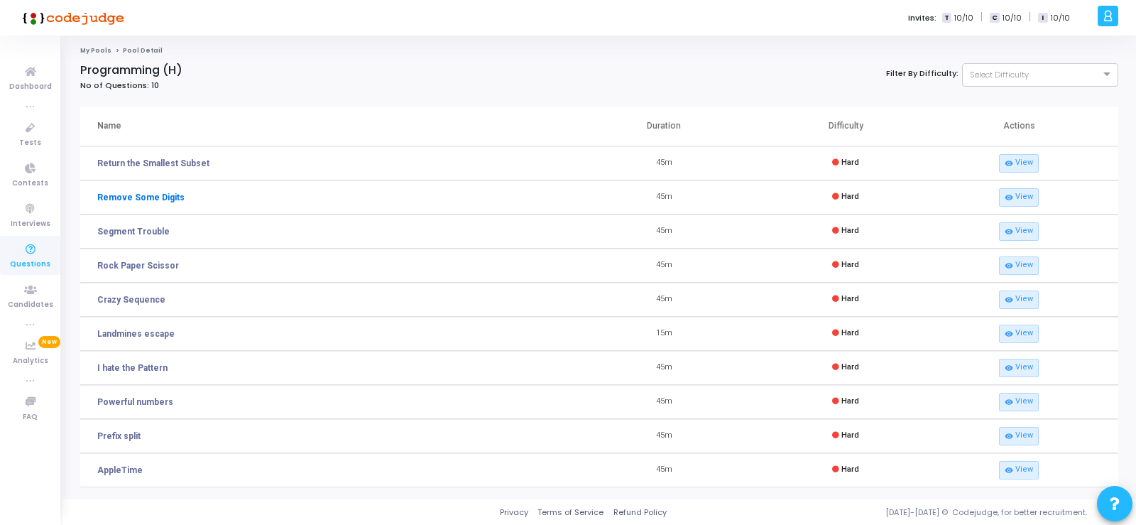
click at [134, 195] on link "Remove Some Digits" at bounding box center [140, 197] width 87 height 13
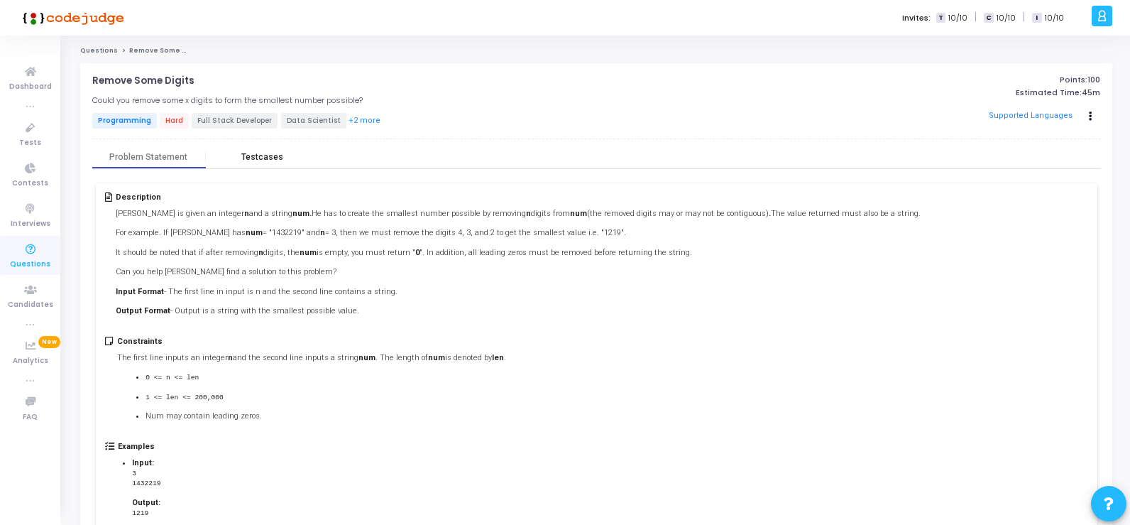
click at [263, 155] on div "Testcases" at bounding box center [262, 157] width 42 height 11
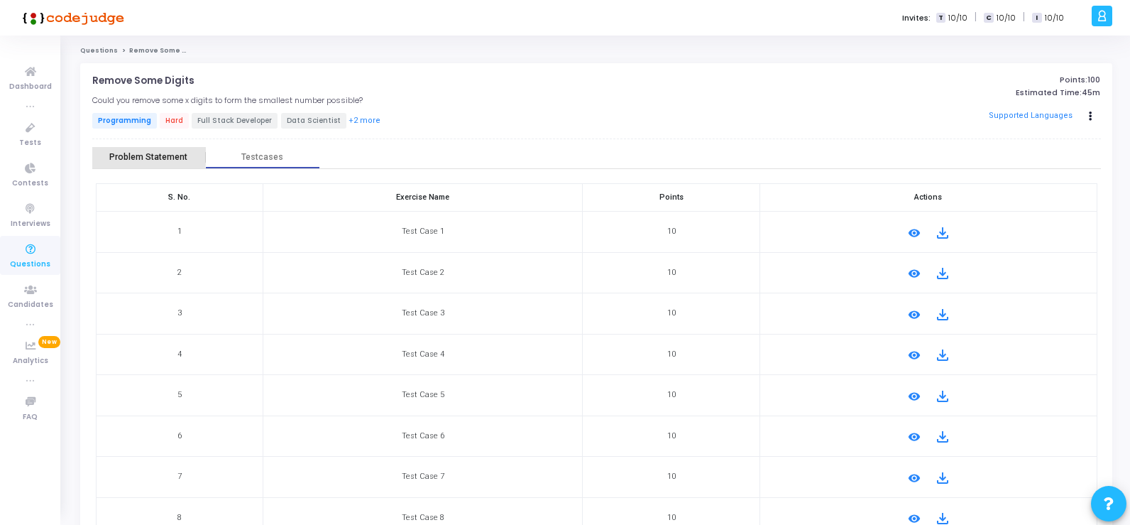
click at [143, 155] on div "Problem Statement" at bounding box center [148, 157] width 78 height 11
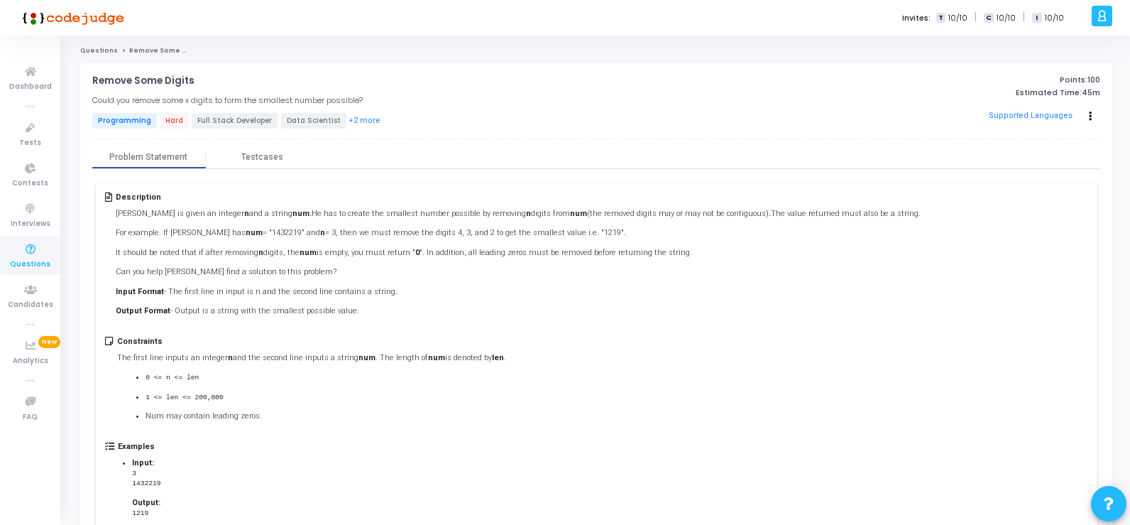
click at [212, 119] on span "Full Stack Developer" at bounding box center [235, 121] width 86 height 16
click at [261, 155] on div "Testcases" at bounding box center [262, 157] width 42 height 11
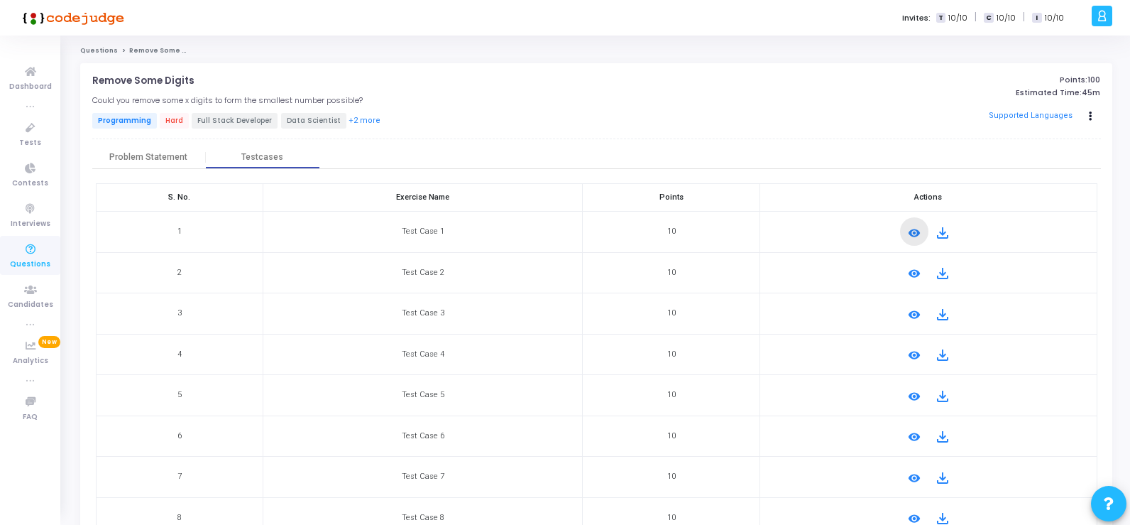
click at [909, 233] on mat-icon "remove_red_eye" at bounding box center [914, 232] width 17 height 17
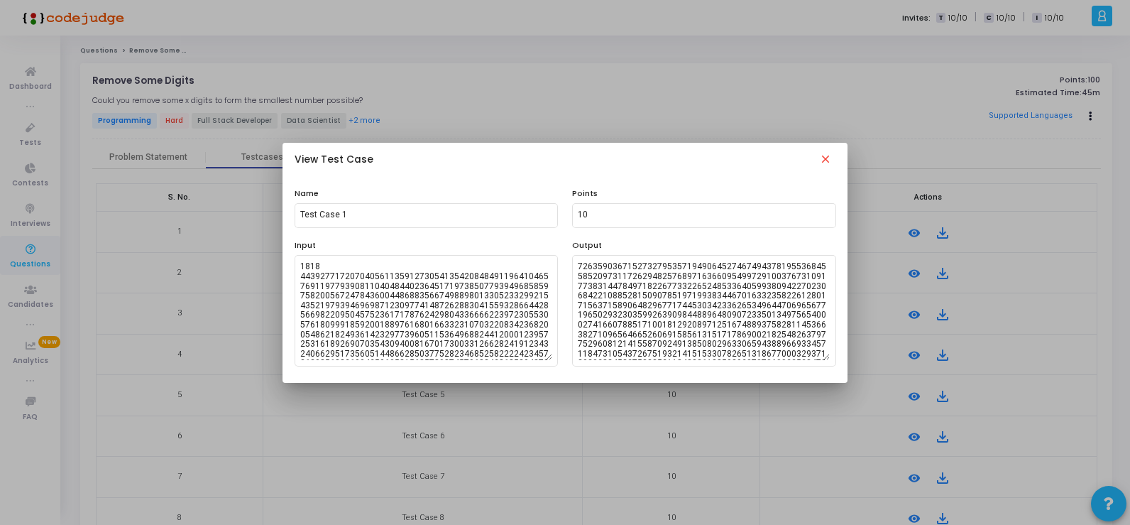
click at [828, 162] on mat-icon "close" at bounding box center [825, 161] width 17 height 17
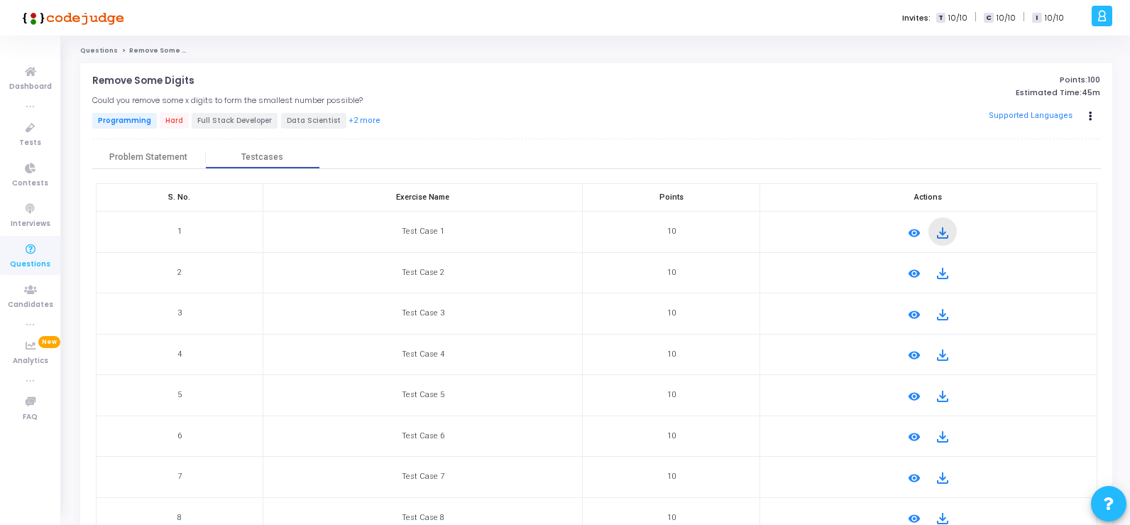
click at [942, 234] on mat-icon "file_download" at bounding box center [942, 232] width 17 height 17
click at [151, 155] on div "Problem Statement" at bounding box center [148, 157] width 78 height 11
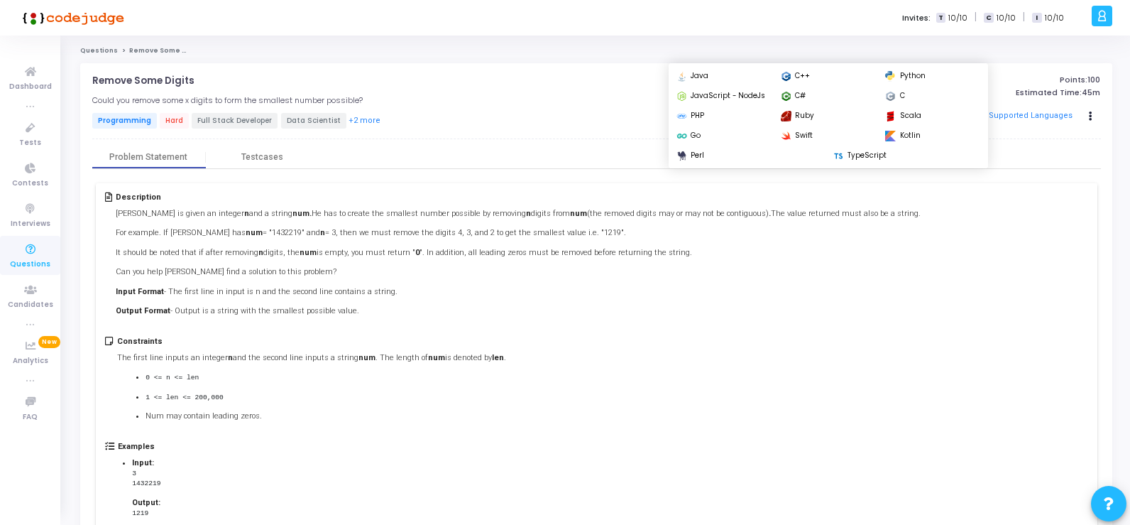
click at [1039, 114] on button "Supported Languages" at bounding box center [1030, 116] width 93 height 21
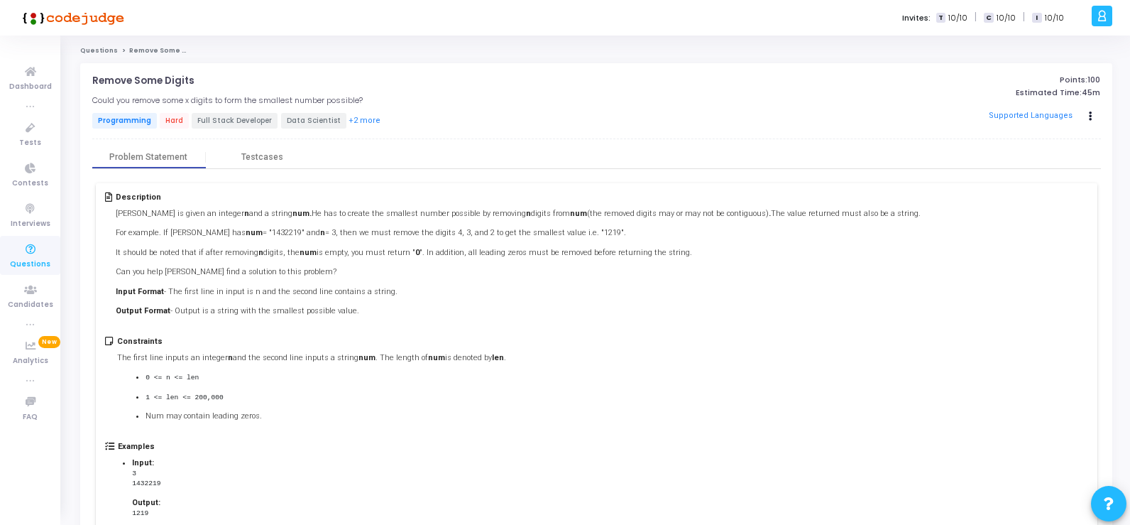
click at [459, 425] on div "Constraints The first line inputs an integer n and the second line inputs a str…" at bounding box center [311, 383] width 389 height 93
click at [340, 434] on div "Constraints The first line inputs an integer n and the second line inputs a str…" at bounding box center [596, 389] width 983 height 105
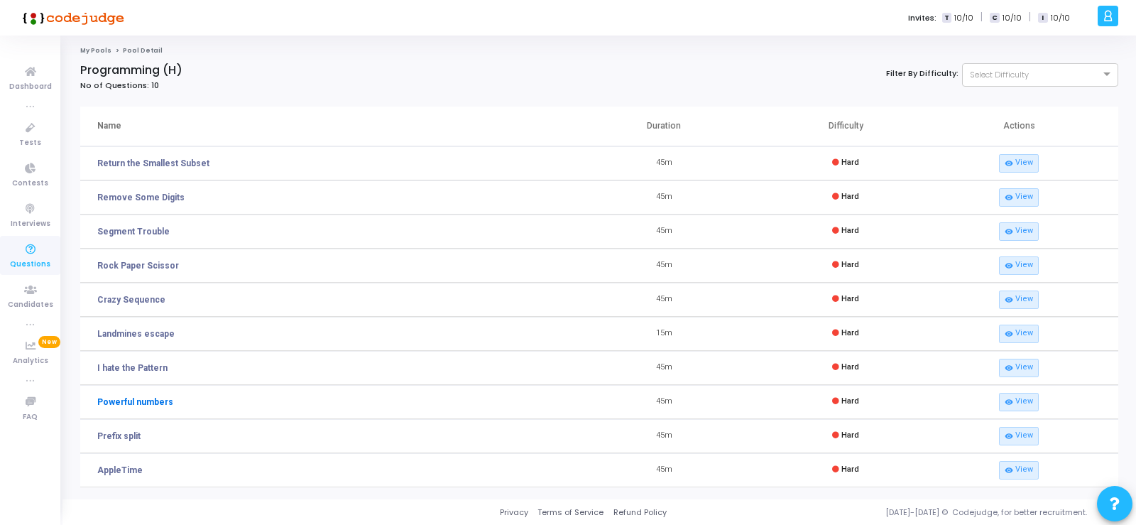
click at [116, 398] on link "Powerful numbers" at bounding box center [135, 401] width 76 height 13
click at [117, 469] on link "AppleTime" at bounding box center [119, 470] width 45 height 13
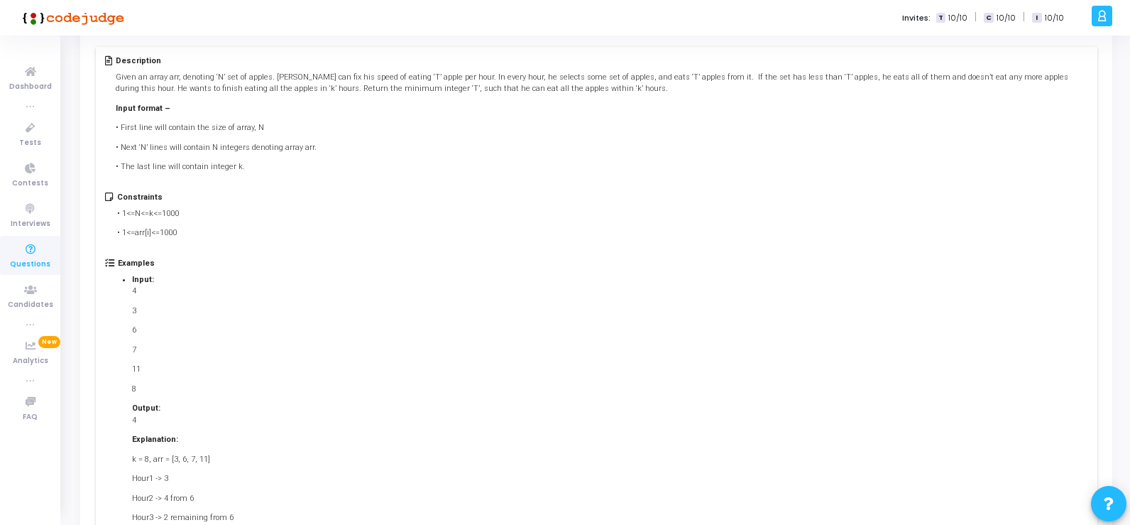
scroll to position [142, 0]
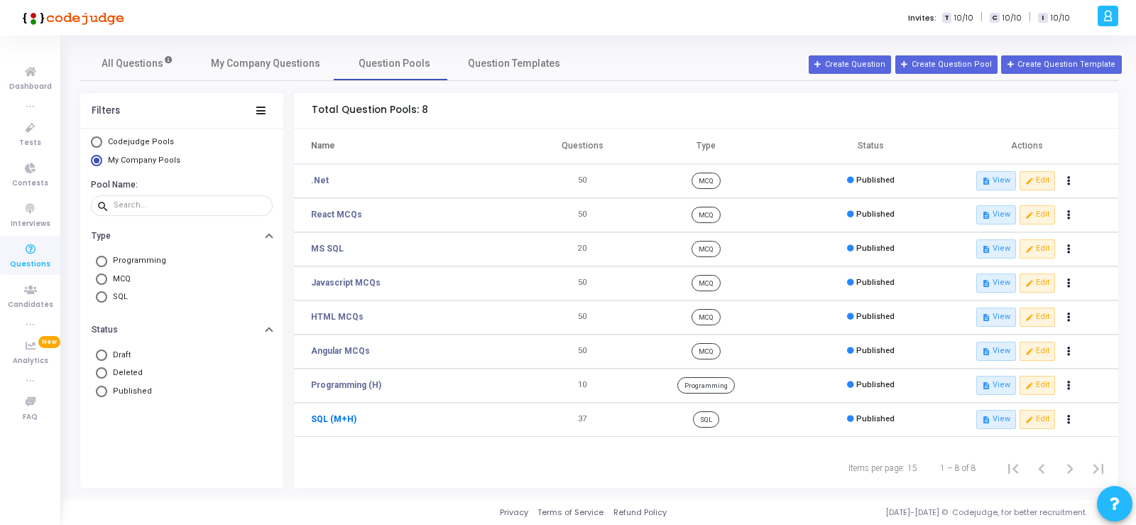
click at [341, 420] on link "SQL (M+H)" at bounding box center [333, 418] width 45 height 13
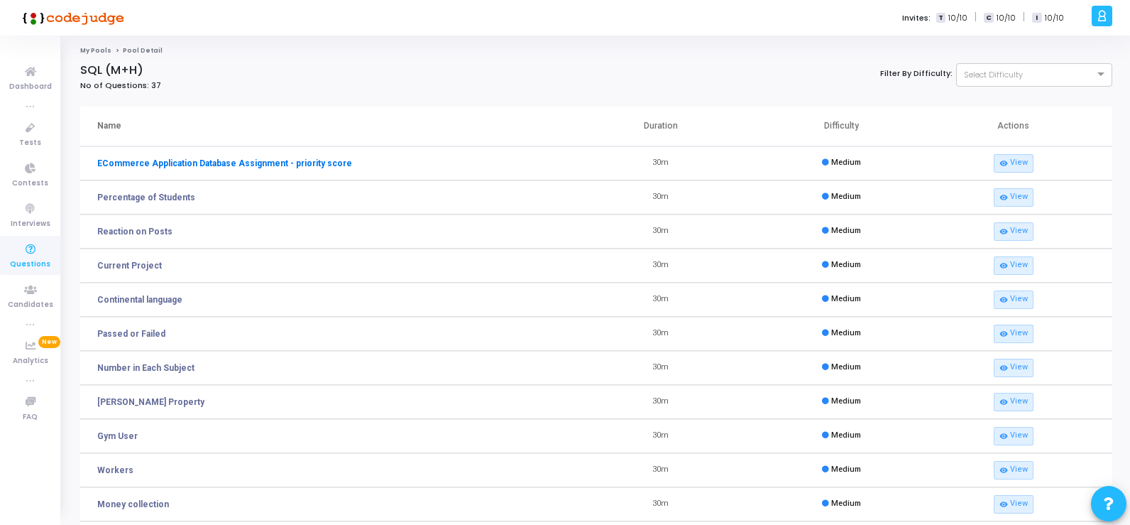
click at [246, 163] on link "ECommerce Application Database Assignment - priority score" at bounding box center [224, 163] width 255 height 13
click at [160, 164] on link "ECommerce Application Database Assignment - priority score" at bounding box center [224, 163] width 255 height 13
